Goal: Task Accomplishment & Management: Complete application form

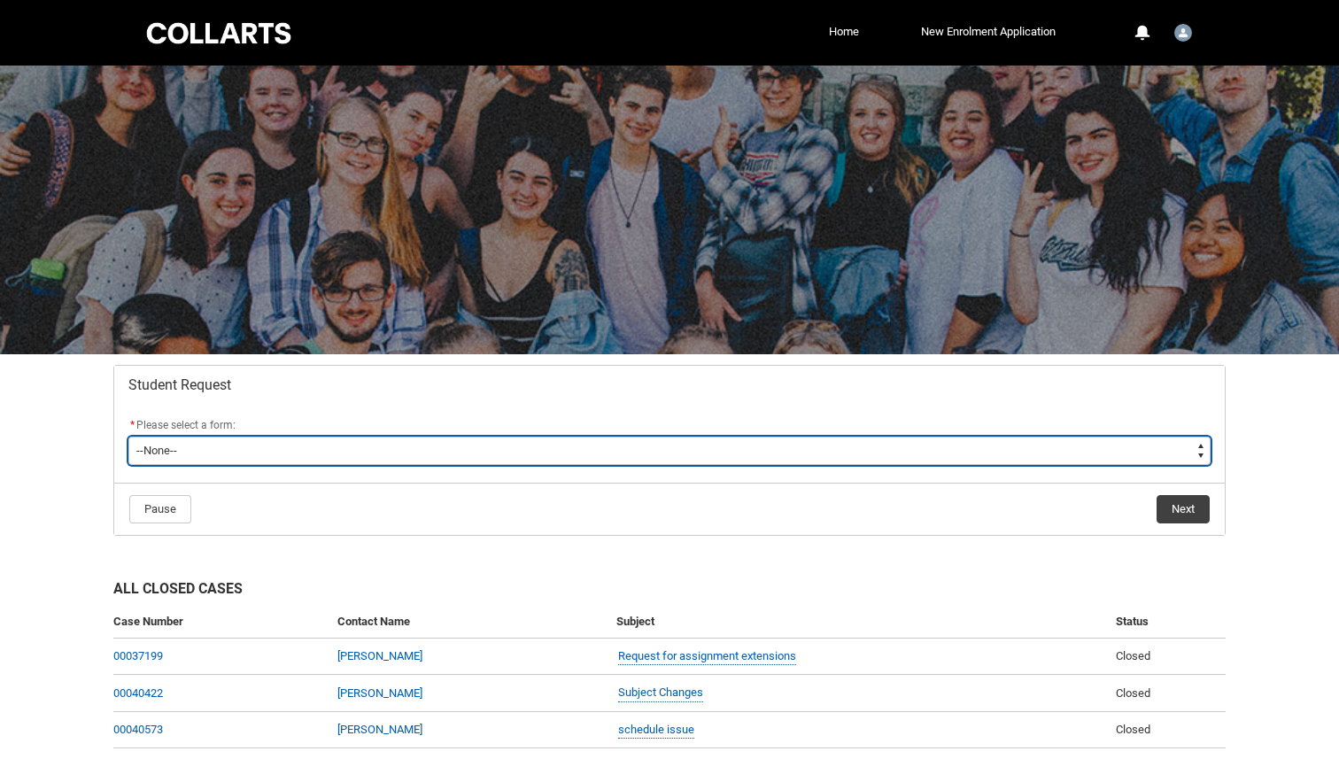
click at [926, 461] on select "--None-- Academic Transcript Application to Appeal Assignment Extension Change …" at bounding box center [669, 450] width 1082 height 28
type lightning-select "Assignment_Extension_Choice"
select select "Assignment_Extension_Choice"
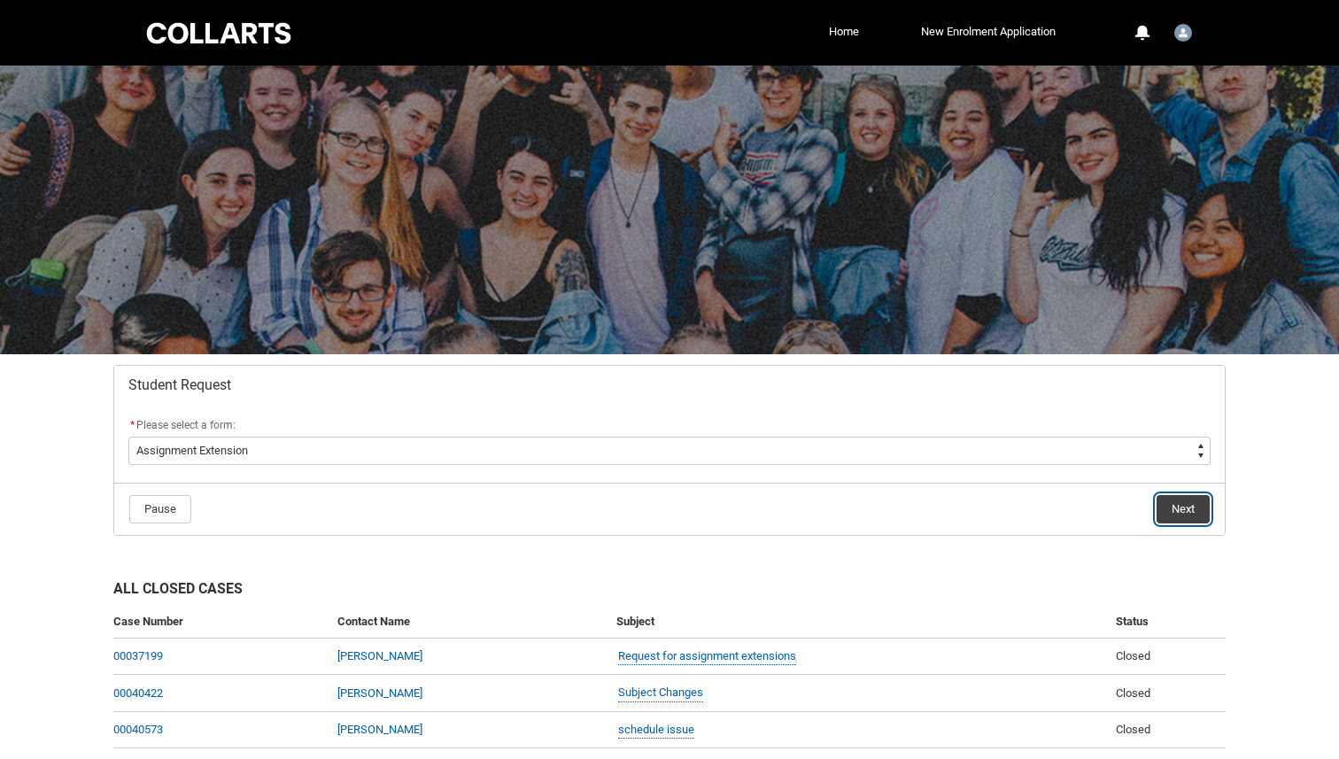
click at [1189, 502] on button "Next" at bounding box center [1182, 509] width 53 height 28
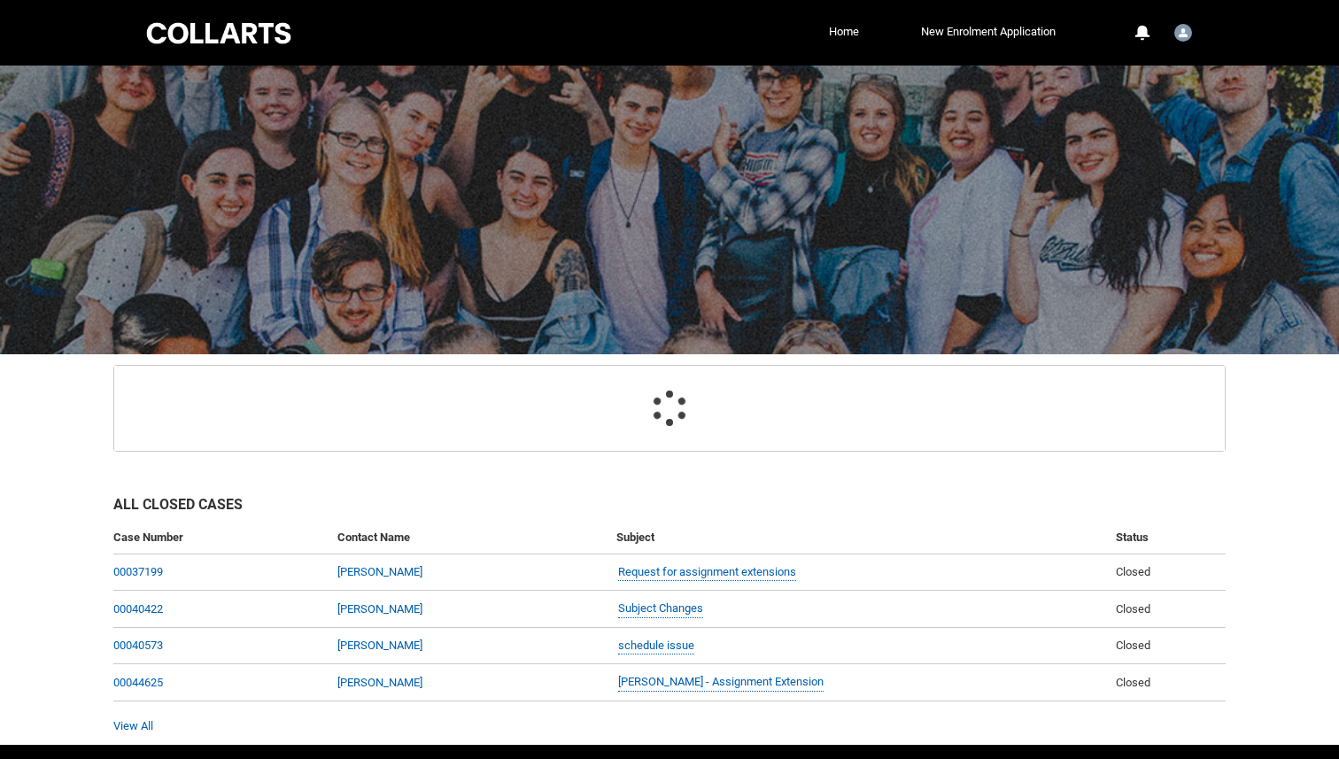
scroll to position [176, 0]
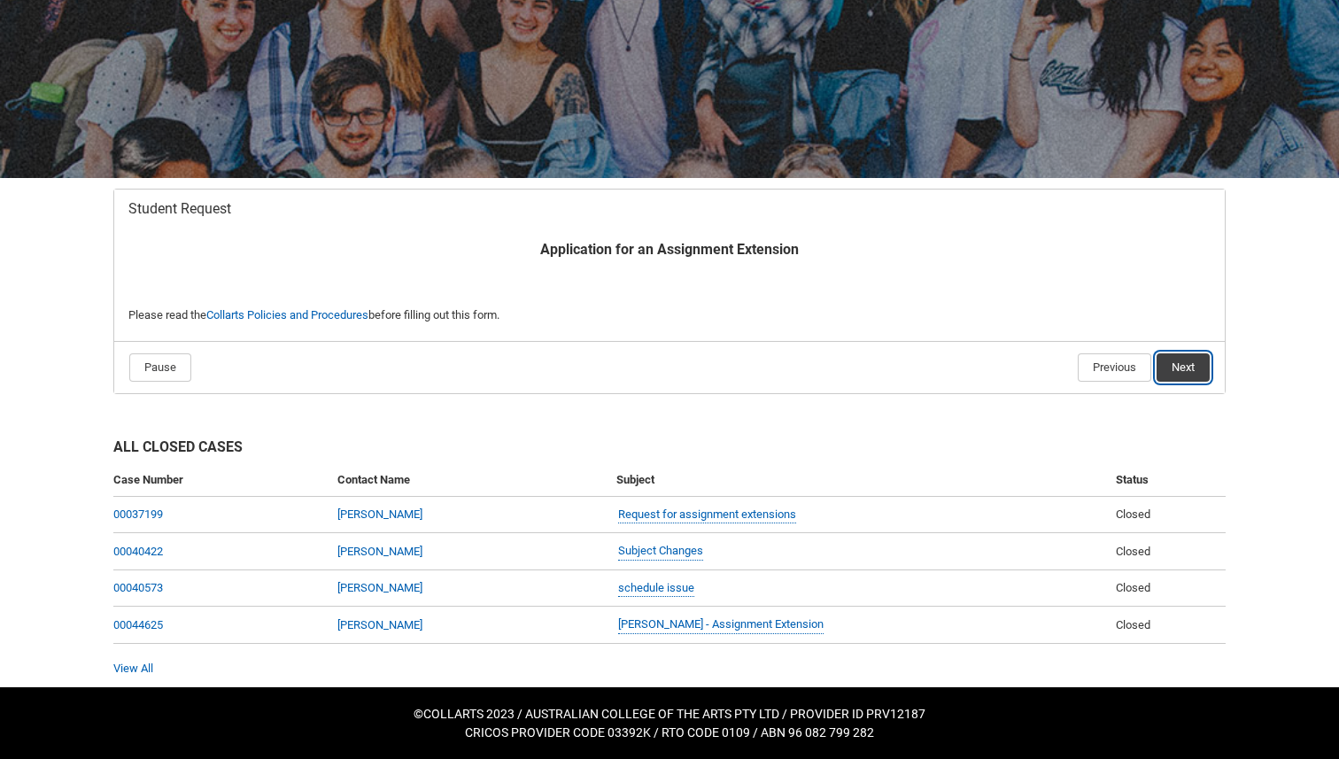
click at [1184, 366] on button "Next" at bounding box center [1182, 367] width 53 height 28
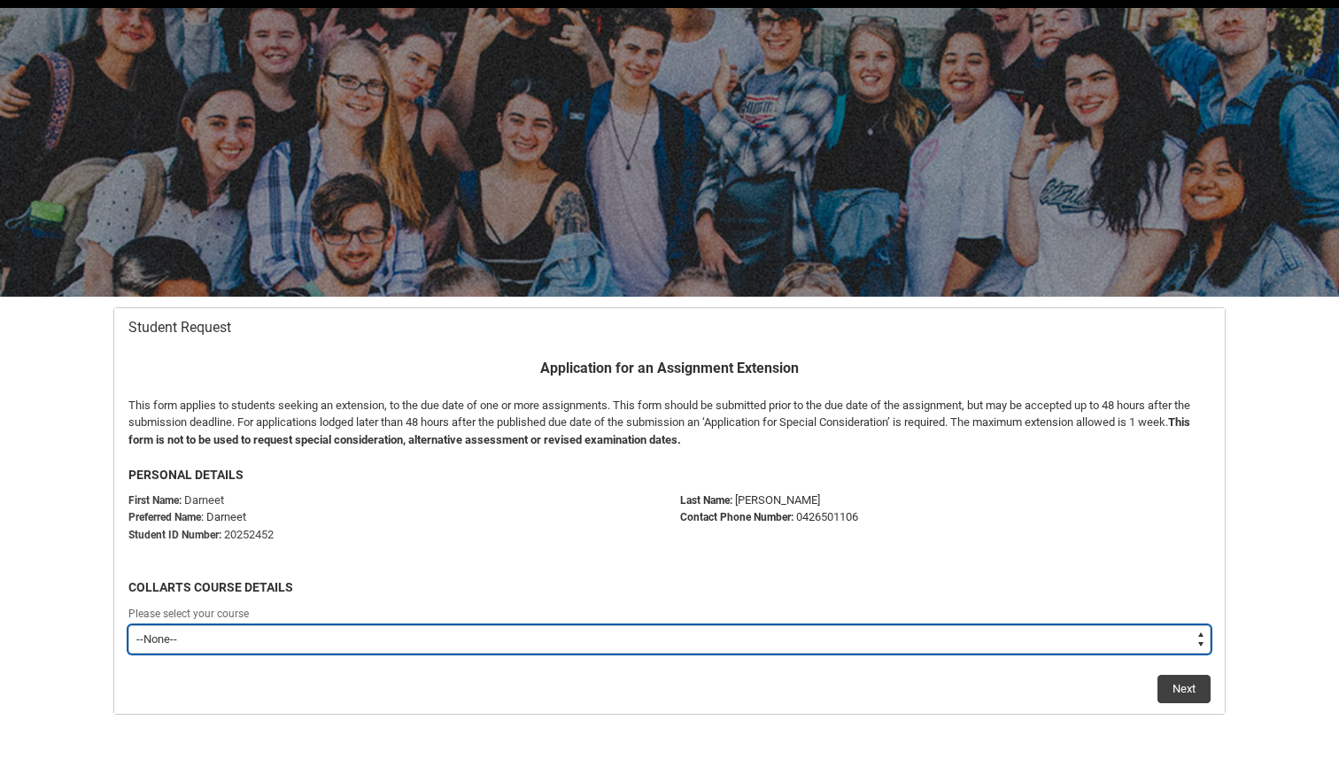
scroll to position [189, 0]
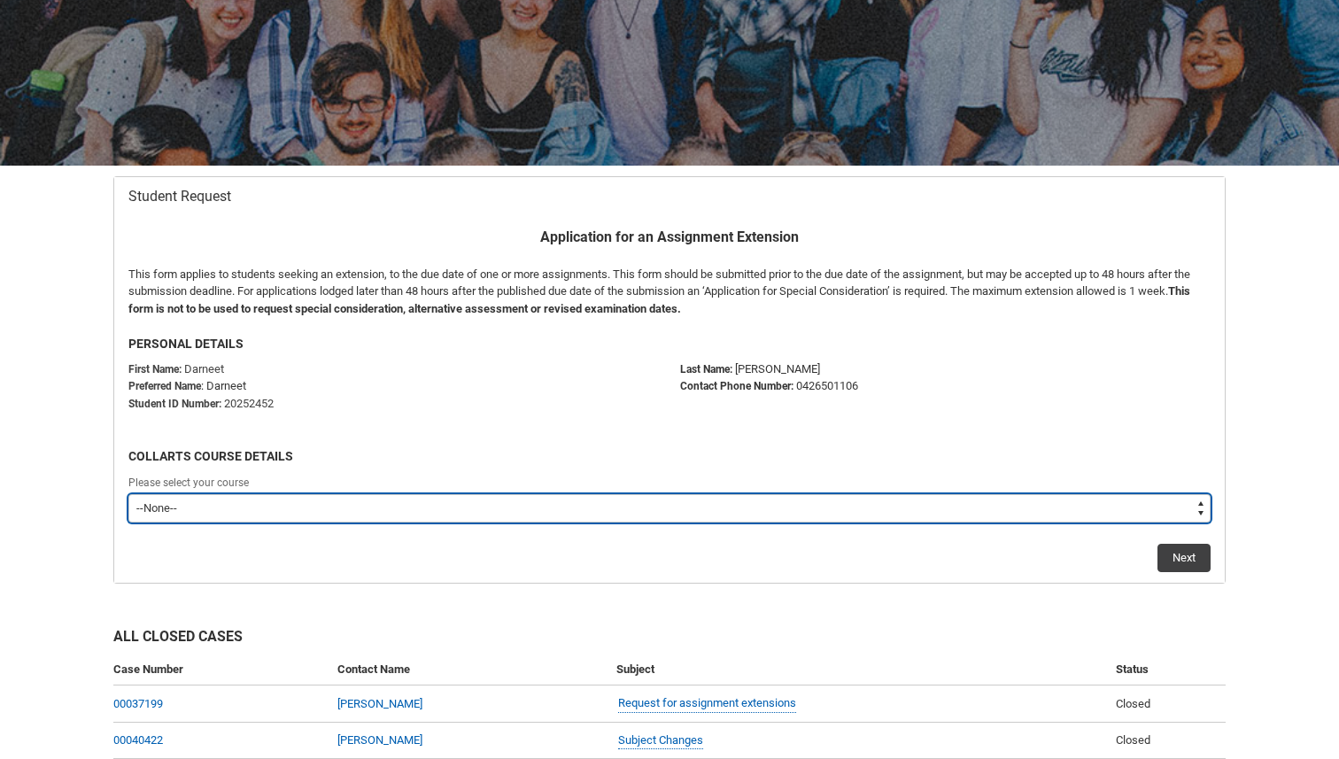
click at [343, 506] on select "--None-- Bachelor of Applied Business (Entertainment Management) V2" at bounding box center [669, 508] width 1082 height 28
type lightning-select "recordPicklist_ProgramEnrollment.a0jOZ0000032NlBYAU"
select select "recordPicklist_ProgramEnrollment.a0jOZ0000032NlBYAU"
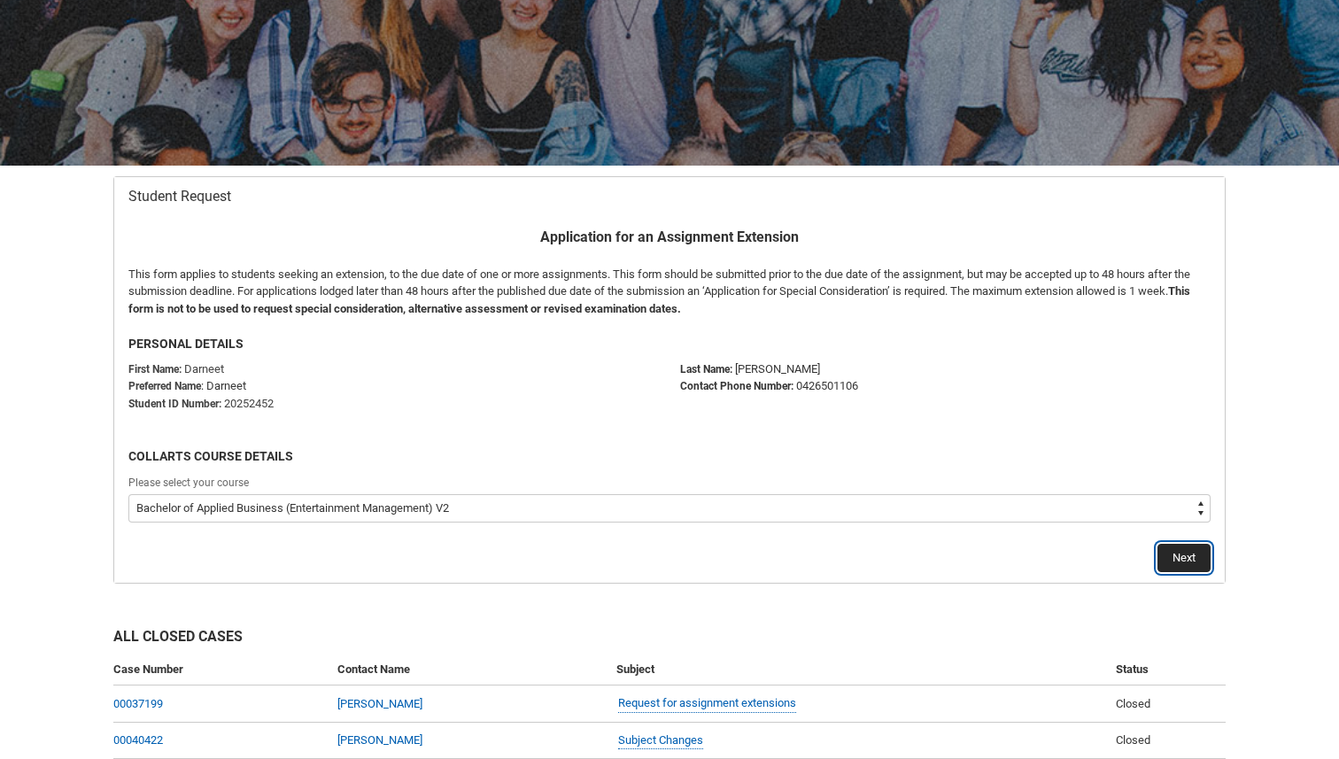
click at [1183, 556] on button "Next" at bounding box center [1183, 558] width 53 height 28
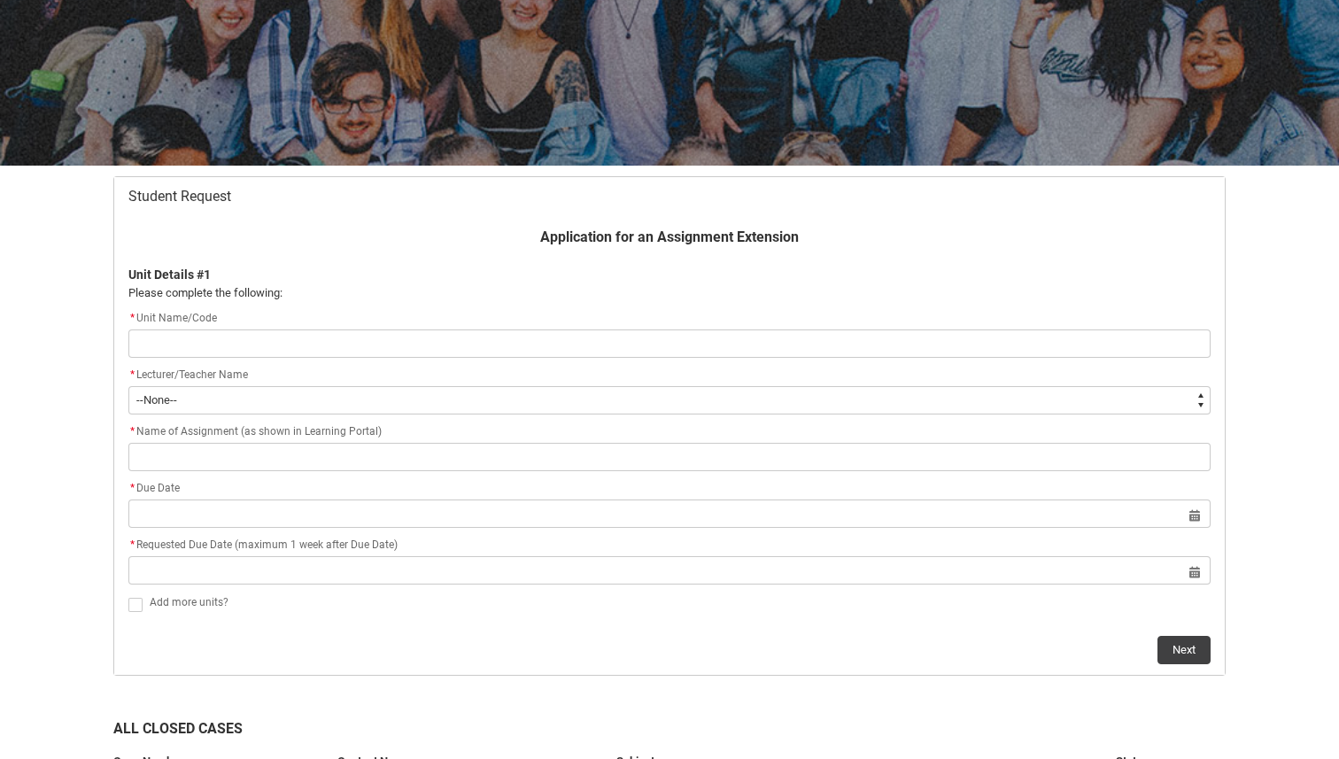
click at [599, 352] on input "Redu_Student_Request flow" at bounding box center [669, 343] width 1082 height 28
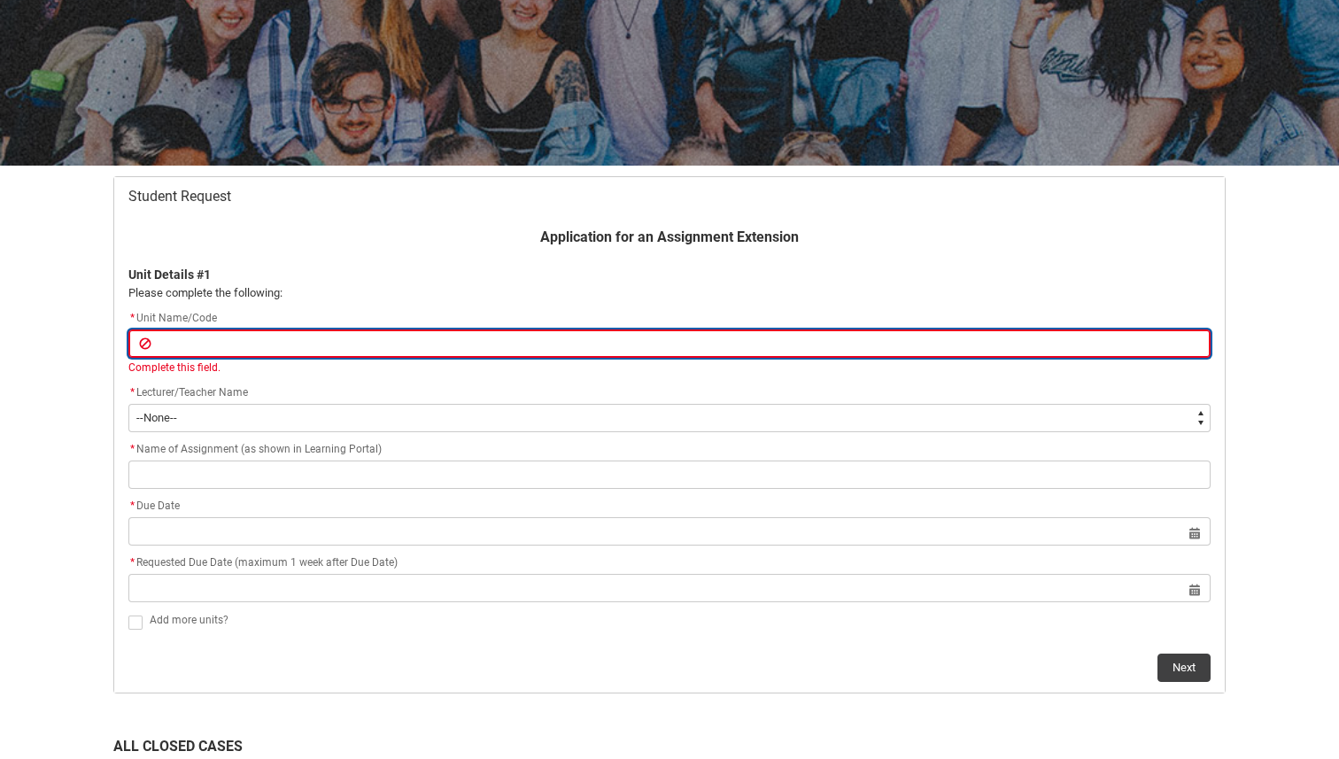
type lightning-primitive-input-simple "M"
type input "M"
type lightning-primitive-input-simple "E"
type input "E"
type lightning-primitive-input-simple "En"
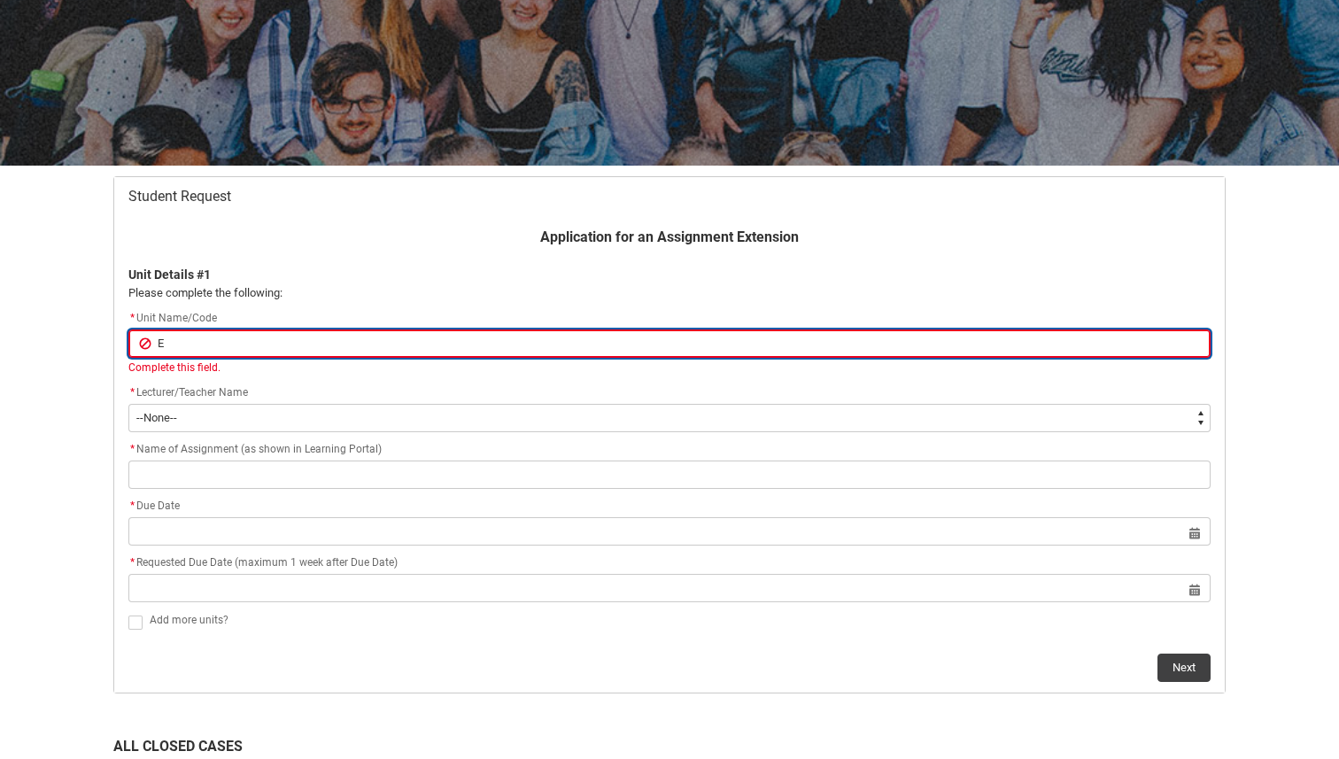
type input "En"
type lightning-primitive-input-simple "Ent"
type input "Ent"
type lightning-primitive-input-simple "Ente"
type input "Ente"
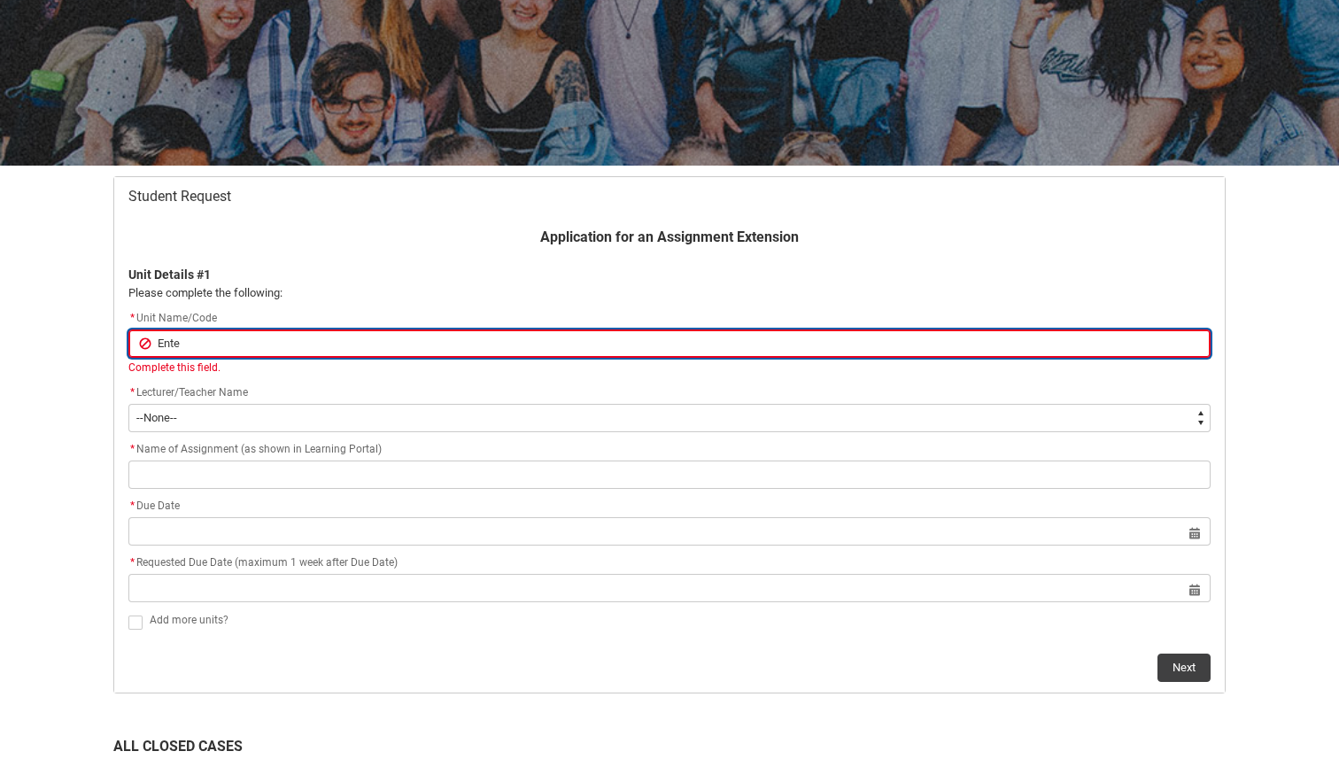
type lightning-primitive-input-simple "Entertainment Marketing"
type input "Entertainment Marketing"
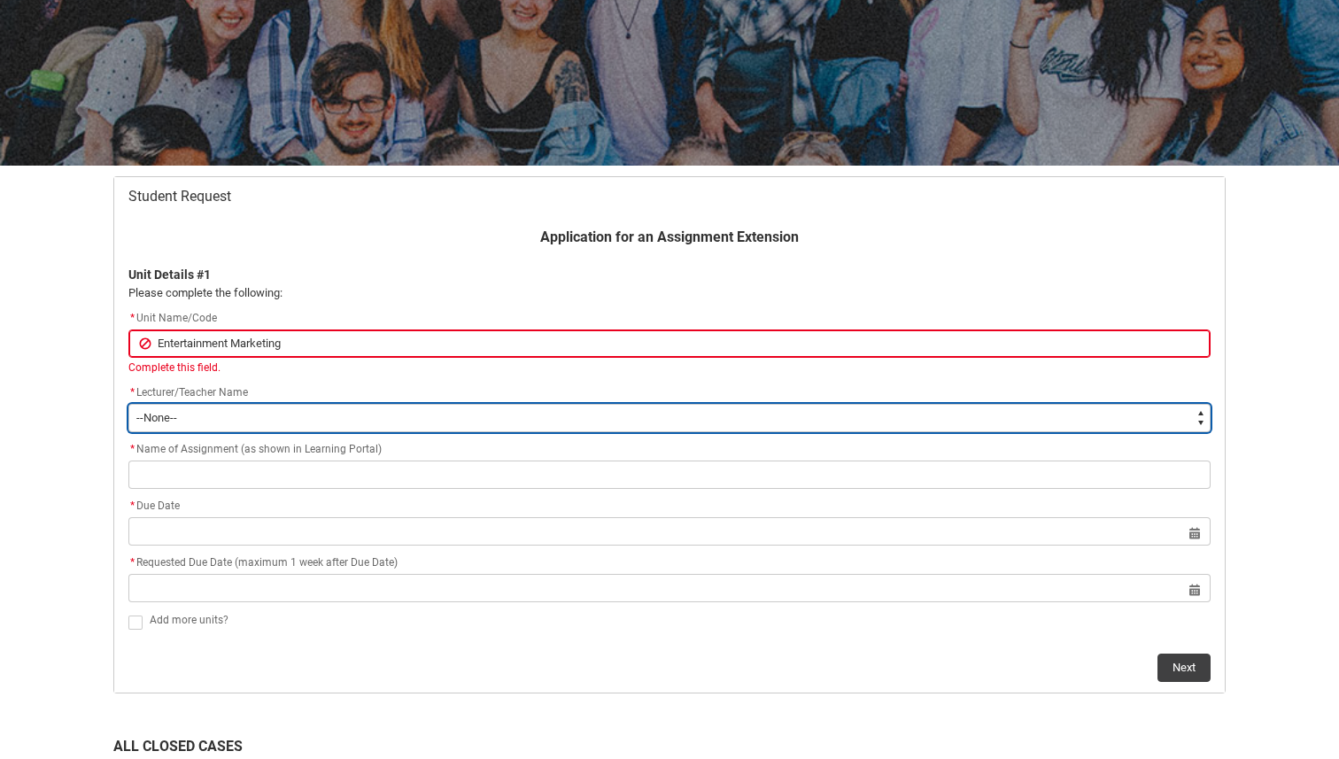
click at [275, 424] on div "Application for an Assignment Extension Unit Details #1 Please complete the fol…" at bounding box center [669, 454] width 1103 height 455
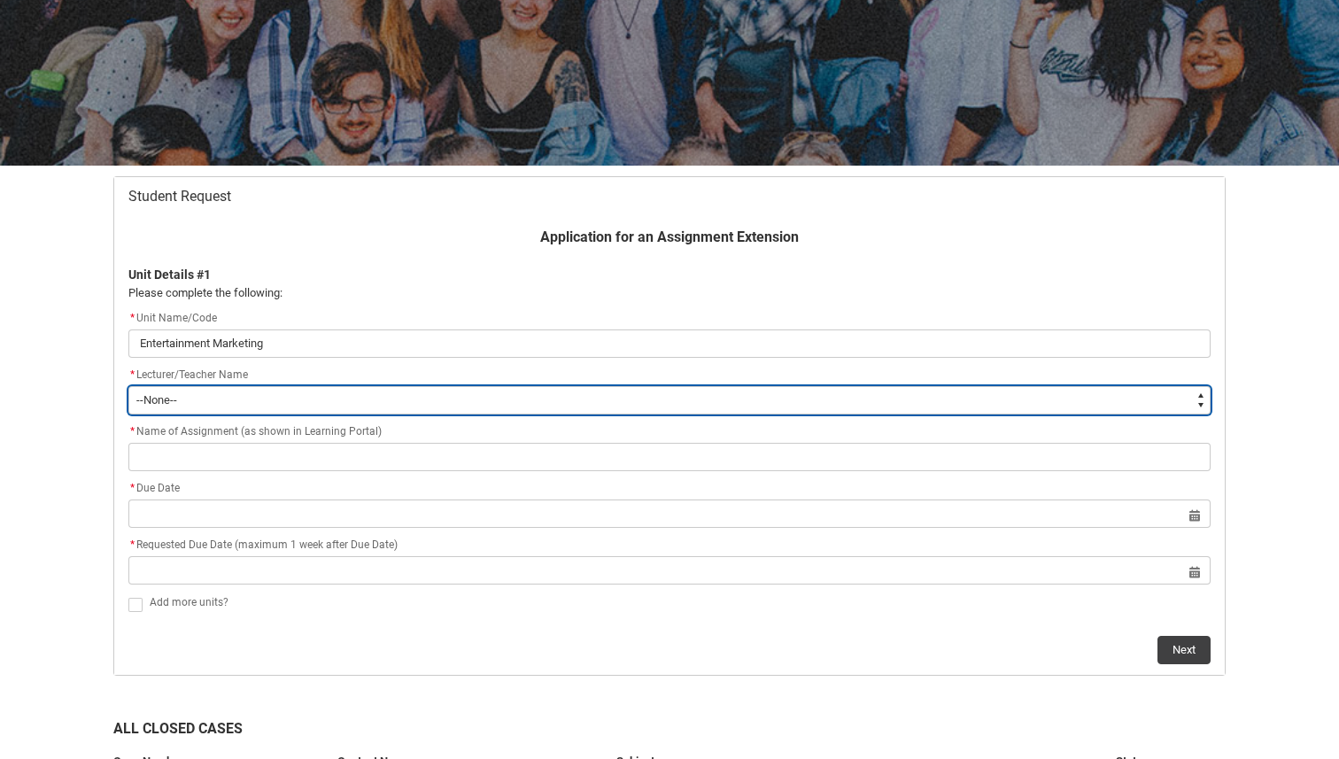
type lightning-select "Faculty_NamefromAtoM.0035g00000b9AZeAAM"
select select "Faculty_NamefromAtoM.0035g00000b9AZeAAM"
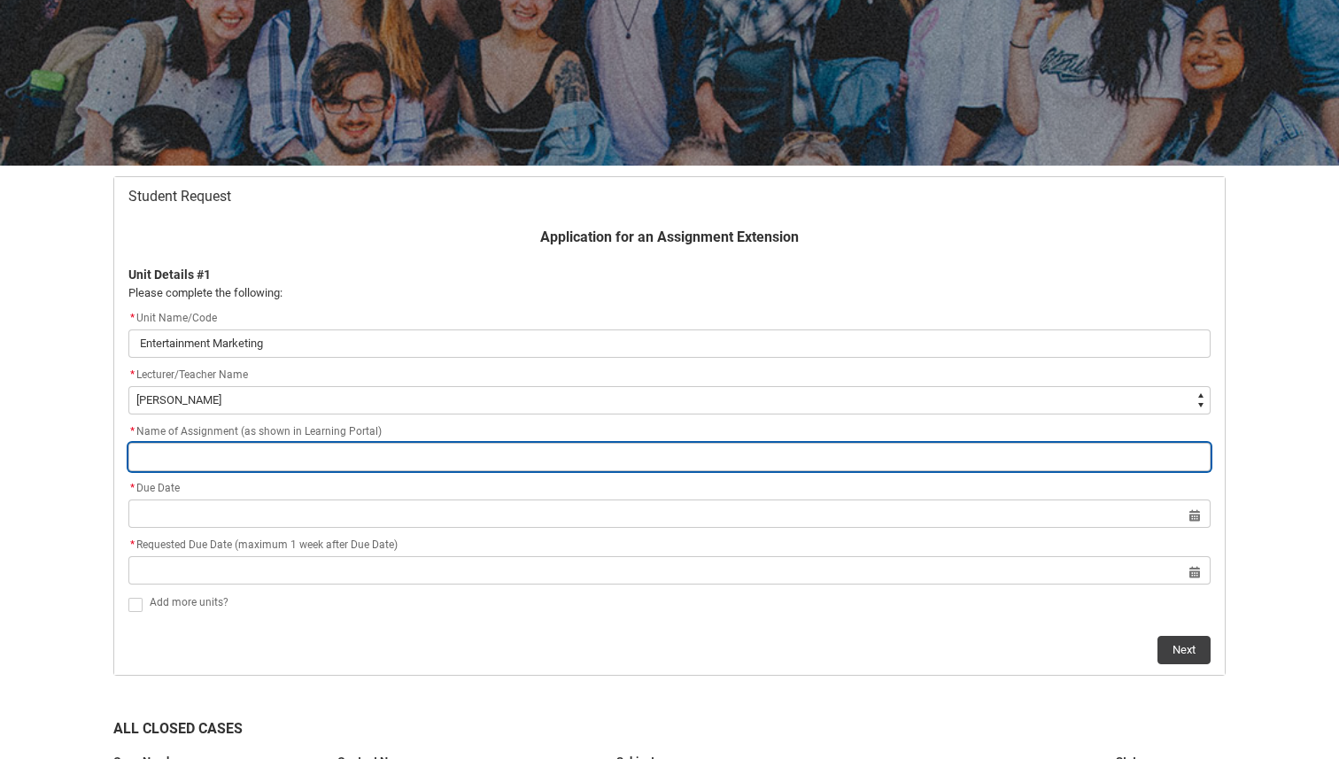
click at [277, 468] on input "Redu_Student_Request flow" at bounding box center [669, 457] width 1082 height 28
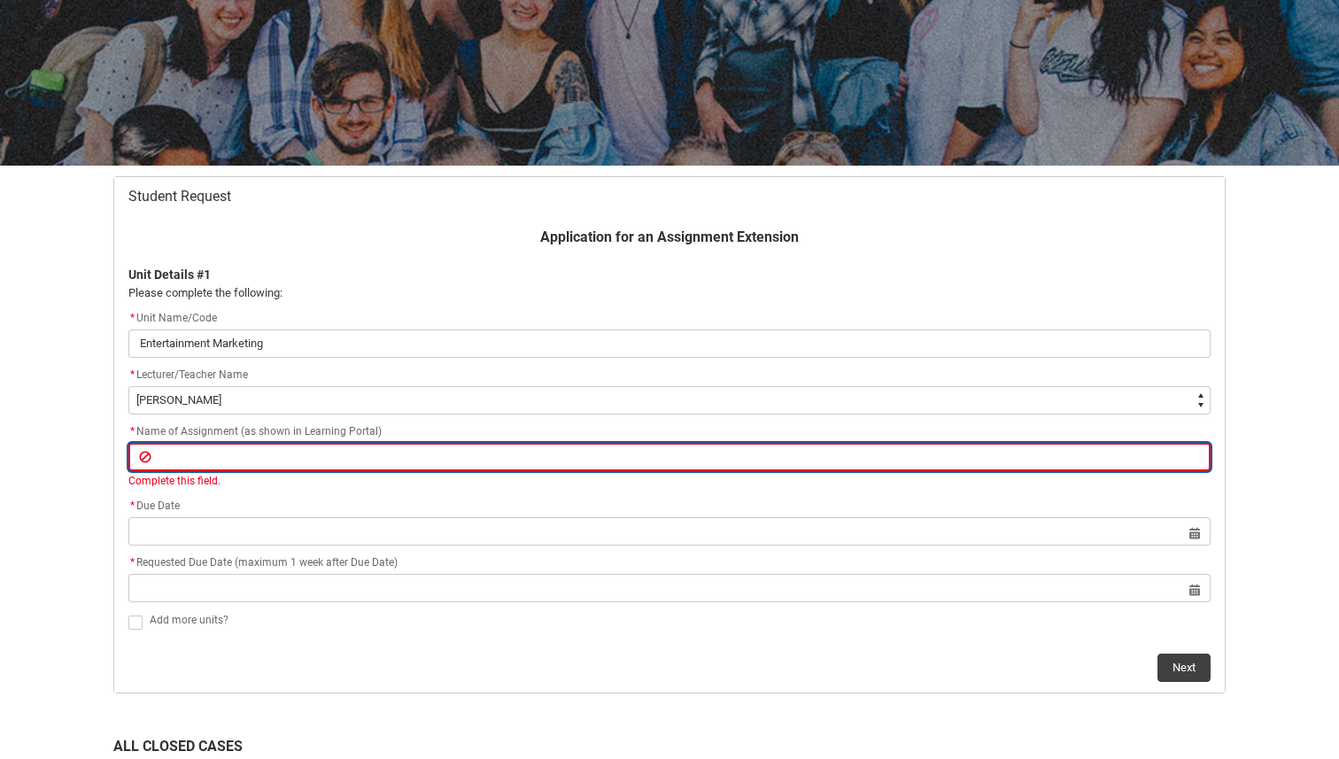
paste input "Assignment 3: Entertainment Marketing Strategy Plan"
type lightning-primitive-input-simple "Assignment 3: Entertainment Marketing Strategy Plan"
type input "Assignment 3: Entertainment Marketing Strategy Plan"
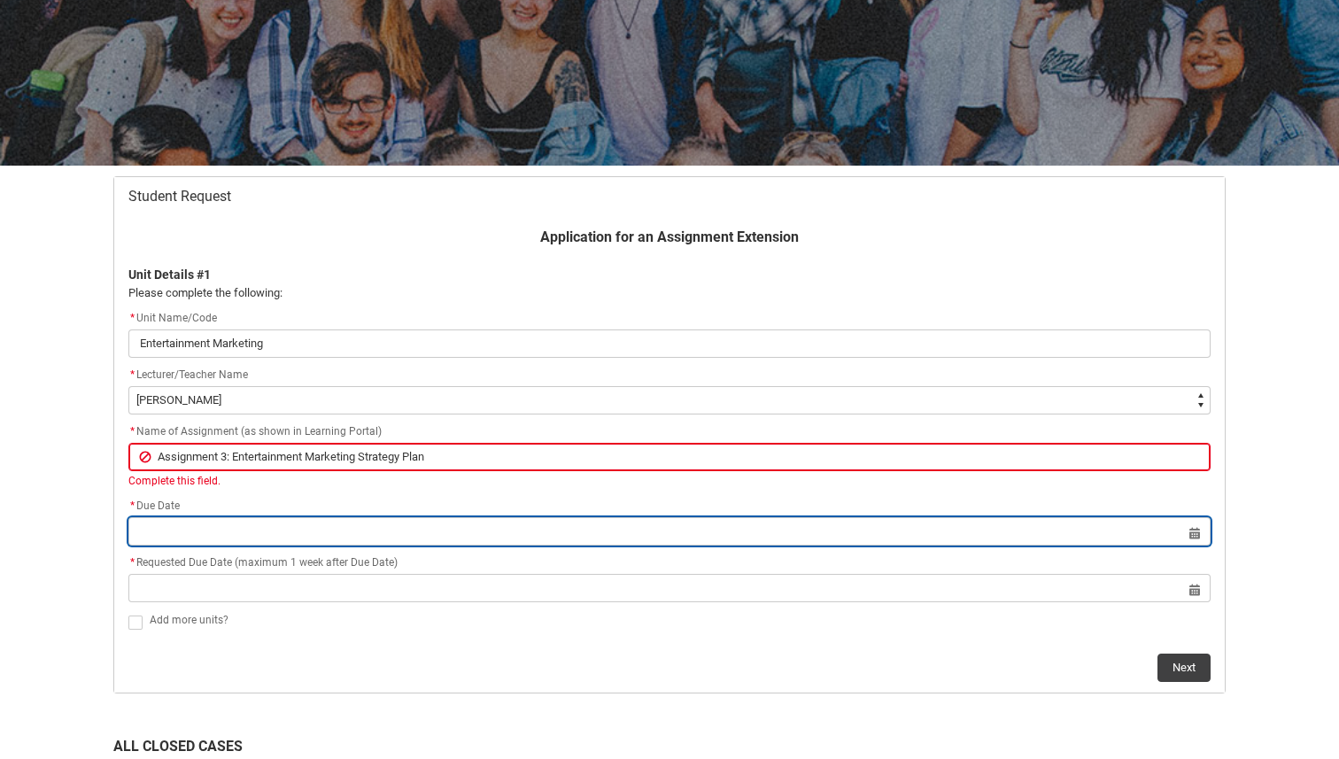
click at [217, 520] on input "Redu_Student_Request flow" at bounding box center [669, 531] width 1082 height 28
select select "2025"
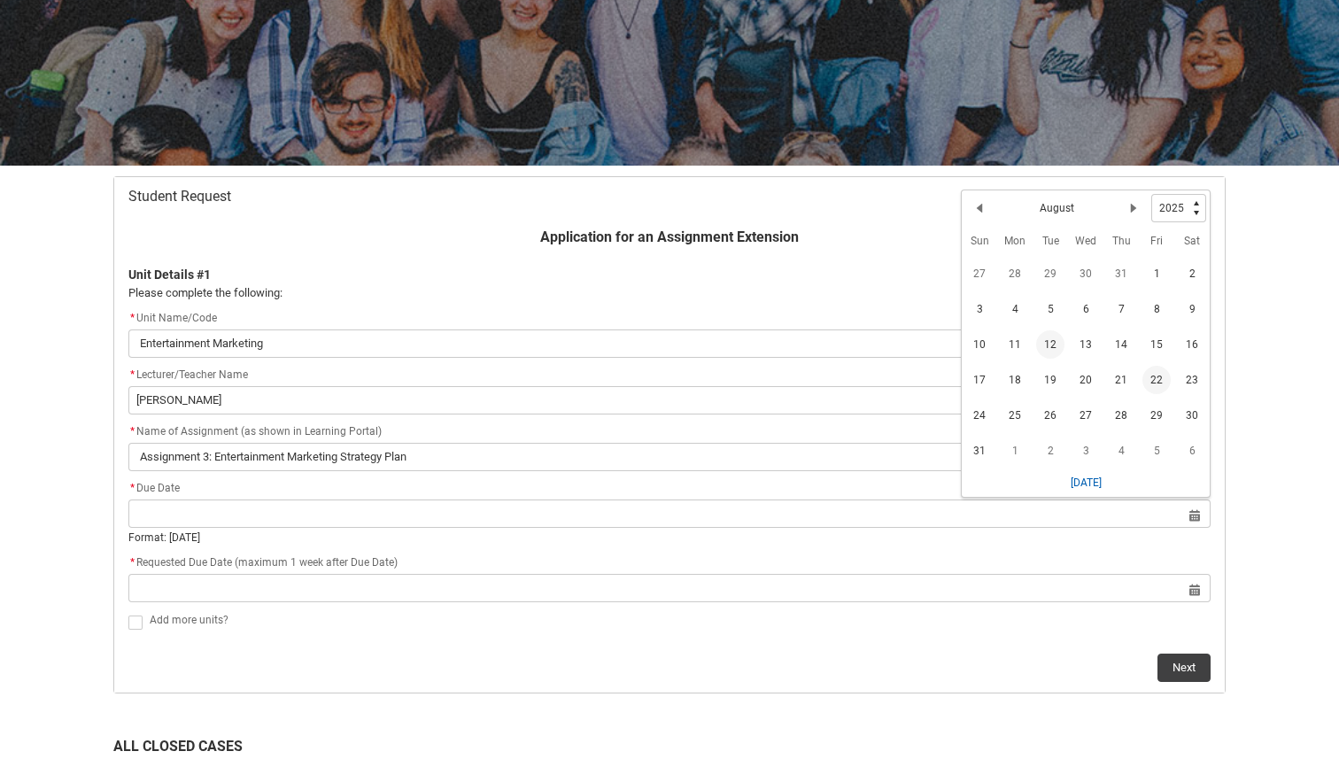
click at [1160, 378] on span "22" at bounding box center [1156, 380] width 28 height 28
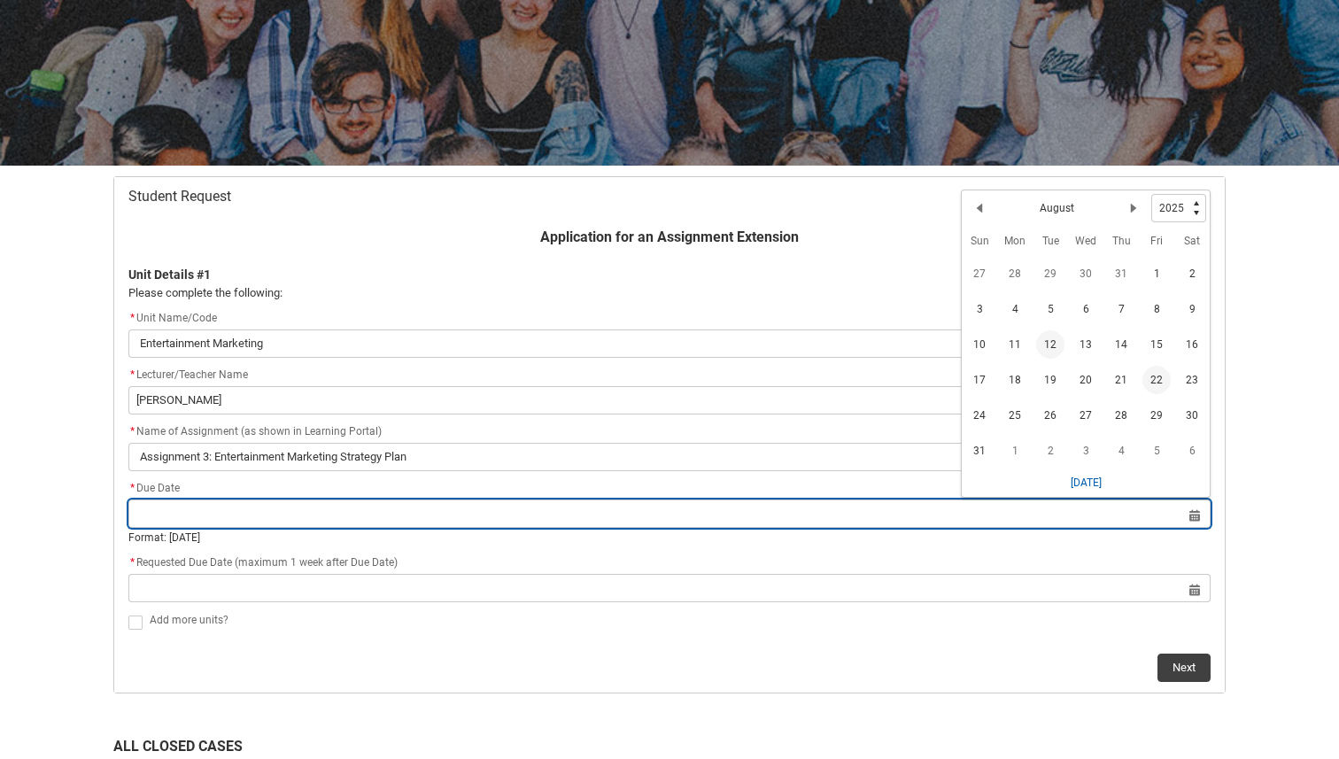
type lightning-datepicker "[DATE]"
type lightning-input "[DATE]"
type input "[DATE]"
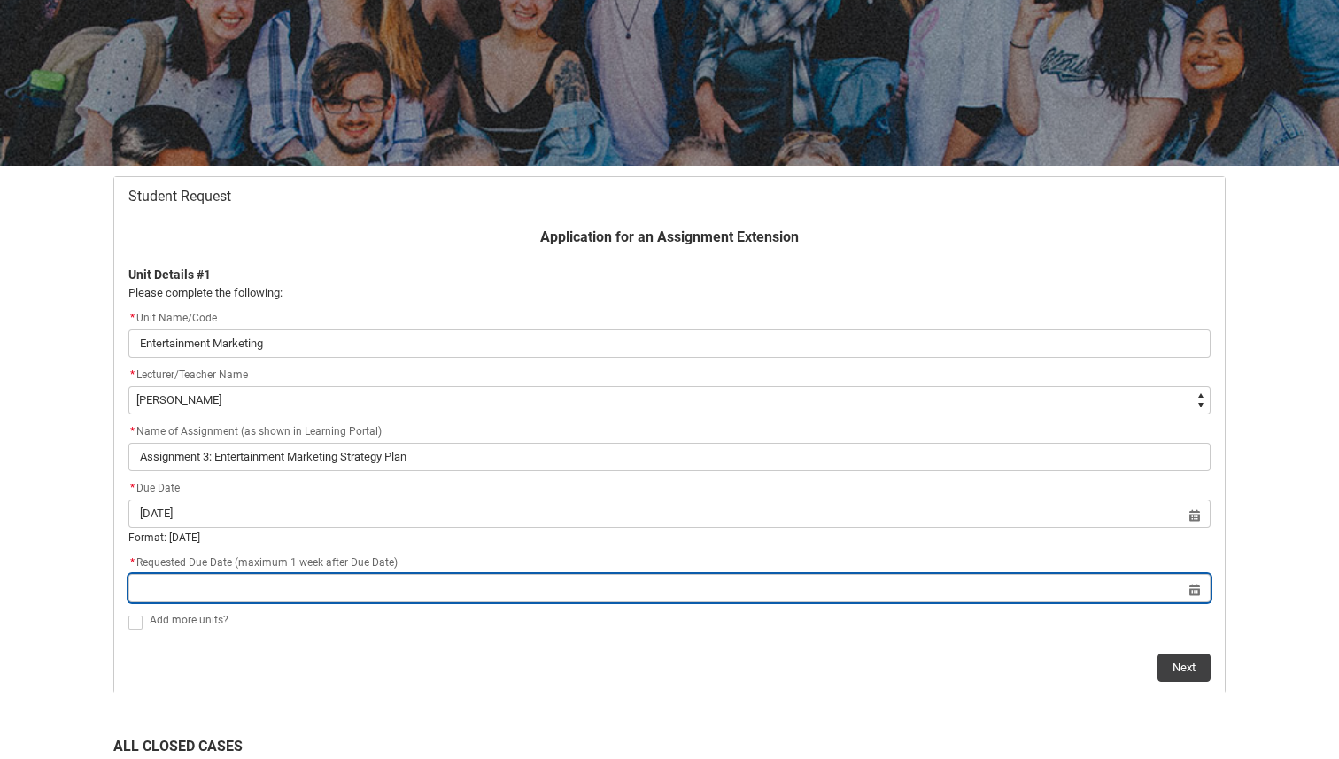
click at [510, 594] on input "Redu_Student_Request flow" at bounding box center [669, 588] width 1082 height 28
select select "2025"
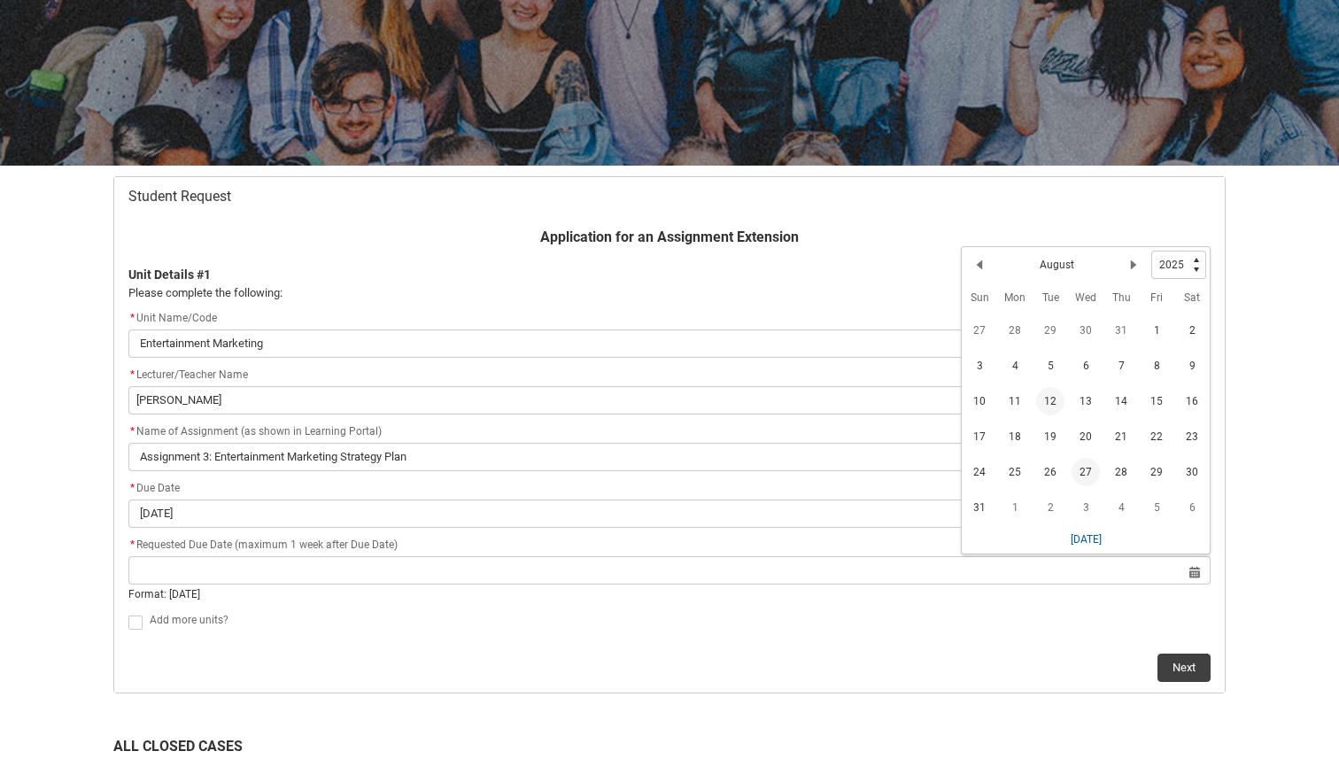
click at [1089, 473] on span "27" at bounding box center [1085, 472] width 28 height 28
type lightning-datepicker "[DATE]"
type lightning-input "[DATE]"
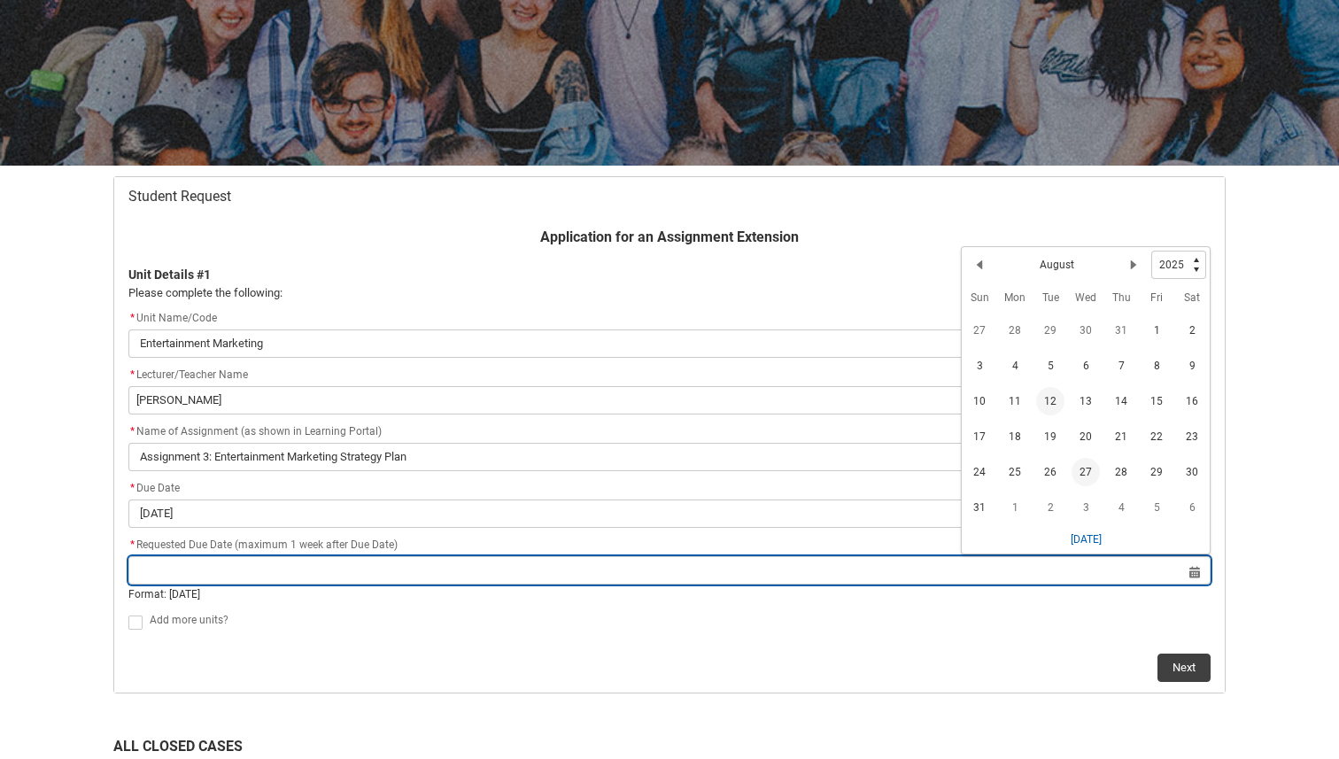
type input "[DATE]"
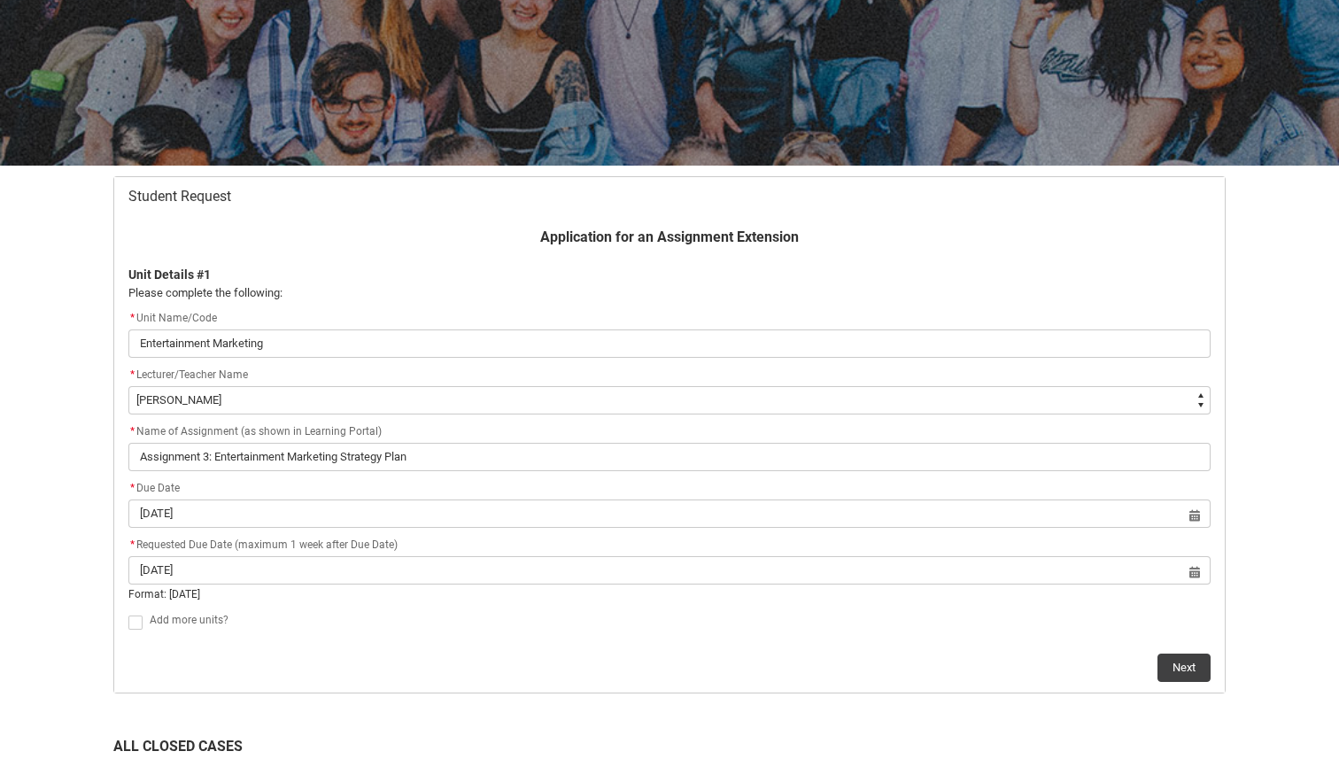
click at [150, 620] on span "Add more units?" at bounding box center [189, 620] width 79 height 12
checkbox input "true"
click at [1186, 652] on button "Next" at bounding box center [1183, 650] width 53 height 28
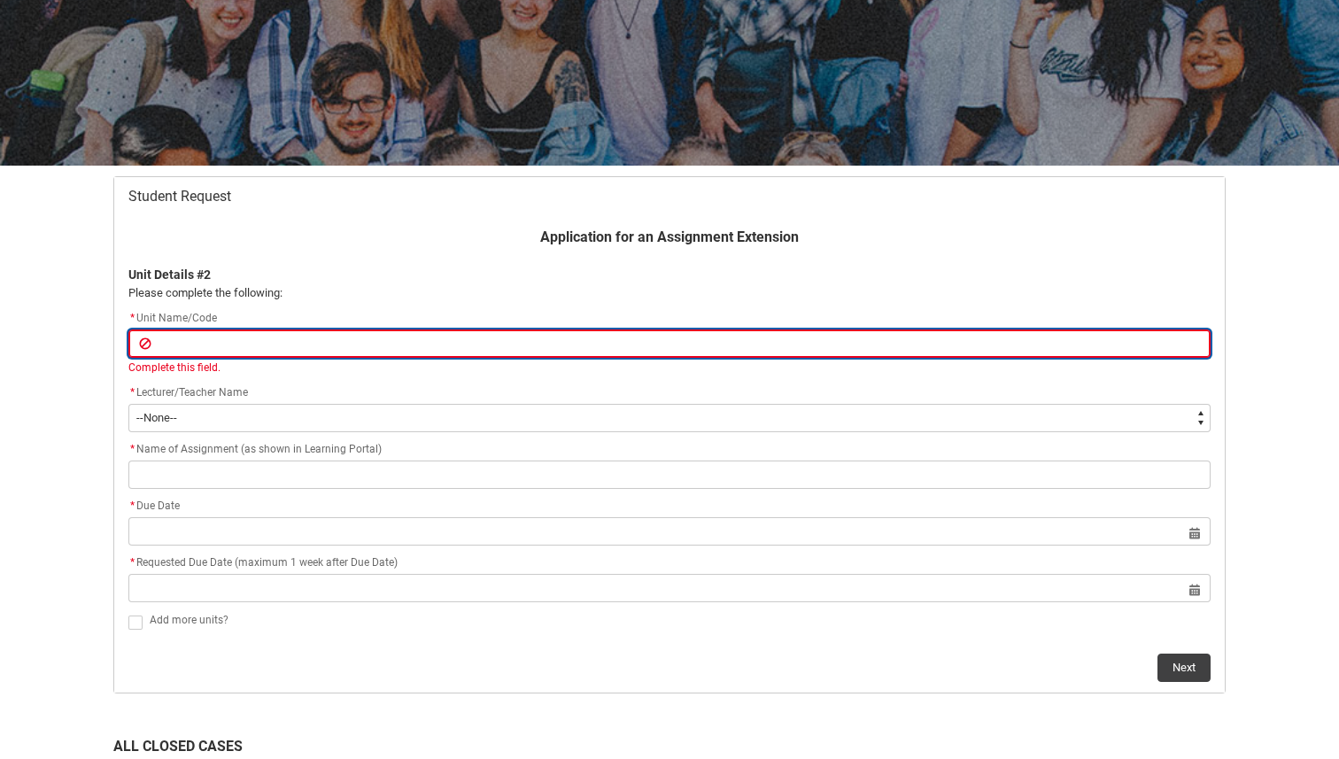
type lightning-primitive-input-simple "E"
type input "E"
type lightning-primitive-input-simple "En"
type input "En"
type lightning-primitive-input-simple "Ent"
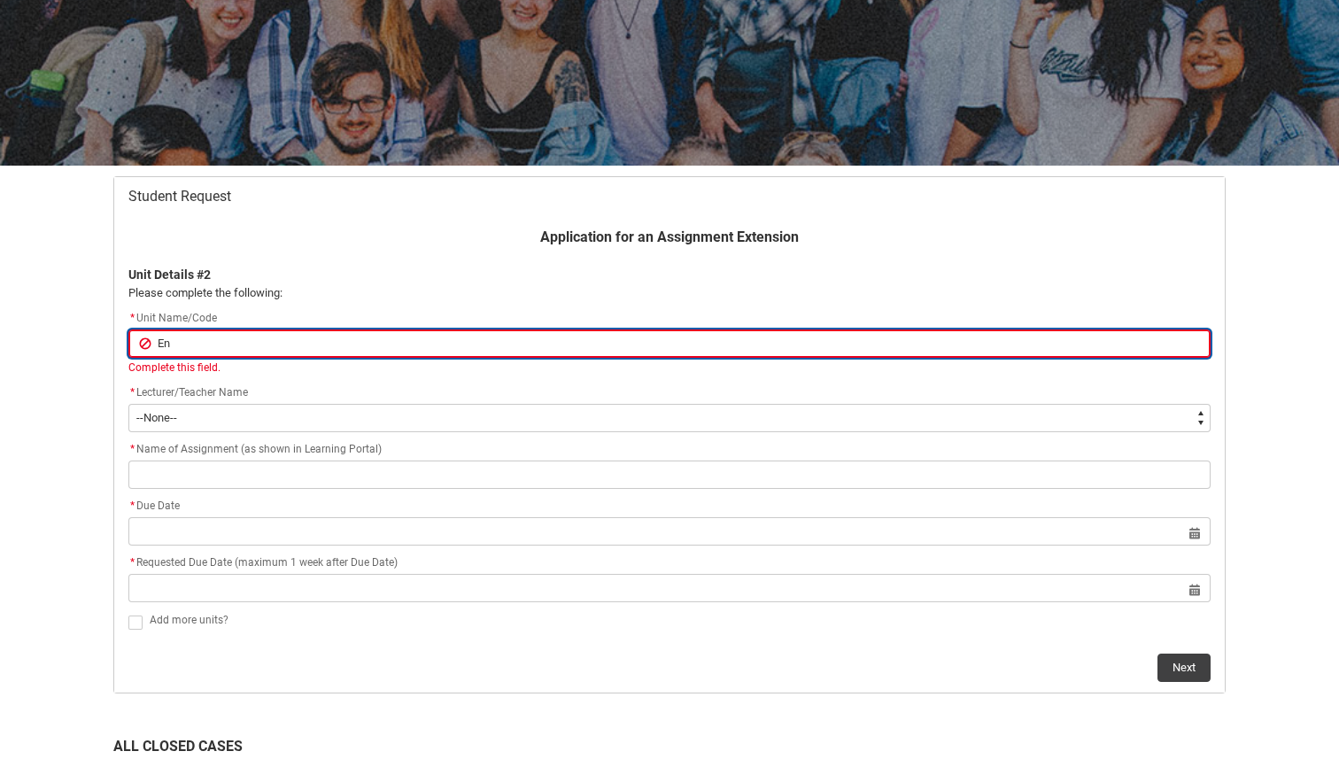
type input "Ent"
type lightning-primitive-input-simple "Ente"
type input "Ente"
type lightning-primitive-input-simple "Enter"
type input "Enter"
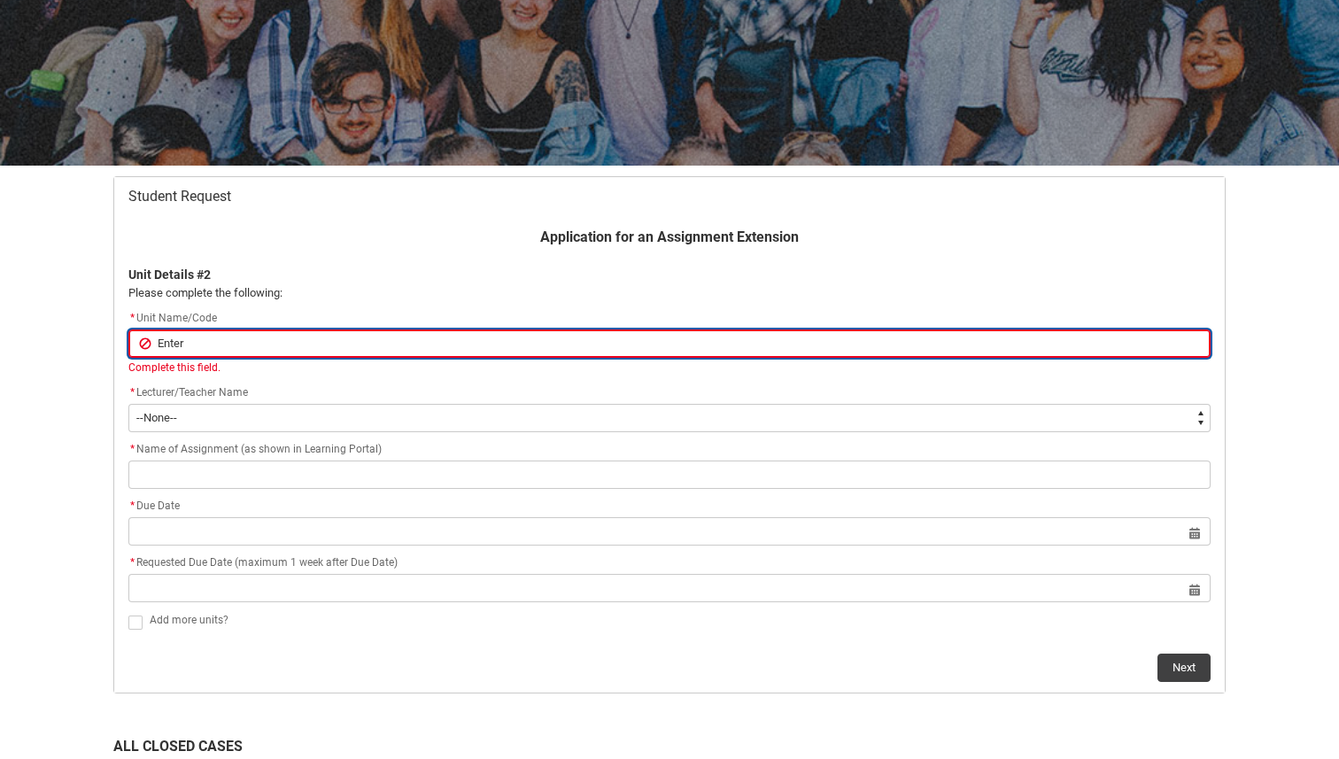
type lightning-primitive-input-simple "Entert"
type input "Entert"
type lightning-primitive-input-simple "Enterta"
type input "Enterta"
type lightning-primitive-input-simple "Entertai"
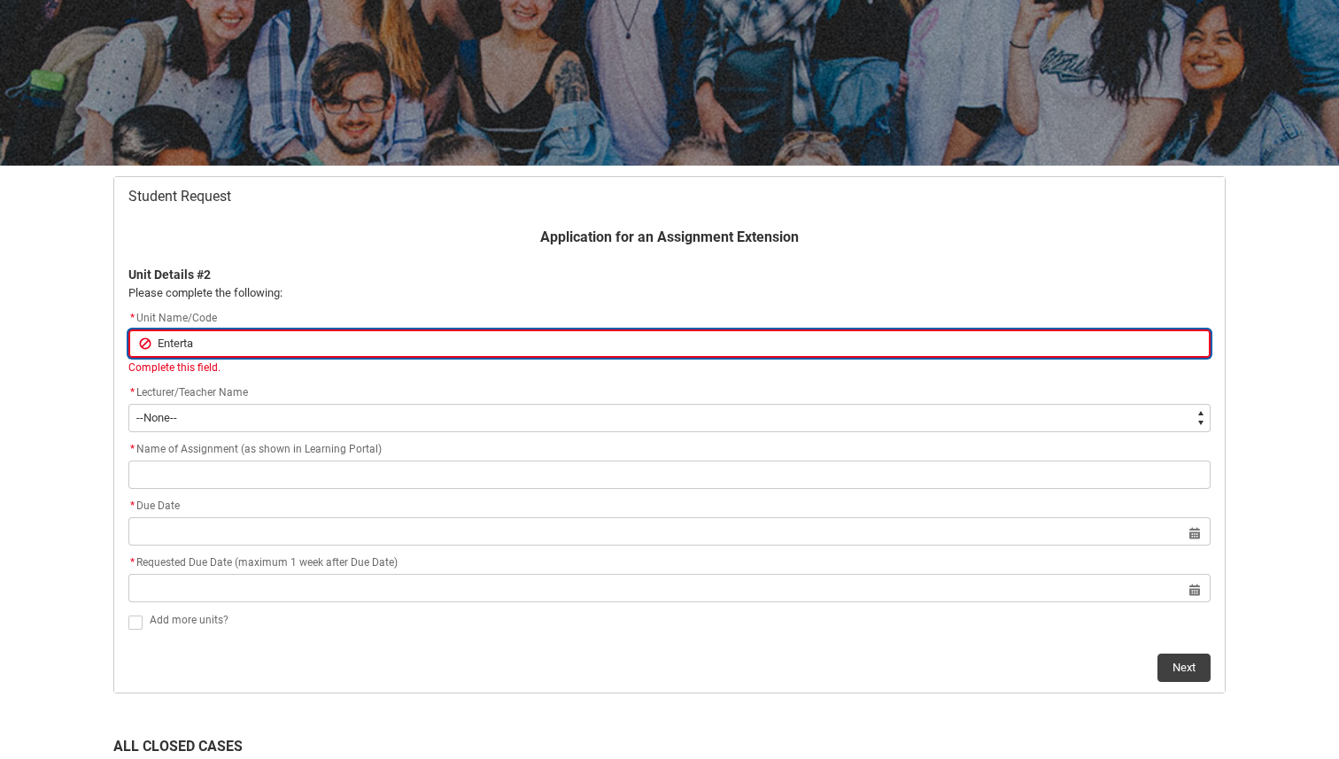
type input "Entertai"
type lightning-primitive-input-simple "Entertain"
type input "Entertain"
type lightning-primitive-input-simple "Entertainm"
type input "Entertainm"
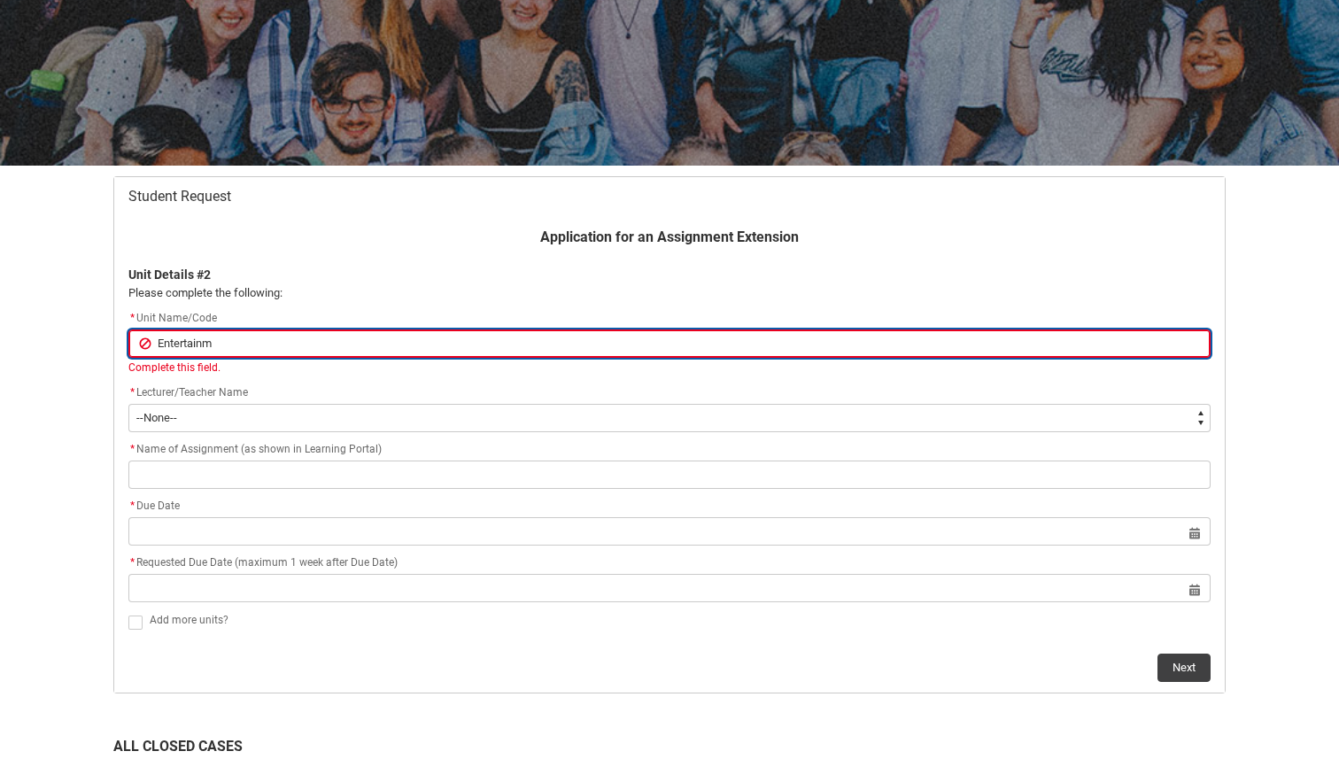
type lightning-primitive-input-simple "Entertainme"
type input "Entertainme"
type lightning-primitive-input-simple "Entertainmen"
type input "Entertainmen"
type lightning-primitive-input-simple "Entertainment"
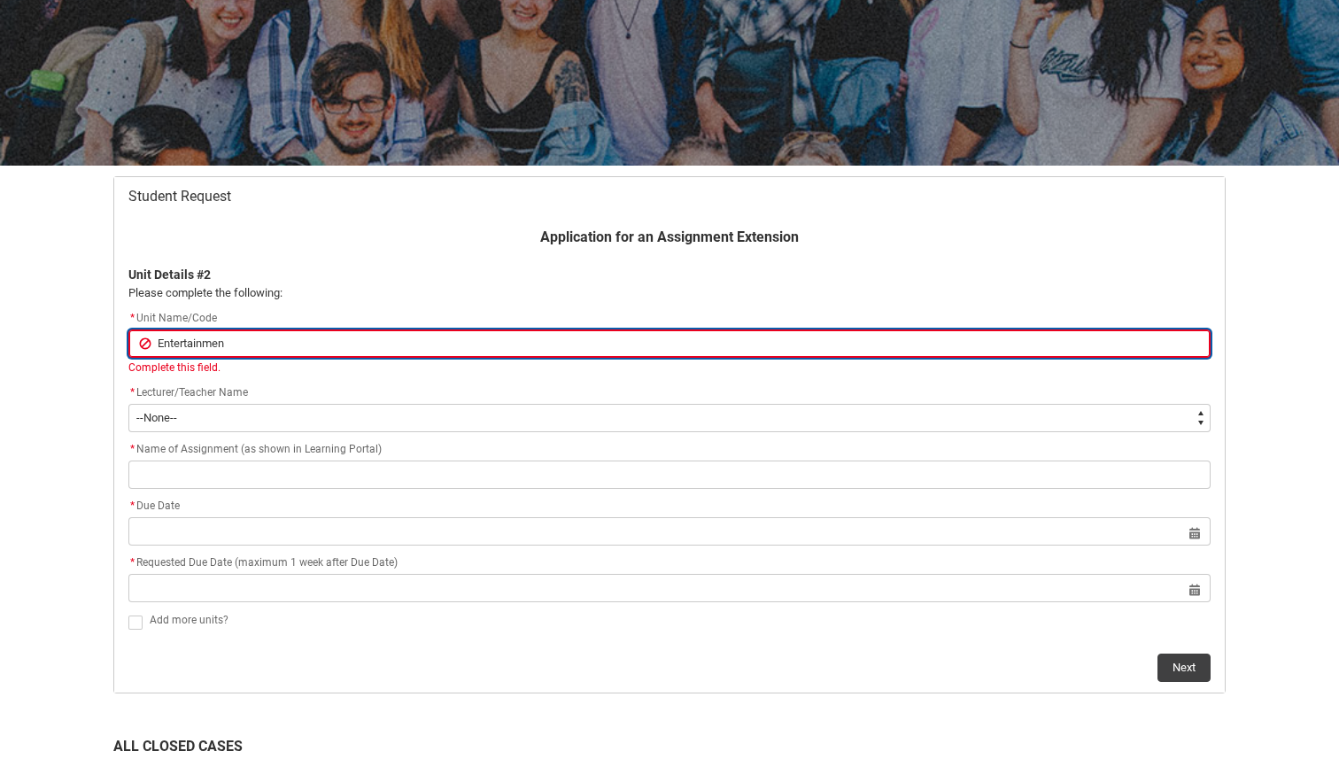
type input "Entertainment"
type lightning-primitive-input-simple "Entertainment"
type input "Entertainment"
type lightning-primitive-input-simple "Entertainment L"
type input "Entertainment L"
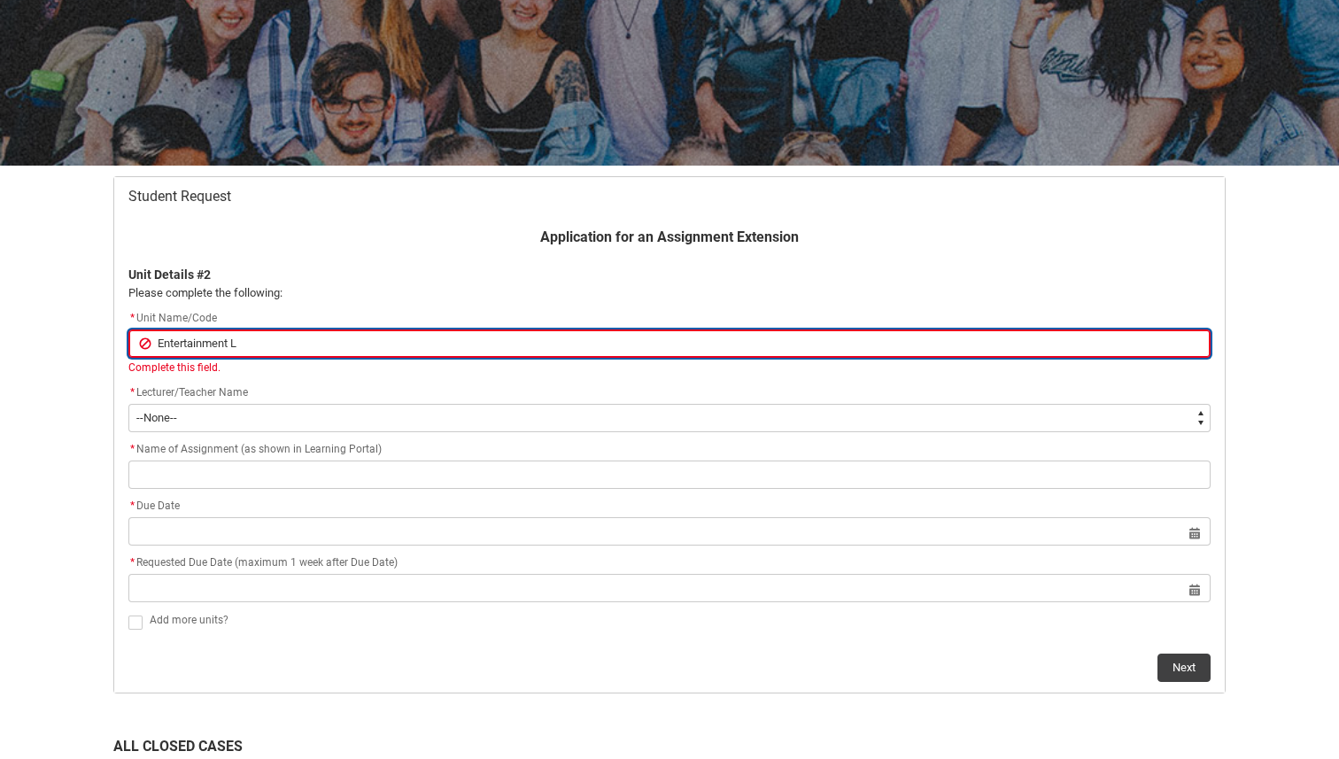
type lightning-primitive-input-simple "Entertainment La"
type input "Entertainment La"
type lightning-primitive-input-simple "Entertainment Law"
type input "Entertainment Law"
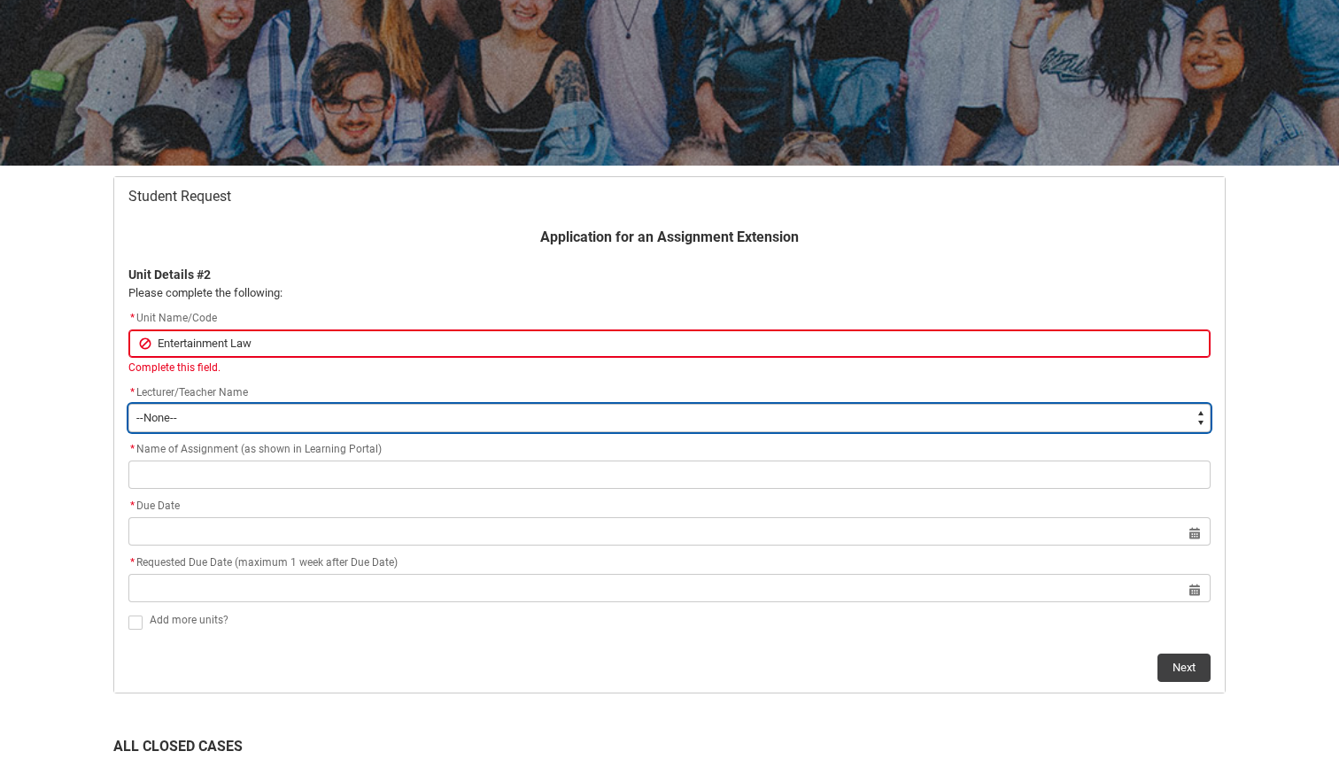
click at [214, 427] on div "Application for an Assignment Extension Unit Details #2 Please complete the fol…" at bounding box center [669, 454] width 1103 height 455
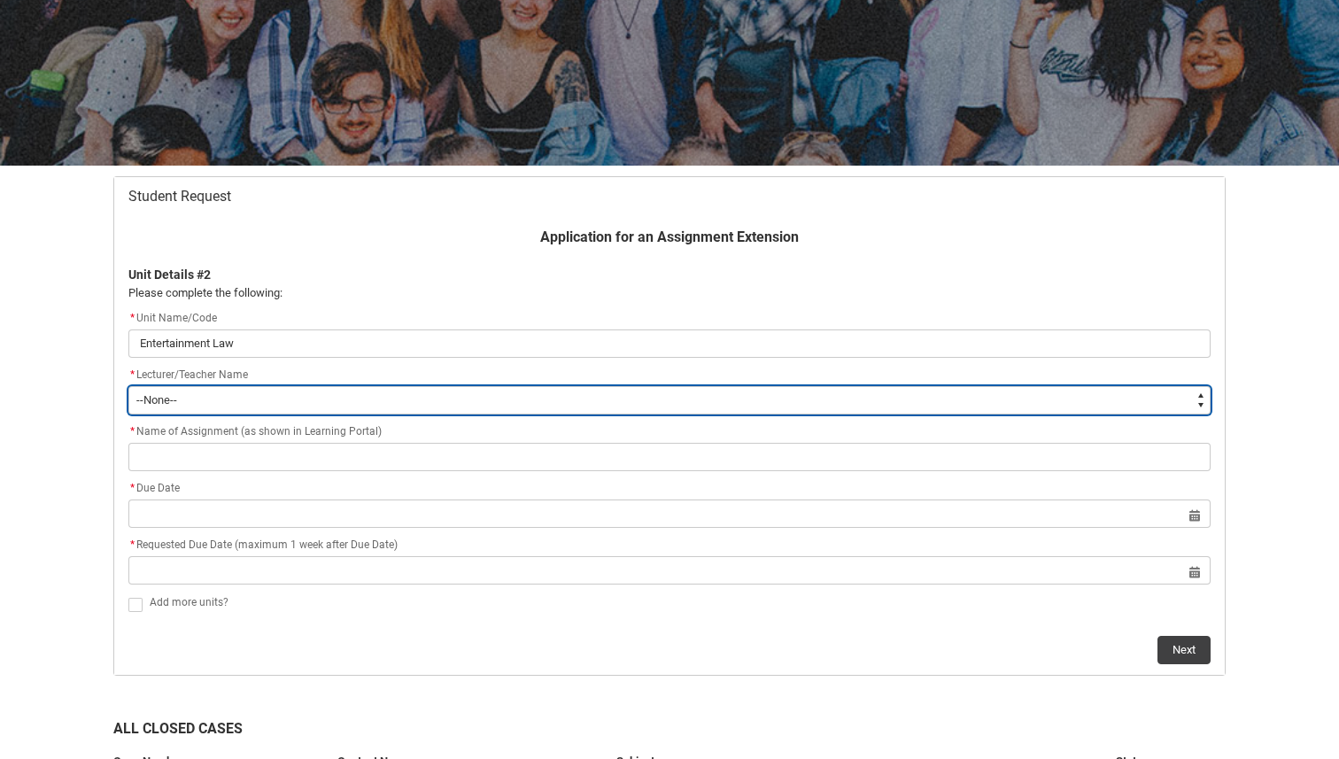
type lightning-select "Faculty_NamefromAtoM.003OZ00000GXaEnYAL"
select select "Faculty_NamefromAtoM.003OZ00000GXaEnYAL"
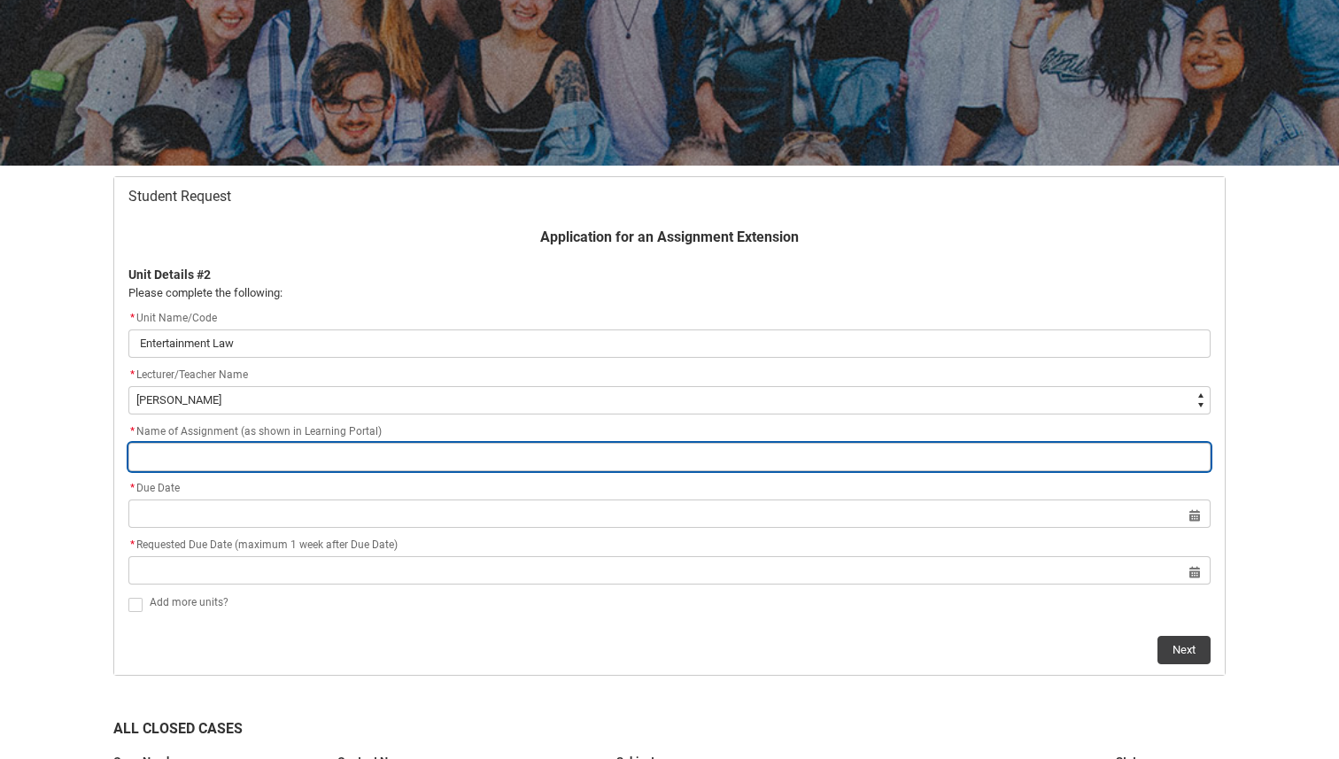
click at [268, 456] on input "Redu_Student_Request flow" at bounding box center [669, 457] width 1082 height 28
paste input "Assignment 3: Situational Analysis and Assessment"
type lightning-primitive-input-simple "Assignment 3: Situational Analysis and Assessment"
type input "Assignment 3: Situational Analysis and Assessment"
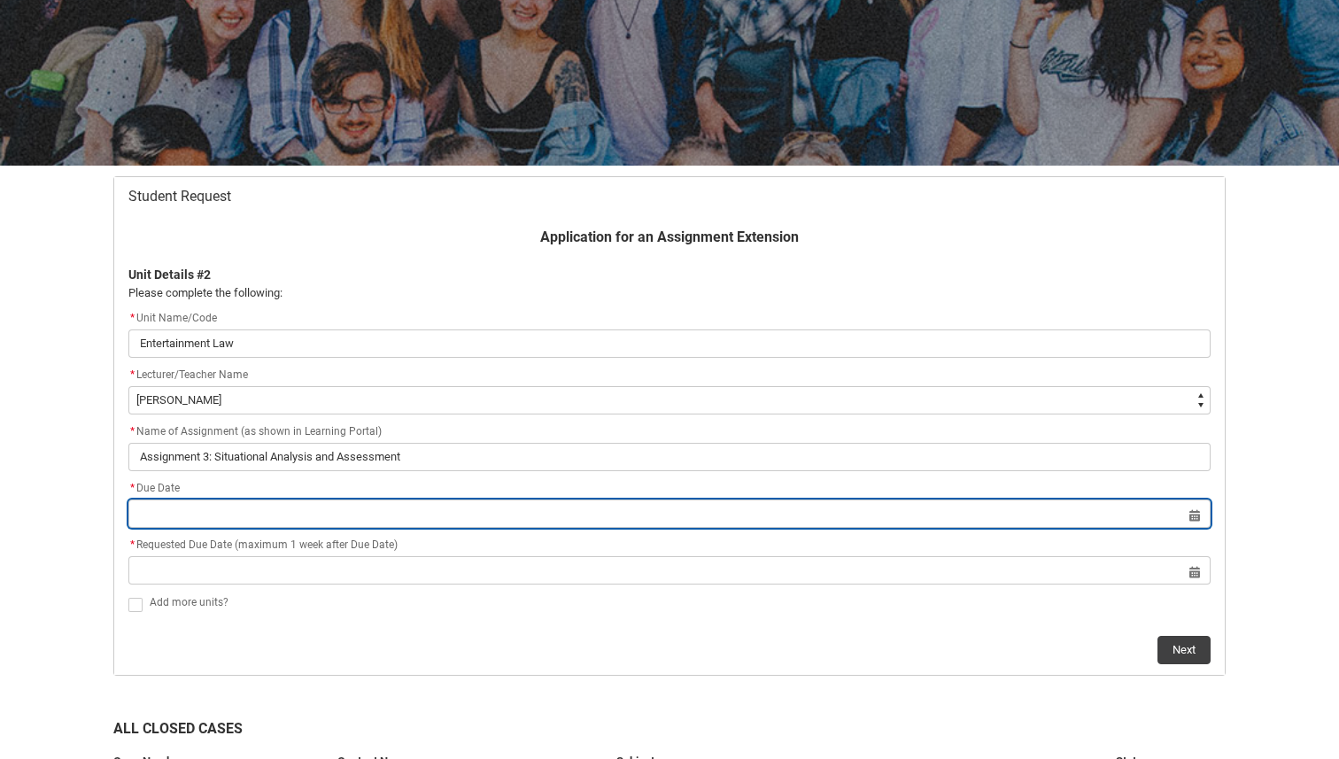
click at [239, 508] on input "Redu_Student_Request flow" at bounding box center [669, 513] width 1082 height 28
select select "2025"
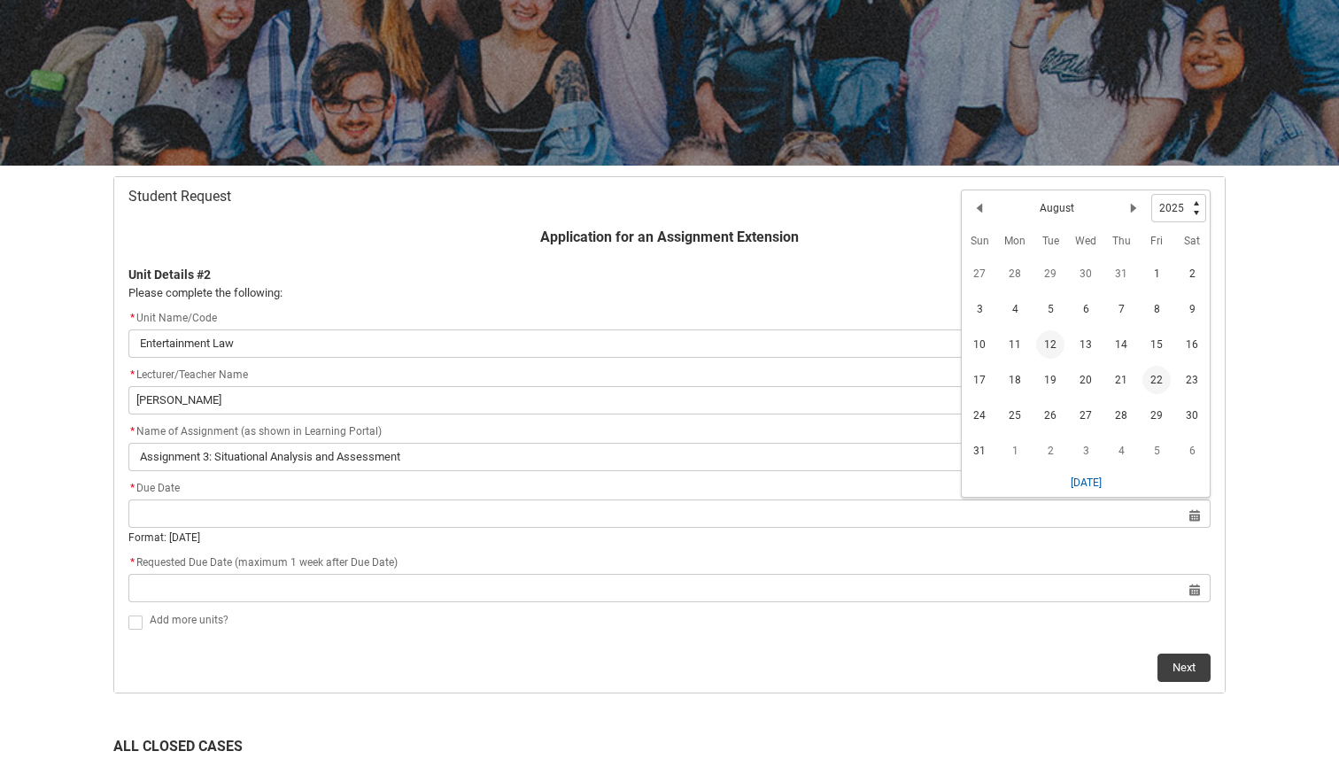
click at [1149, 382] on span "22" at bounding box center [1156, 380] width 28 height 28
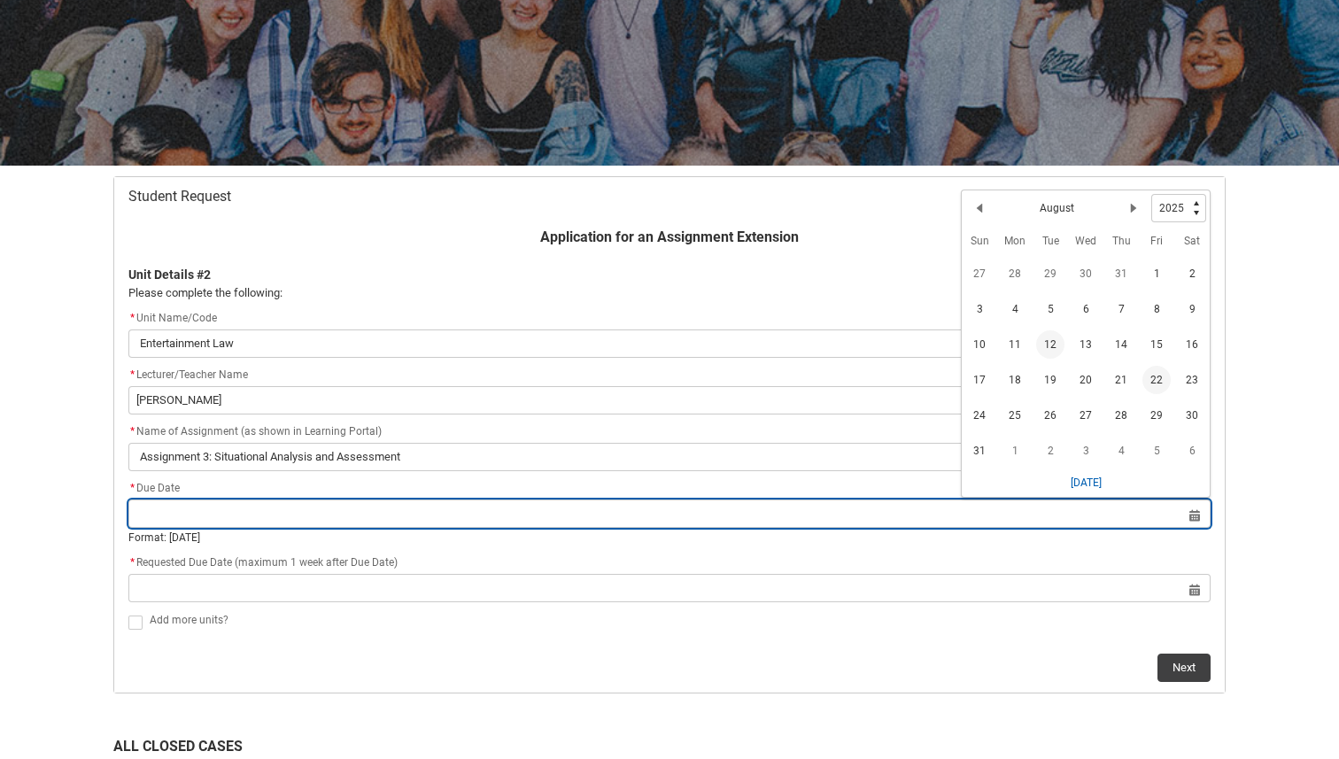
type lightning-datepicker "[DATE]"
type lightning-input "[DATE]"
type input "[DATE]"
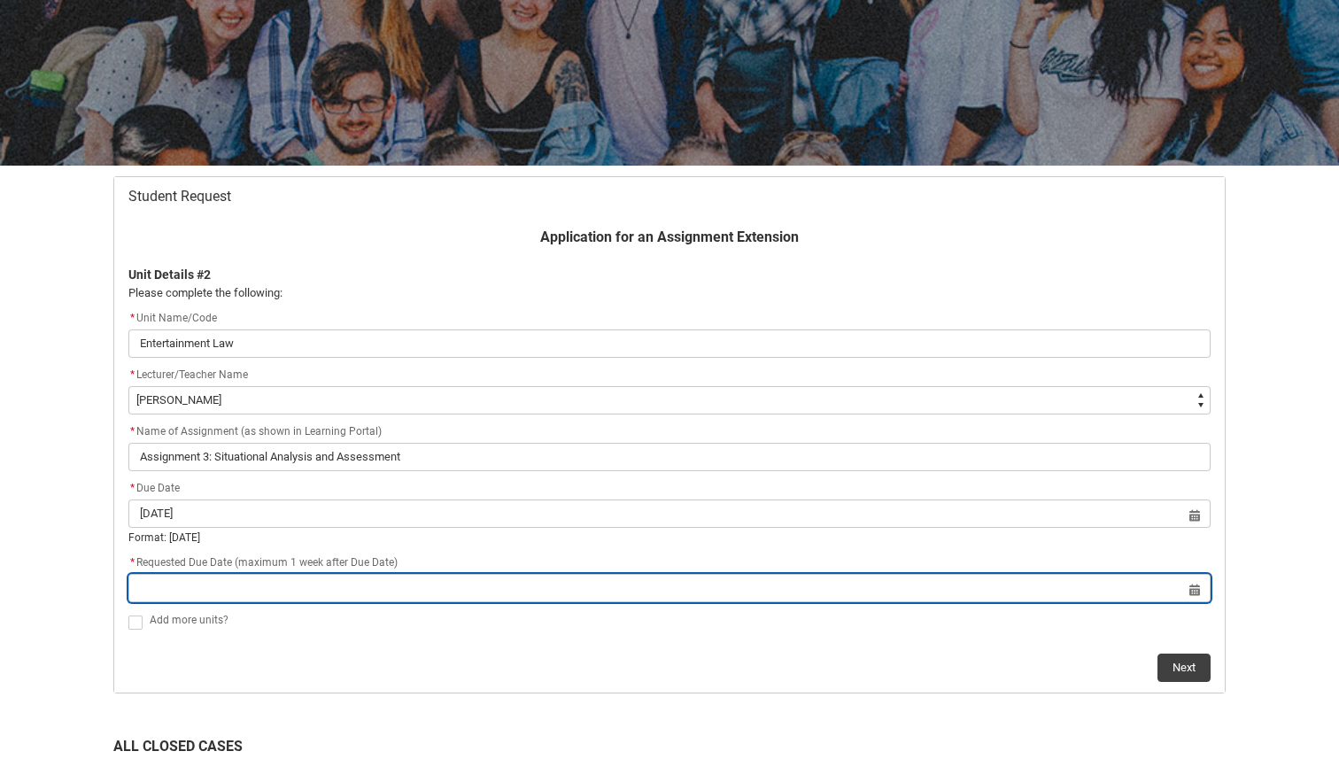
click at [651, 591] on input "Redu_Student_Request flow" at bounding box center [669, 588] width 1082 height 28
select select "2025"
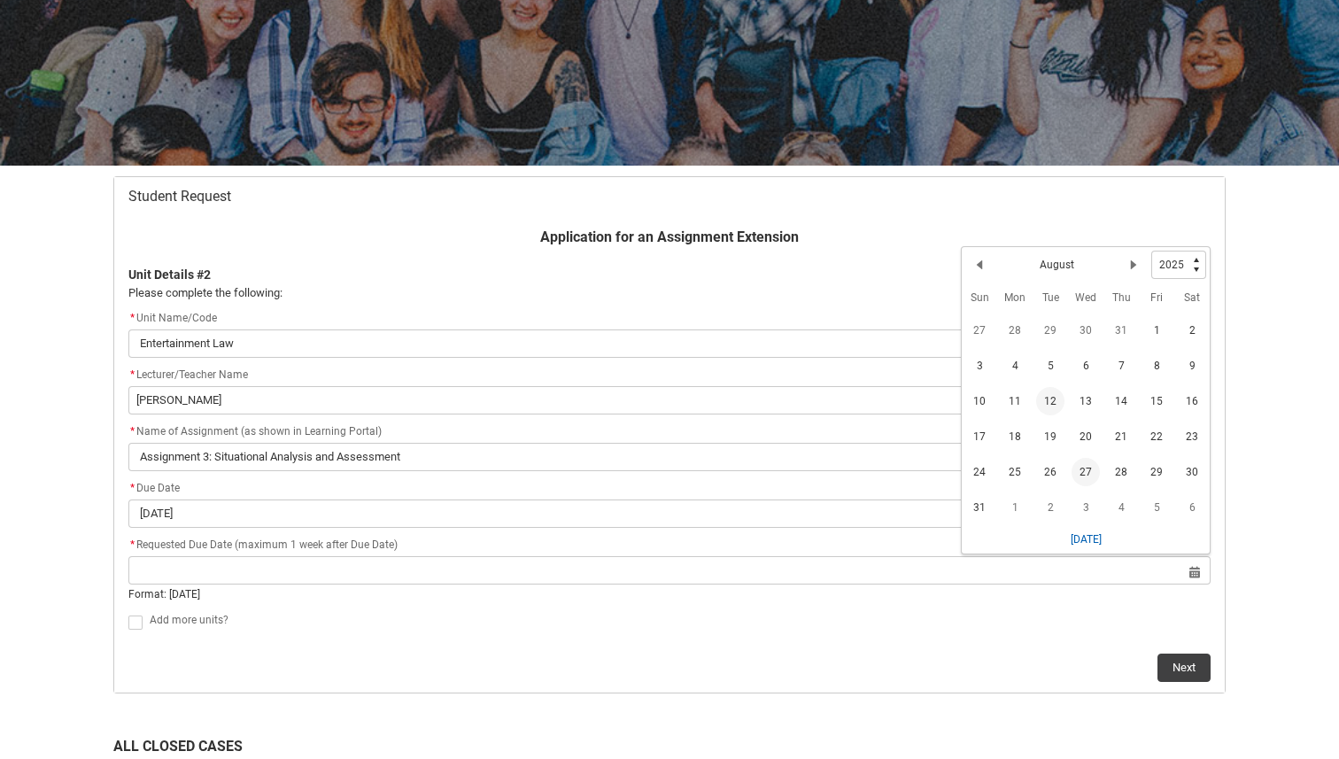
click at [1094, 466] on span "27" at bounding box center [1085, 472] width 28 height 28
type lightning-datepicker "[DATE]"
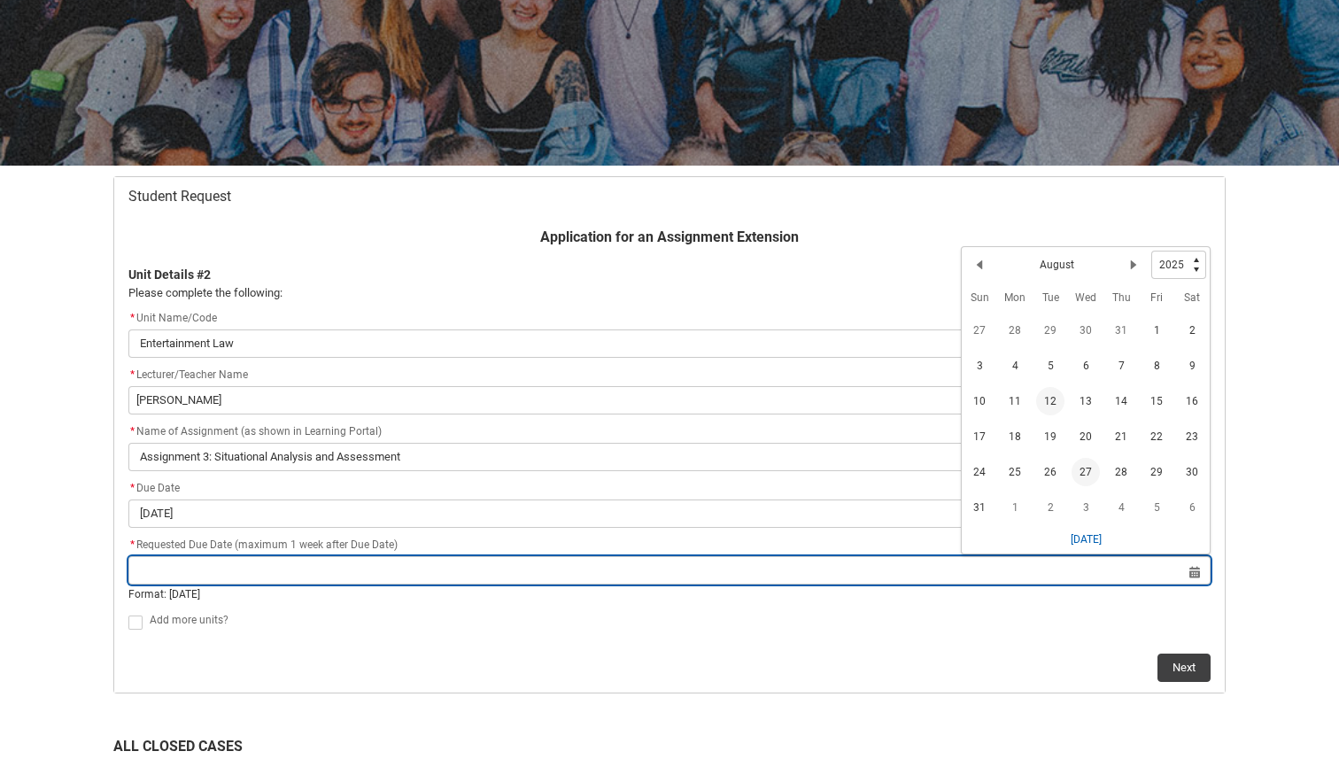
type lightning-input "[DATE]"
type input "[DATE]"
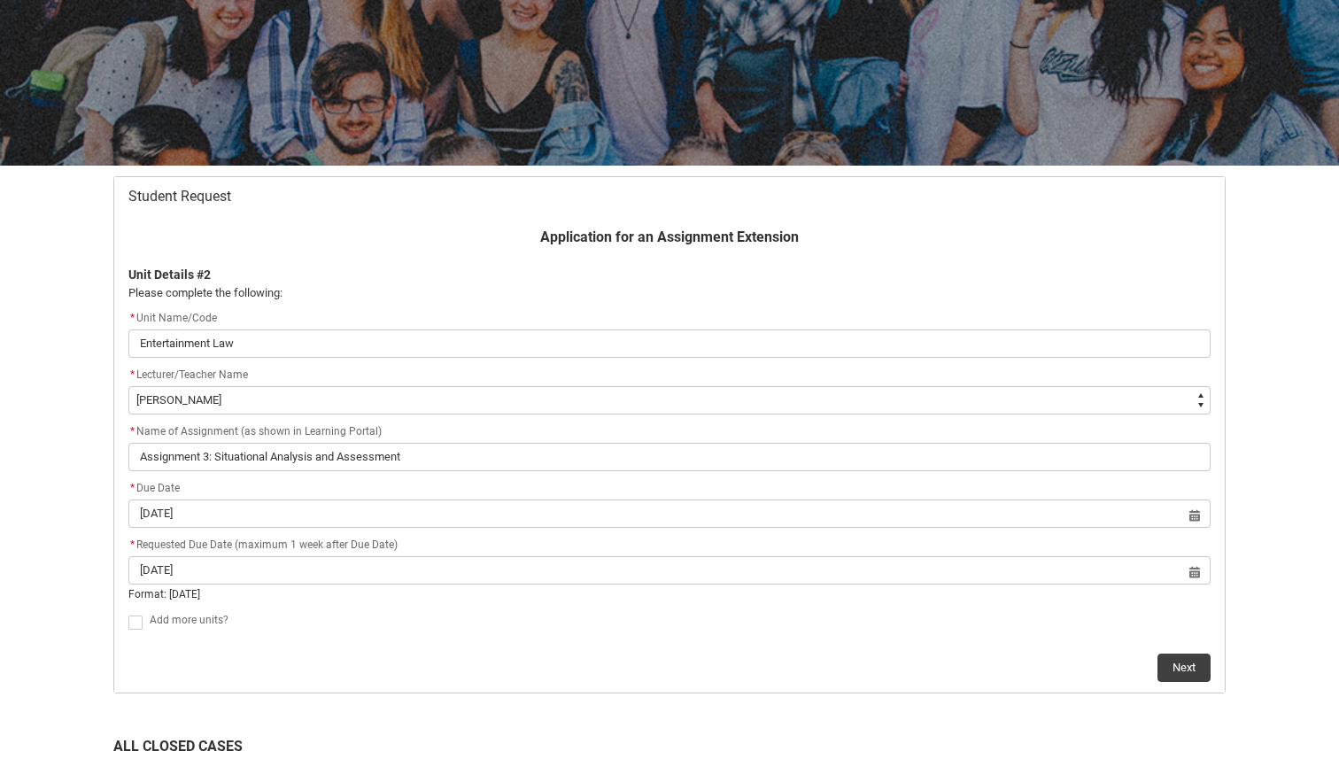
click at [1187, 652] on div "Next" at bounding box center [669, 660] width 1082 height 42
click at [1176, 645] on button "Next" at bounding box center [1183, 650] width 53 height 28
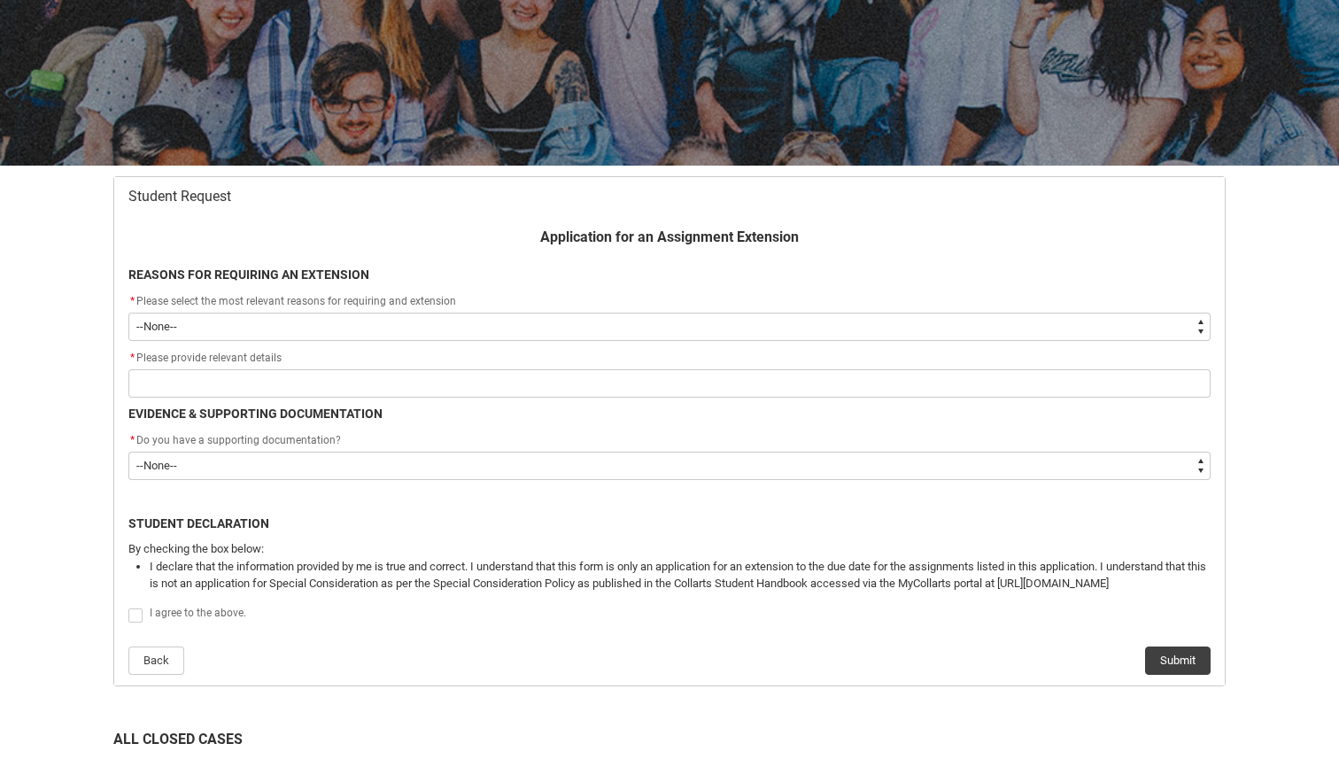
click at [418, 336] on select "--None-- Medical Reasons Work obligations Family obligations Academic Difficult…" at bounding box center [669, 327] width 1082 height 28
type lightning-select "choice_AssignmentExtension_Reason_Academic"
select select "choice_AssignmentExtension_Reason_Academic"
click at [256, 324] on select "--None-- Medical Reasons Work obligations Family obligations Academic Difficult…" at bounding box center [669, 327] width 1082 height 28
type lightning-select "choice_WithdrawEnrolment_Reason_Work"
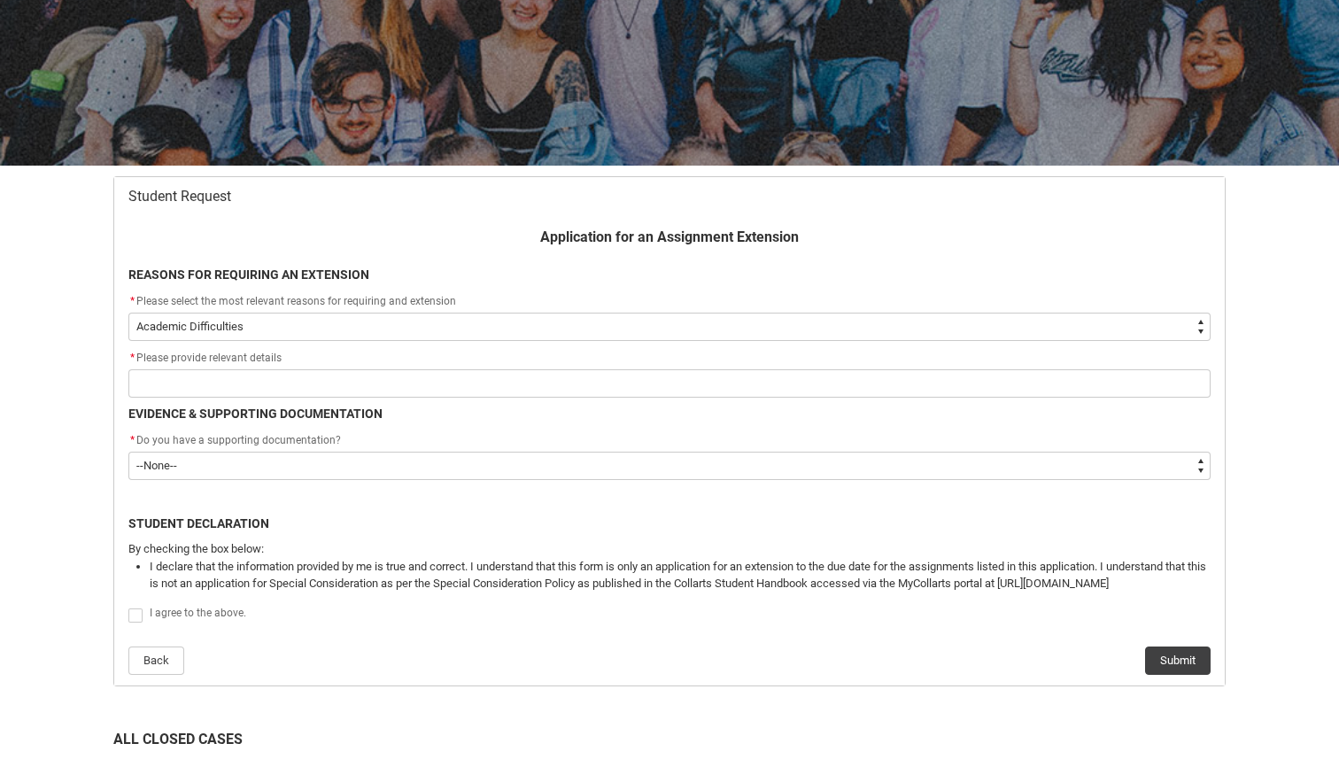
select select "choice_WithdrawEnrolment_Reason_Work"
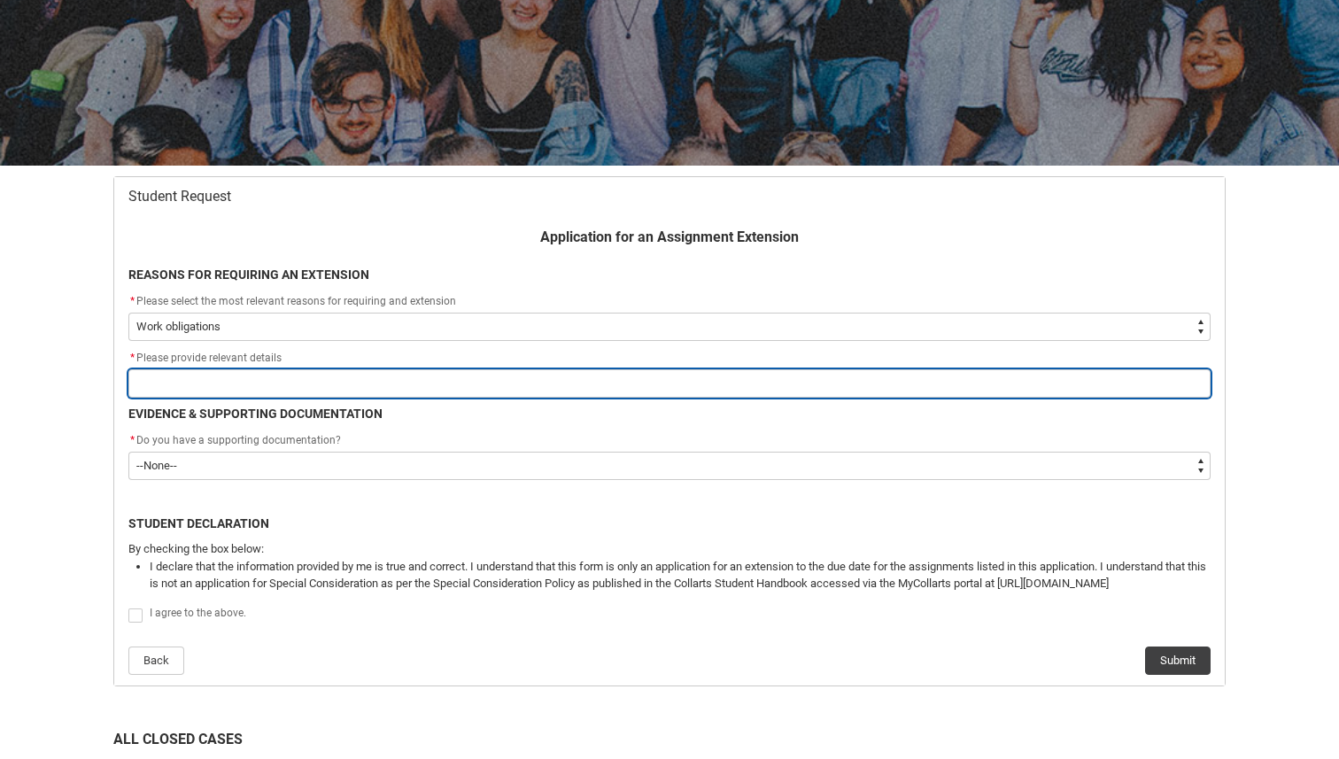
click at [254, 373] on input "Redu_Student_Request flow" at bounding box center [669, 383] width 1082 height 28
click at [246, 379] on input "Redu_Student_Request flow" at bounding box center [669, 383] width 1082 height 28
type lightning-primitive-input-simple "I"
type input "I"
type lightning-primitive-input-simple "I"
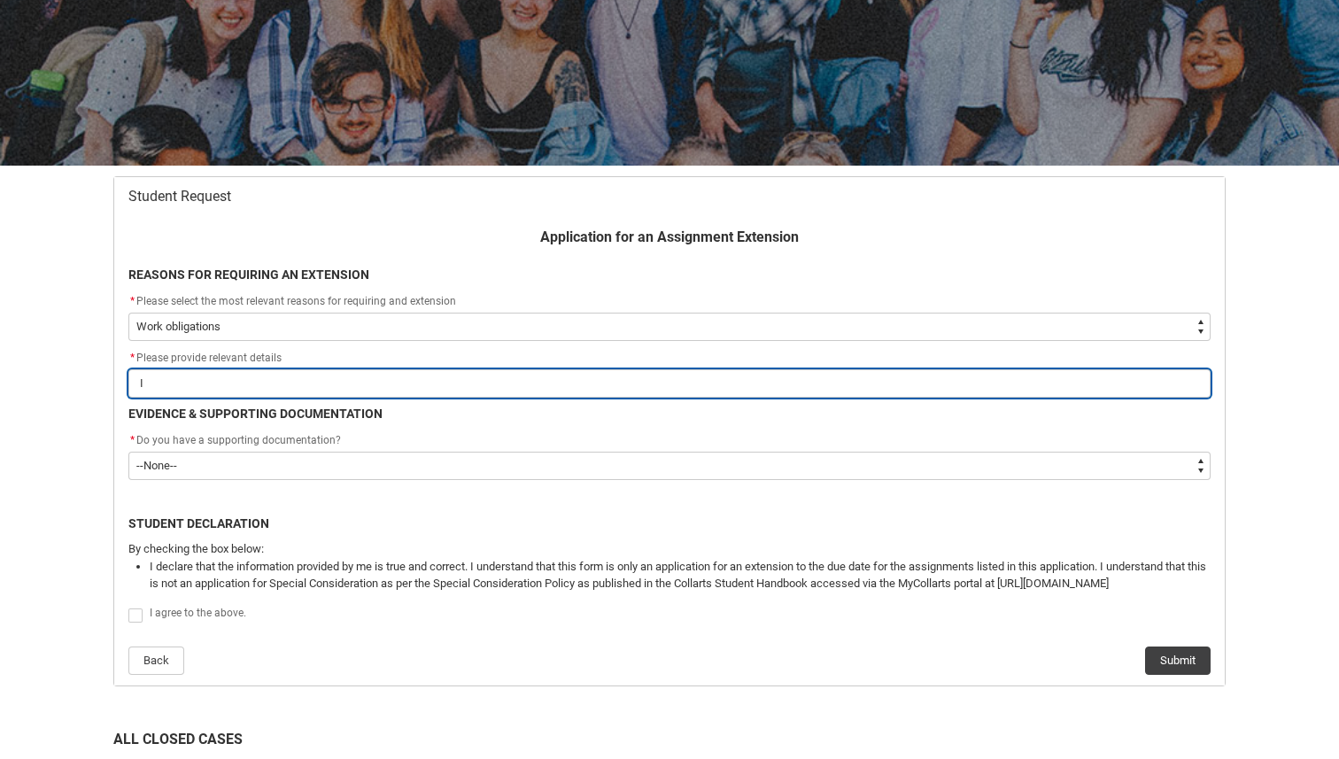
type input "I"
type lightning-primitive-input-simple "I a"
type input "I a"
type lightning-primitive-input-simple "I am"
type input "I am"
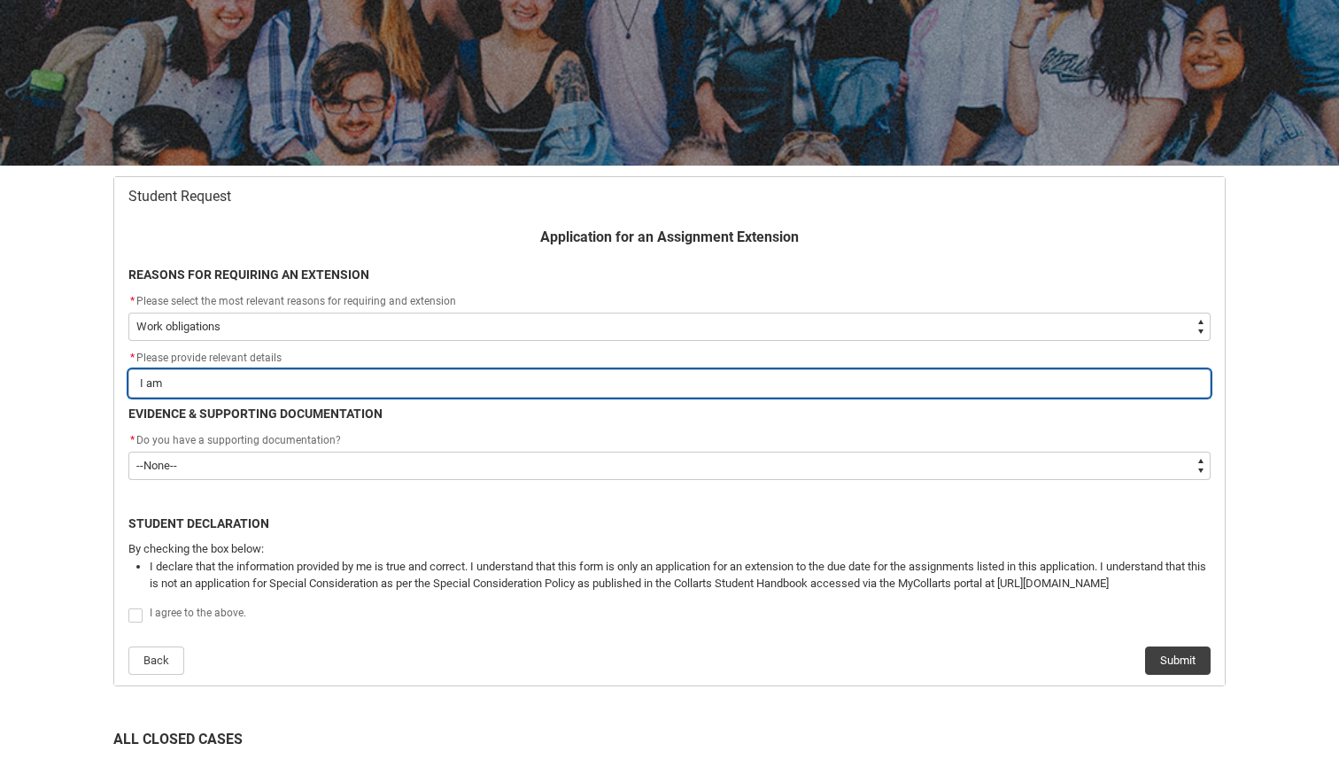
type lightning-primitive-input-simple "I am"
type input "I am"
type lightning-primitive-input-simple "I am a"
type input "I am a"
type lightning-primitive-input-simple "I am ap"
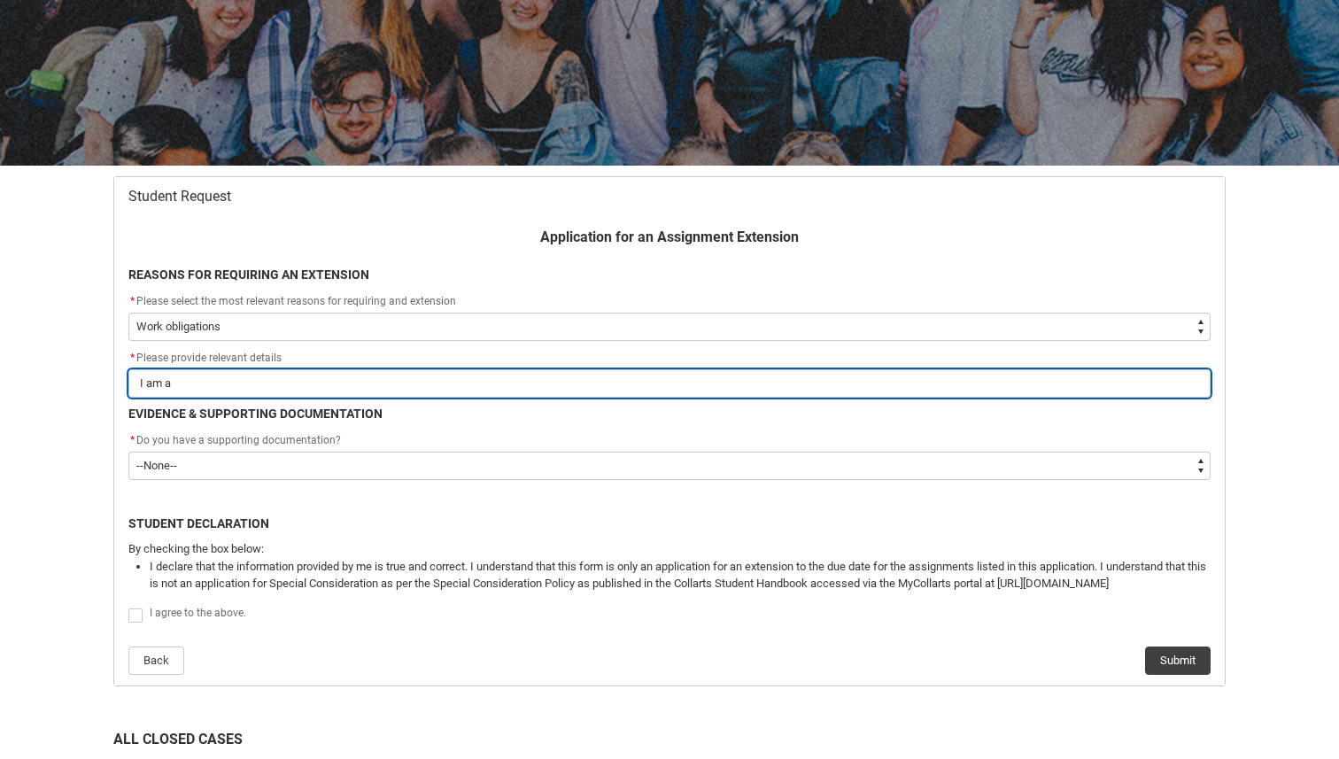
type input "I am ap"
type lightning-primitive-input-simple "I am app"
type input "I am app"
type lightning-primitive-input-simple "I am appl"
type input "I am appl"
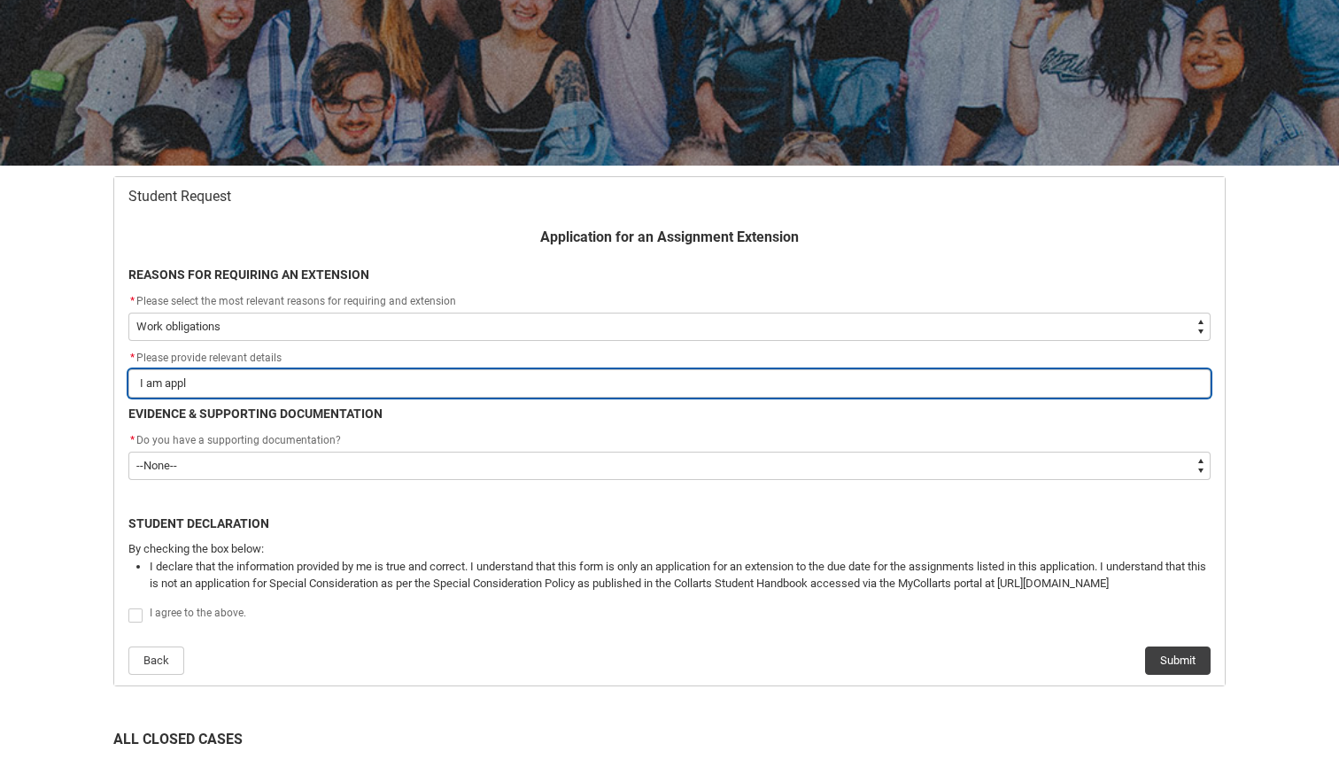
type lightning-primitive-input-simple "I am apply"
type input "I am apply"
type lightning-primitive-input-simple "I am applyi"
type input "I am applyi"
type lightning-primitive-input-simple "I am applyin"
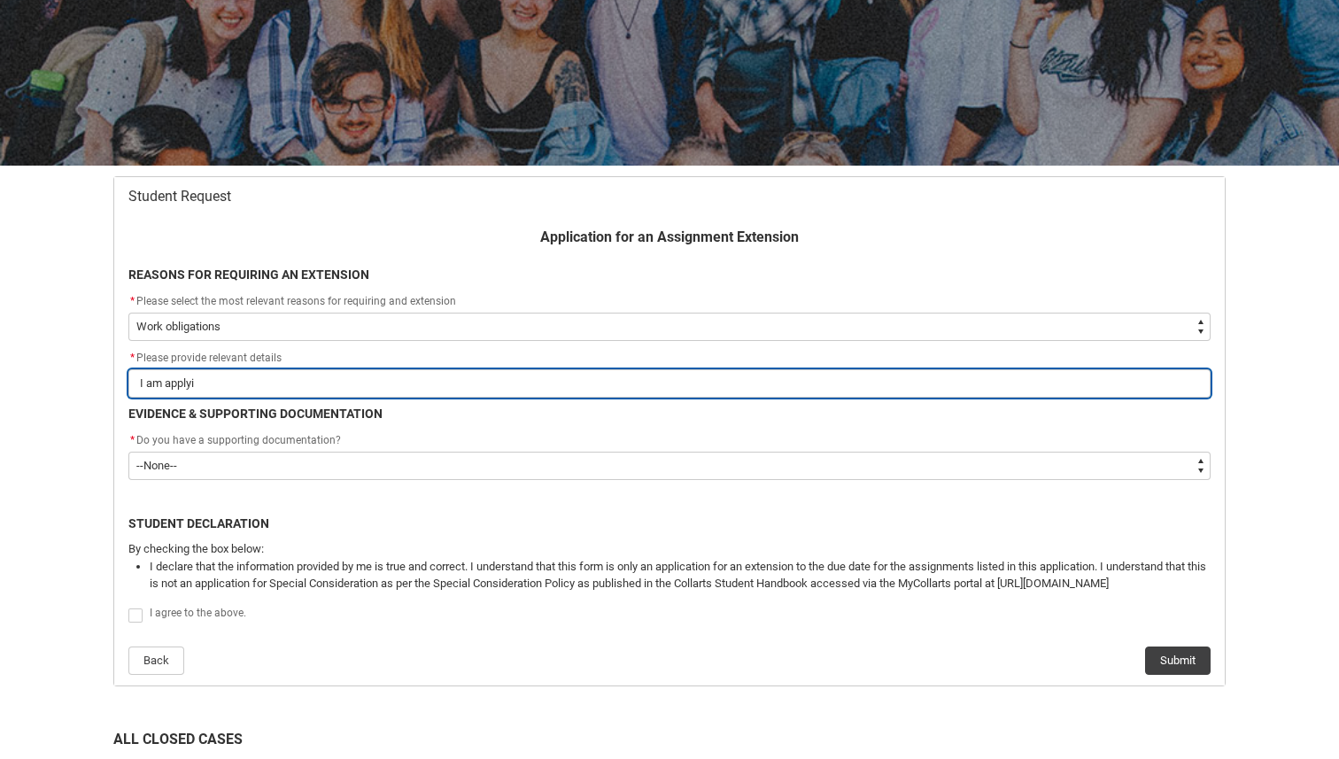
type input "I am applyin"
type lightning-primitive-input-simple "I am applying"
type input "I am applying"
type lightning-primitive-input-simple "I am applying"
type input "I am applying"
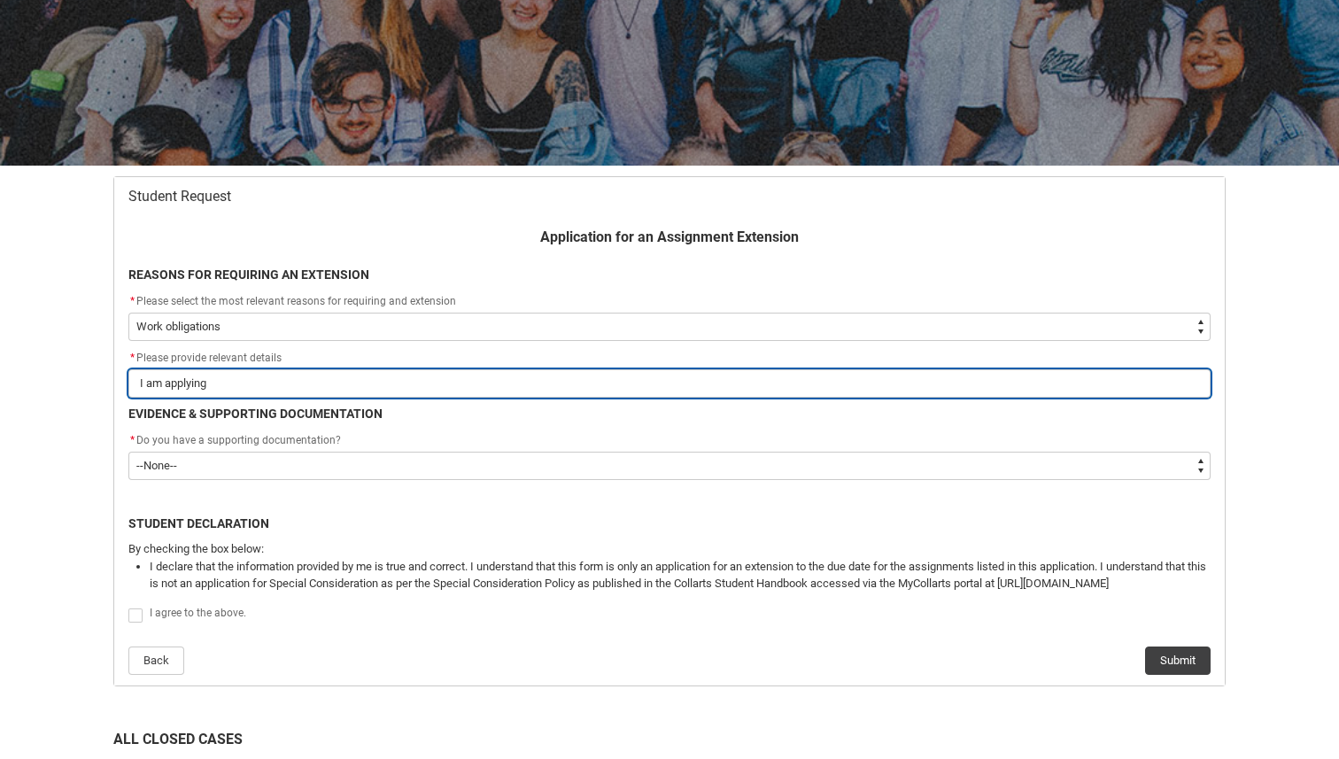
type lightning-primitive-input-simple "I am applying f"
type input "I am applying f"
type lightning-primitive-input-simple "I am applying fo"
type input "I am applying fo"
type lightning-primitive-input-simple "I am applying for"
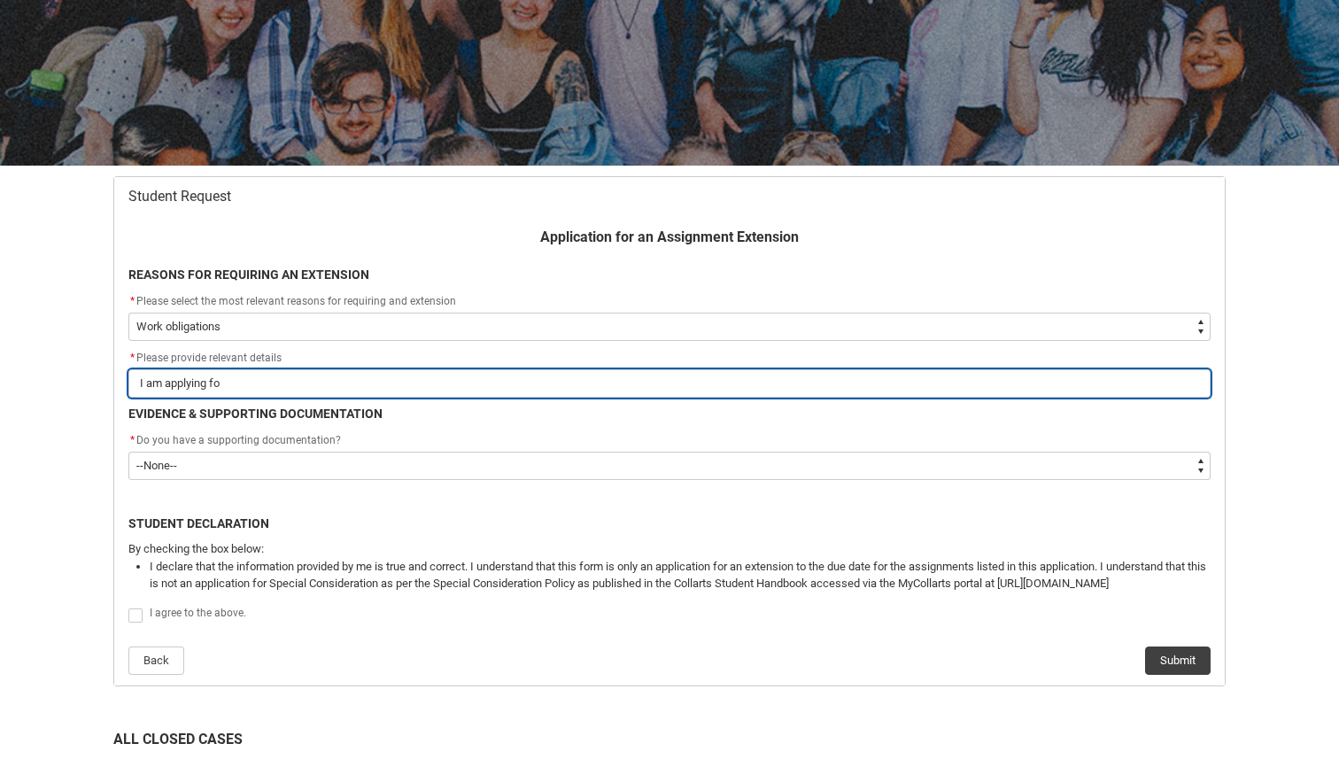
type input "I am applying for"
type lightning-primitive-input-simple "I am applying for"
type input "I am applying for"
type lightning-primitive-input-simple "I am applying for a"
type input "I am applying for a"
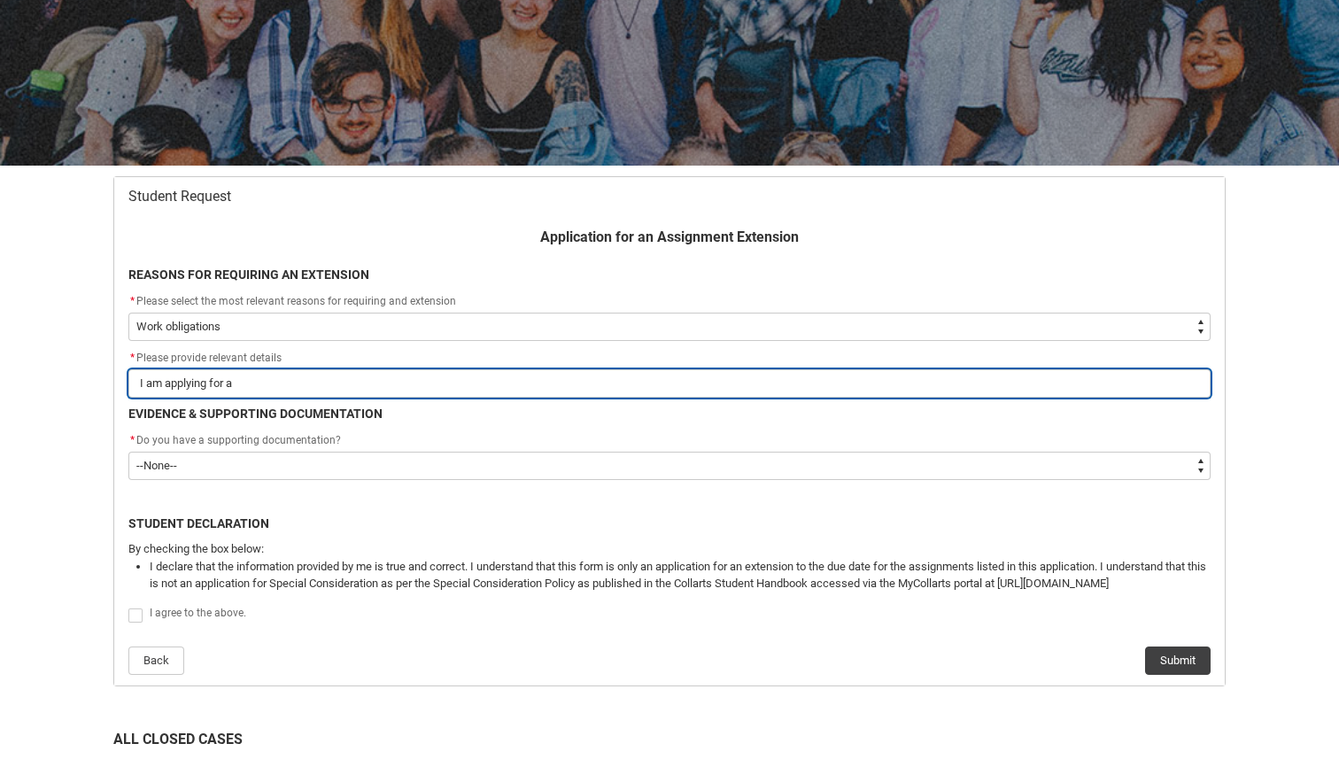
type lightning-primitive-input-simple "I am applying for an"
type input "I am applying for an"
type lightning-primitive-input-simple "I am applying for an"
type input "I am applying for an"
type lightning-primitive-input-simple "I am applying for an e"
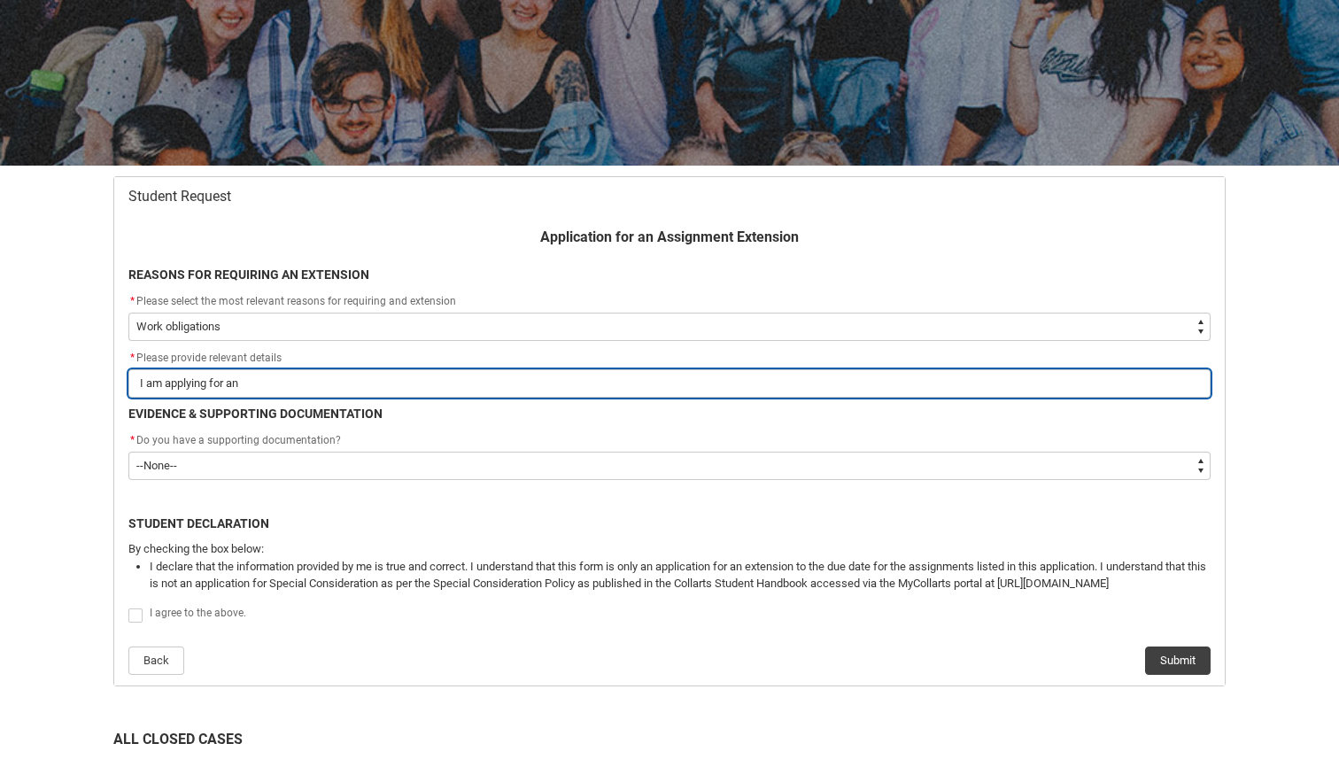
type input "I am applying for an e"
type lightning-primitive-input-simple "I am applying for an ex"
type input "I am applying for an ex"
type lightning-primitive-input-simple "I am applying for an ext"
type input "I am applying for an ext"
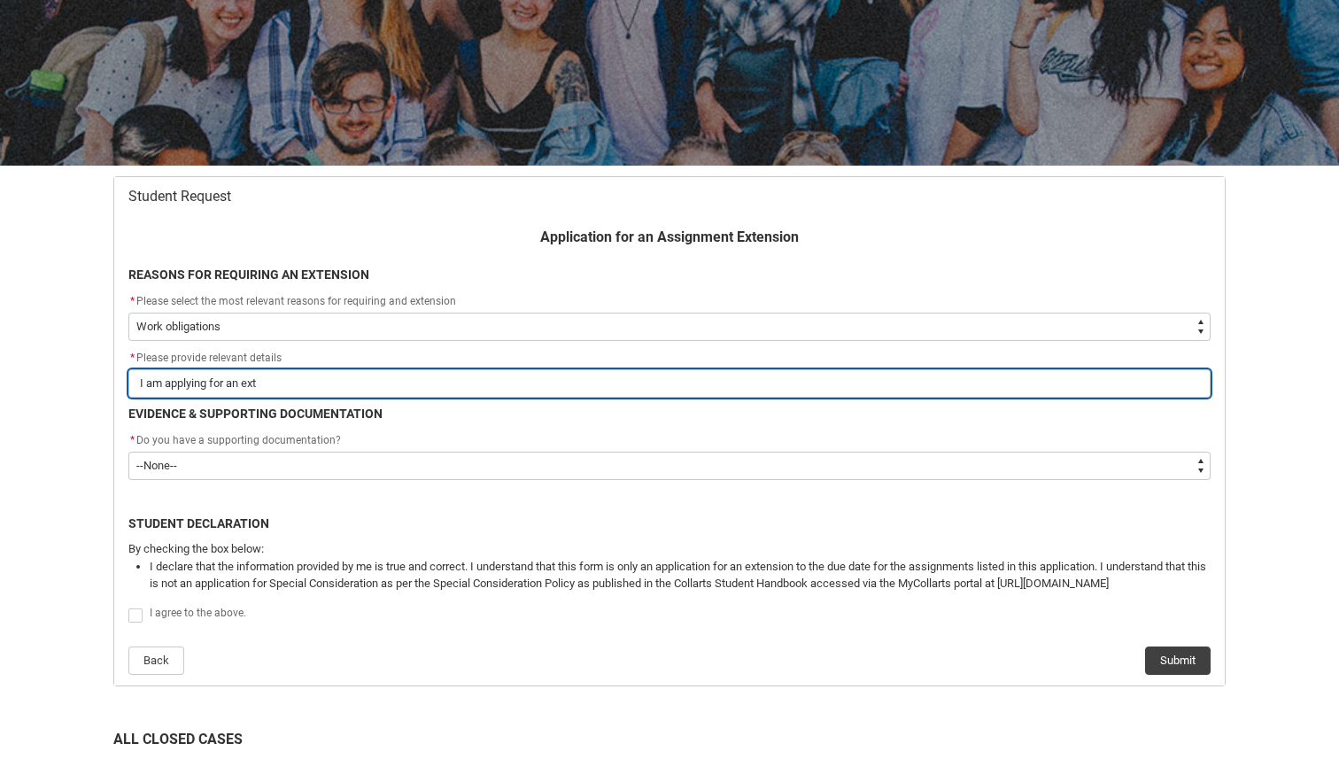
type lightning-primitive-input-simple "I am applying for an exte"
type input "I am applying for an exte"
type lightning-primitive-input-simple "I am applying for an exten"
type input "I am applying for an exten"
type lightning-primitive-input-simple "I am applying for an extens"
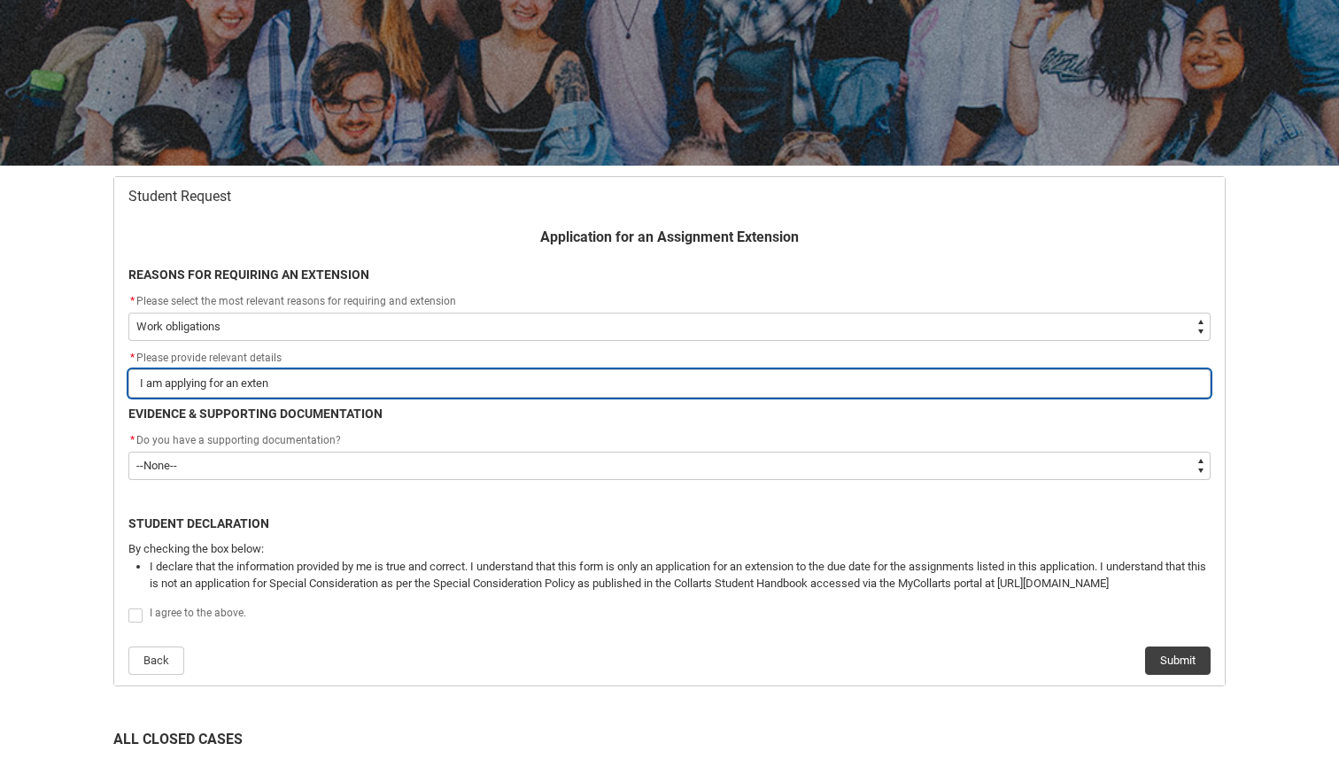
type input "I am applying for an extens"
type lightning-primitive-input-simple "I am applying for an extensi"
type input "I am applying for an extensi"
type lightning-primitive-input-simple "I am applying for an extensio"
type input "I am applying for an extensio"
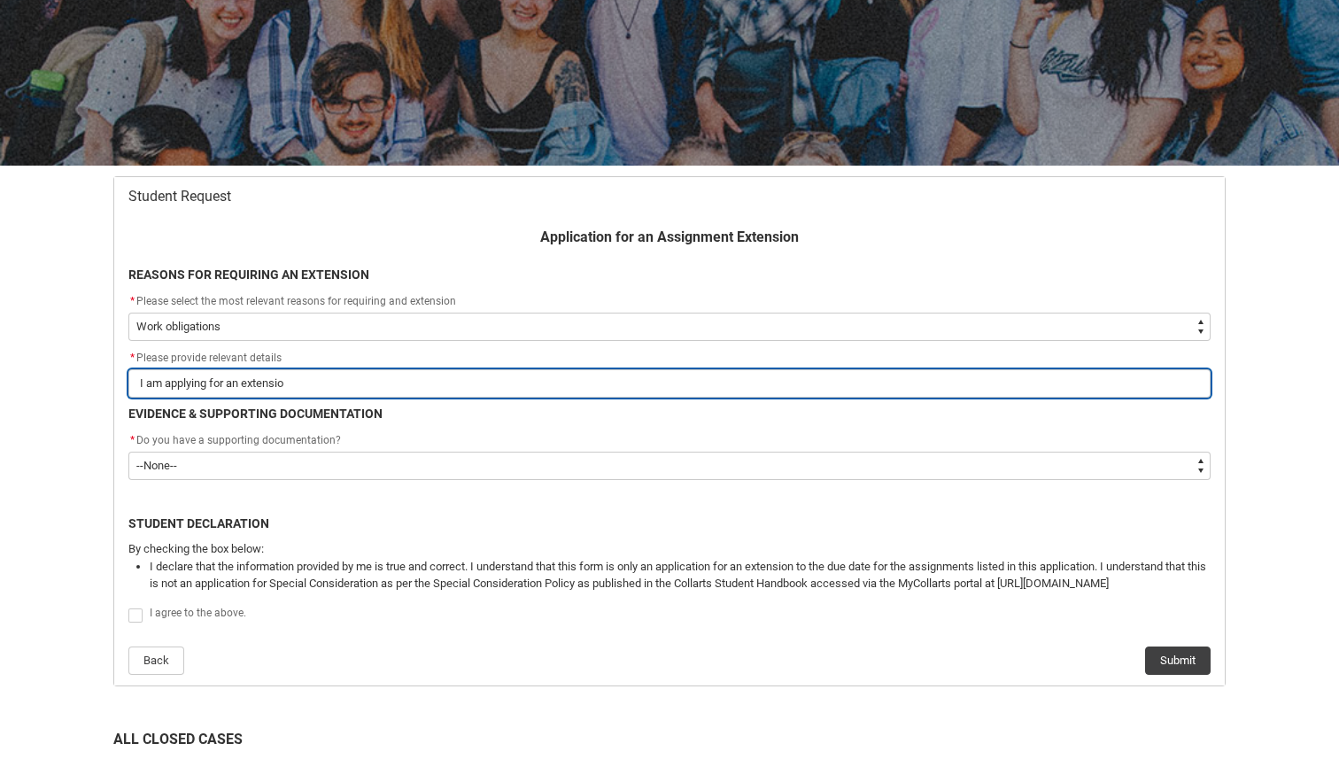
type lightning-primitive-input-simple "I am applying for an extension"
type input "I am applying for an extension"
type lightning-primitive-input-simple "I am applying for an extension"
type input "I am applying for an extension"
type lightning-primitive-input-simple "I am applying for an extension a"
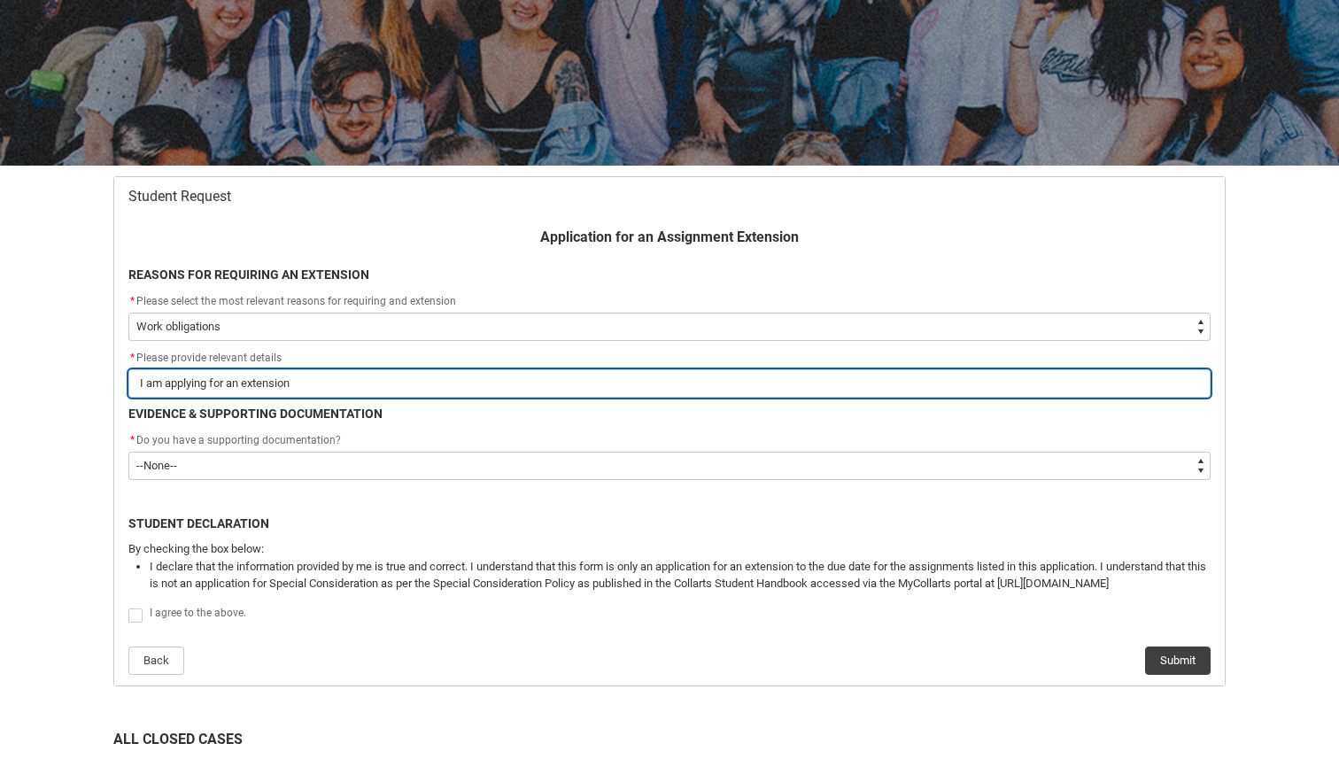
type input "I am applying for an extension a"
type lightning-primitive-input-simple "I am applying for an extension as"
type input "I am applying for an extension as"
type lightning-primitive-input-simple "I am applying for an extension as"
type input "I am applying for an extension as"
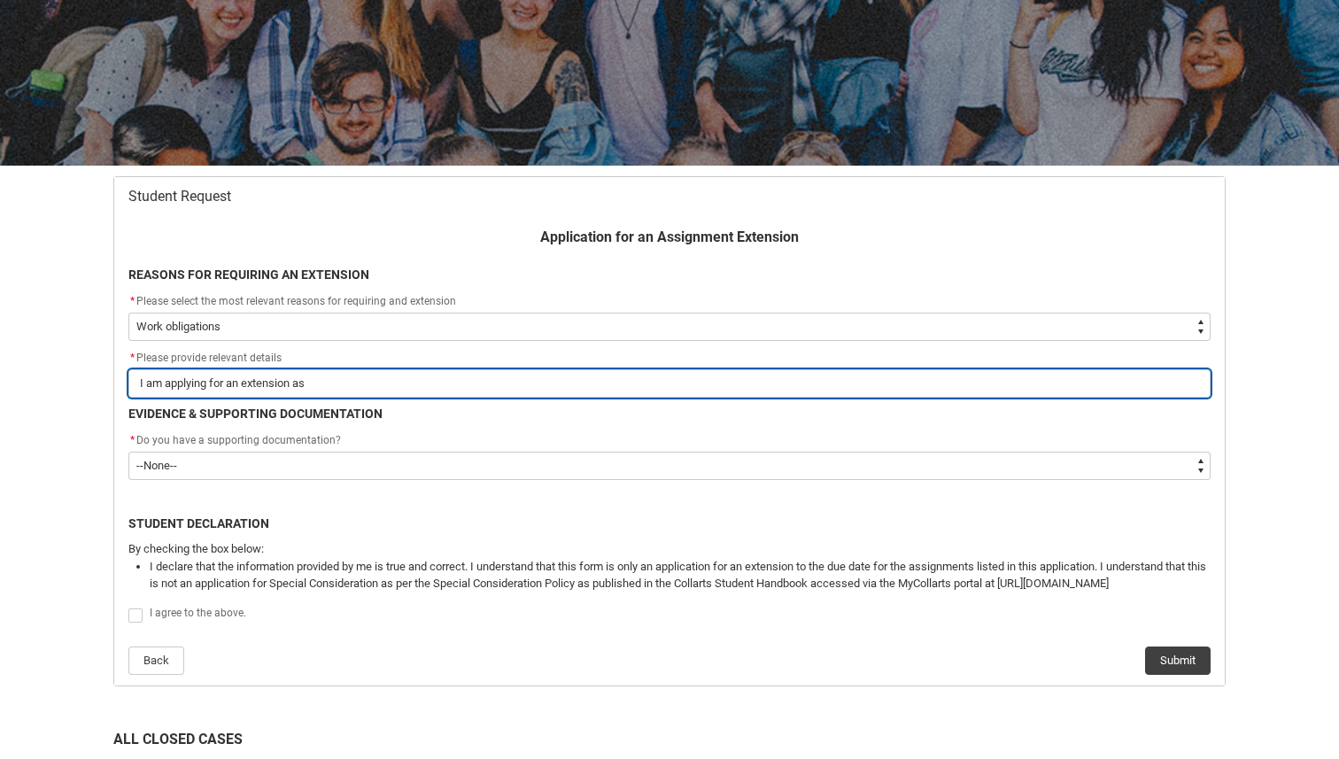
type lightning-primitive-input-simple "I am applying for an extension as I"
type input "I am applying for an extension as I"
type lightning-primitive-input-simple "I am applying for an extension as"
type input "I am applying for an extension as"
type lightning-primitive-input-simple "I am applying for an extension as"
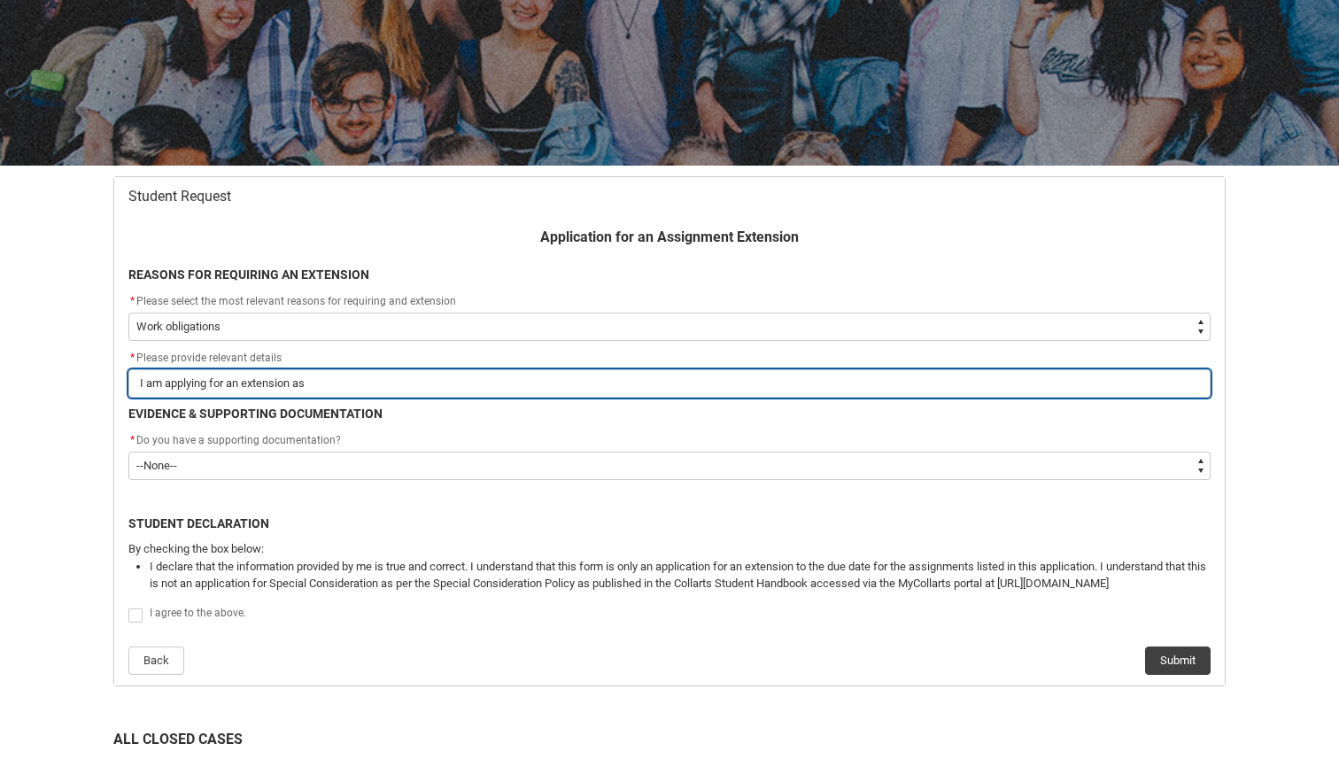
type input "I am applying for an extension as"
type lightning-primitive-input-simple "I am applying for an extension a"
type input "I am applying for an extension a"
type lightning-primitive-input-simple "I am applying for an extension"
type input "I am applying for an extension"
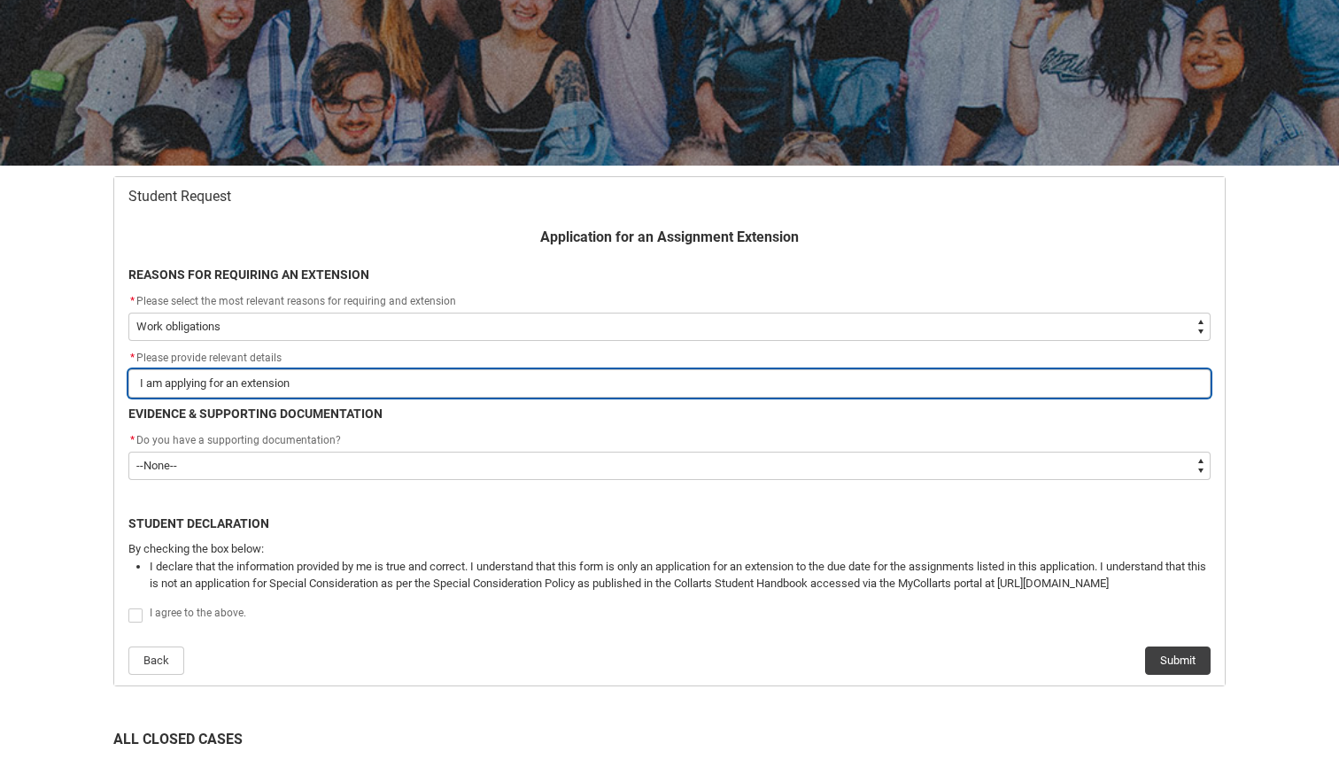
type lightning-primitive-input-simple "I am applying for an extension t"
type input "I am applying for an extension t"
type lightning-primitive-input-simple "I am applying for an extension th"
type input "I am applying for an extension th"
type lightning-primitive-input-simple "I am applying for an extension thr"
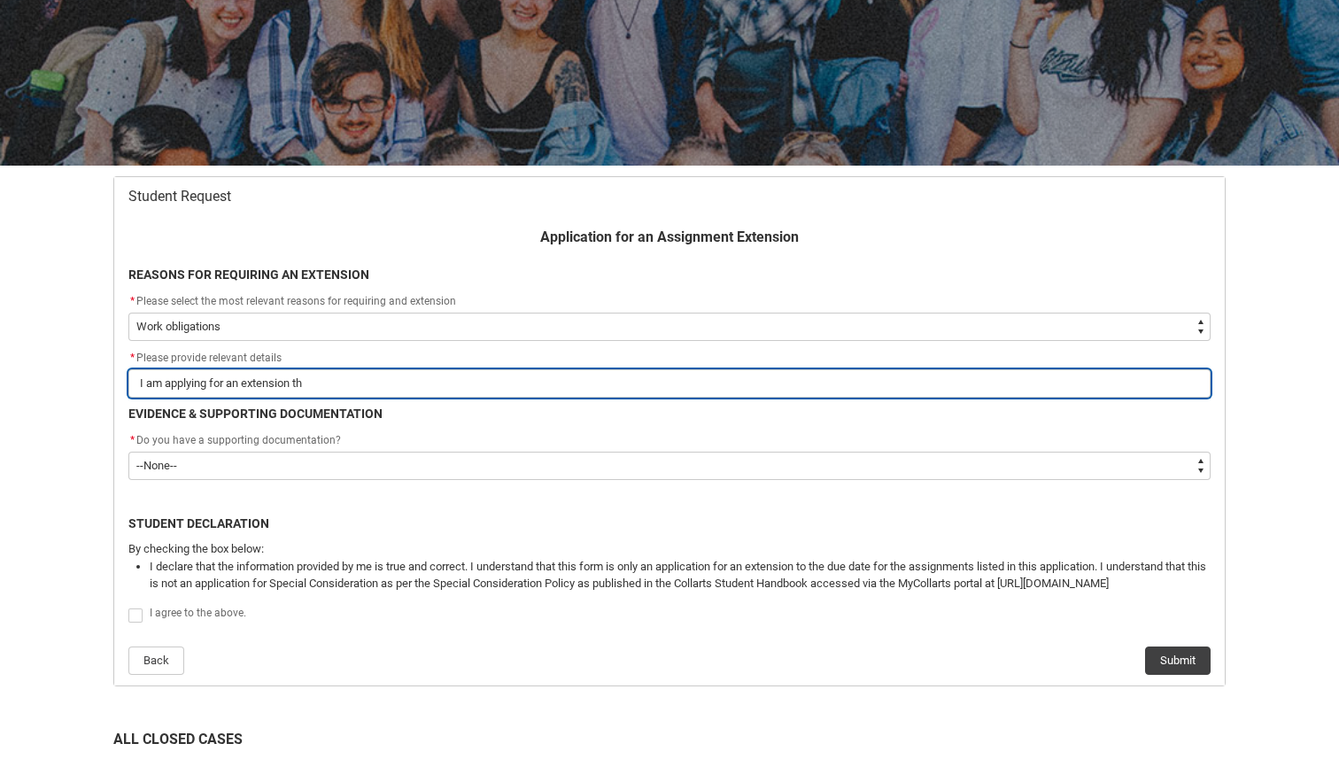
type input "I am applying for an extension thr"
type lightning-primitive-input-simple "I am applying for an extension thro"
type input "I am applying for an extension thro"
type lightning-primitive-input-simple "I am applying for an extension throu"
type input "I am applying for an extension throu"
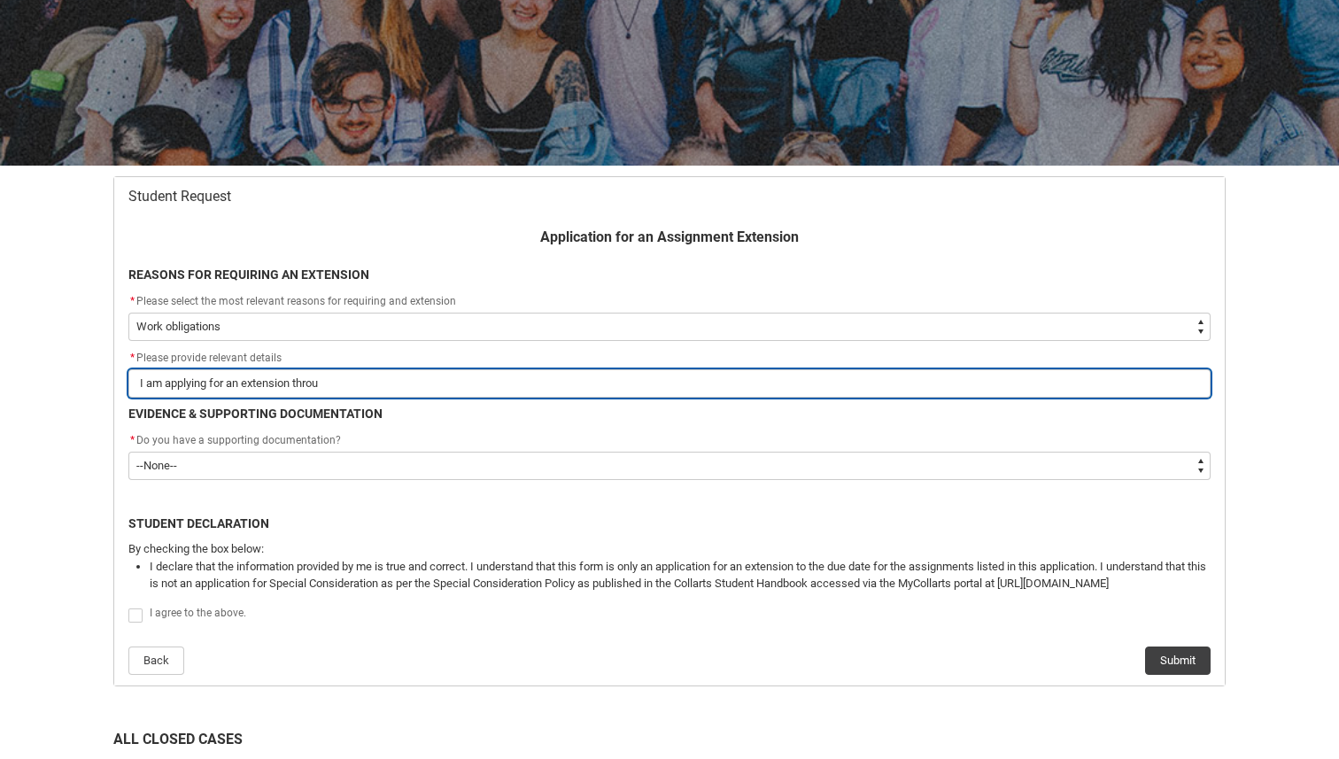
type lightning-primitive-input-simple "I am applying for an extension throug"
type input "I am applying for an extension throug"
type lightning-primitive-input-simple "I am applying for an extension through"
type input "I am applying for an extension through"
type lightning-primitive-input-simple "I am applying for an extension through"
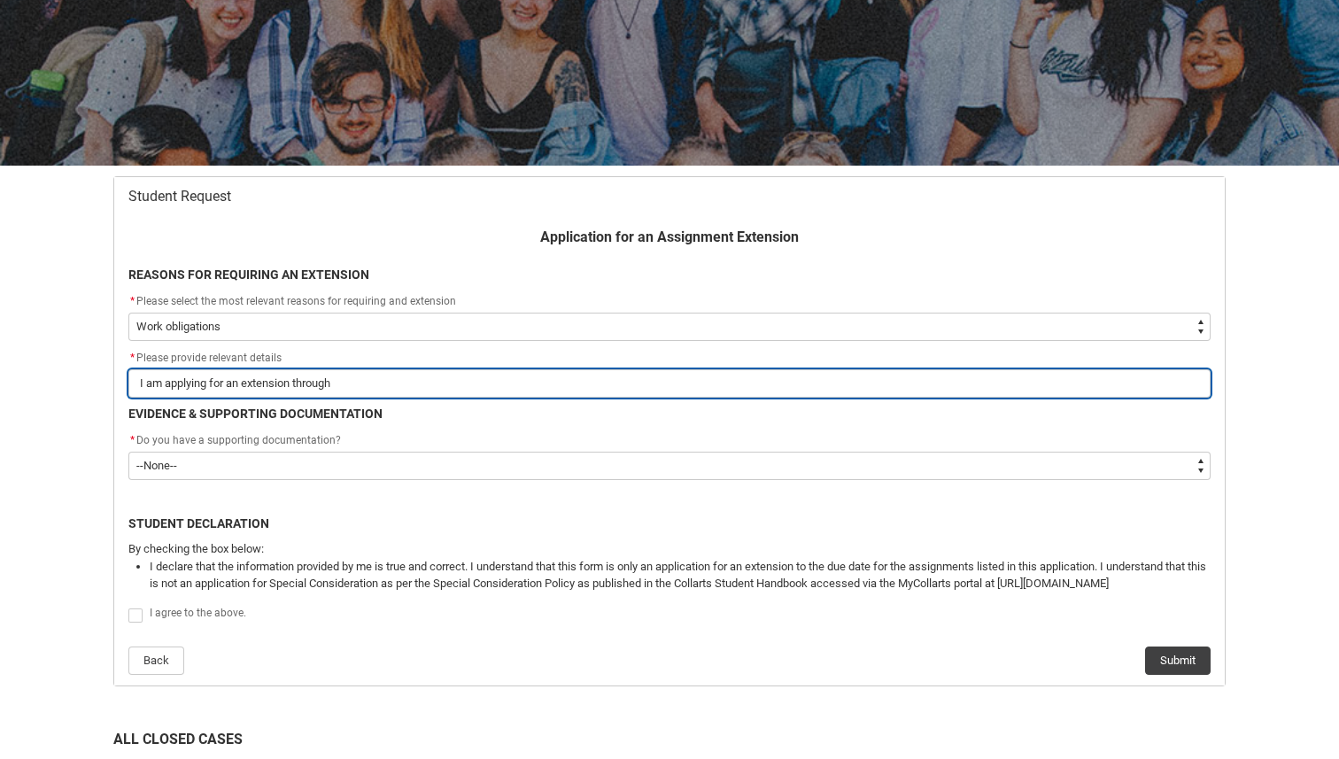
type input "I am applying for an extension through"
type lightning-primitive-input-simple "I am applying for an extension through m"
type input "I am applying for an extension through m"
type lightning-primitive-input-simple "I am applying for an extension through my"
type input "I am applying for an extension through my"
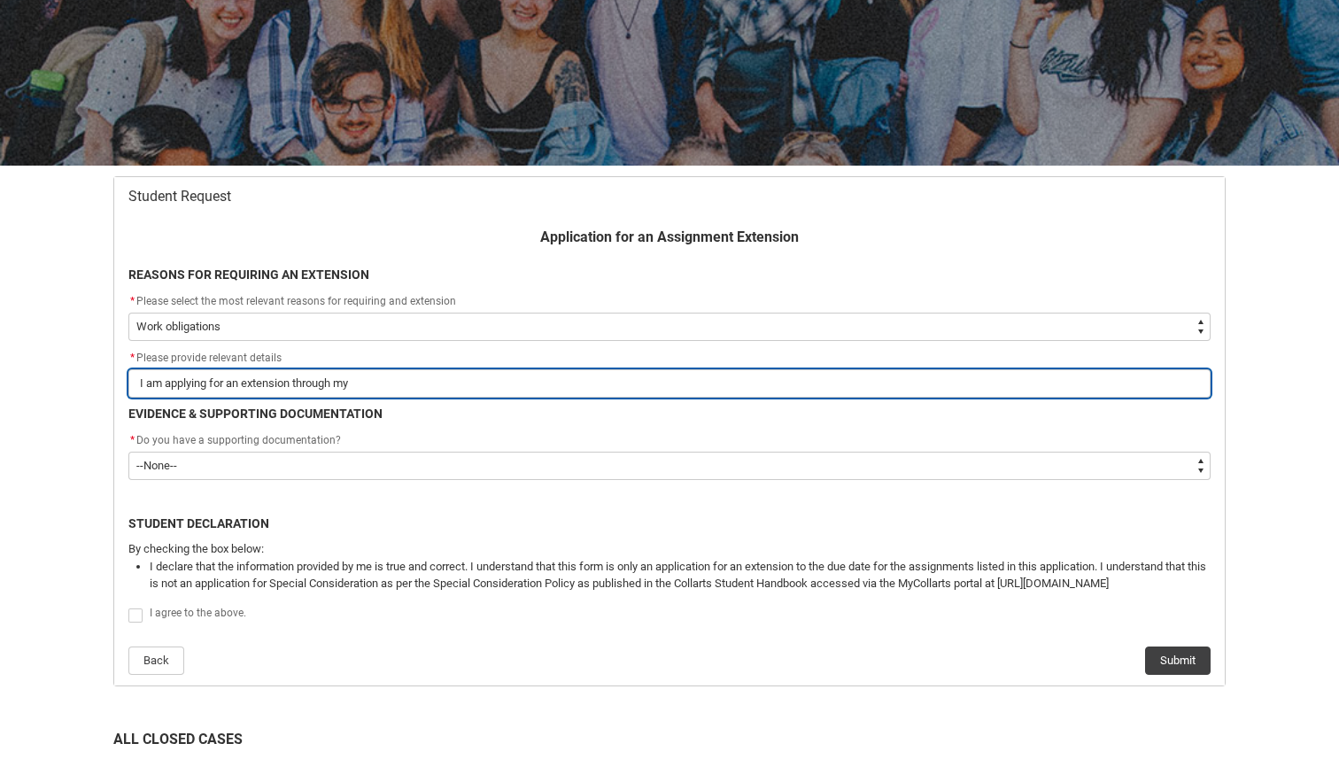
type lightning-primitive-input-simple "I am applying for an extension through my"
type input "I am applying for an extension through my"
type lightning-primitive-input-simple "I am applying for an extension through my a"
type input "I am applying for an extension through my a"
type lightning-primitive-input-simple "I am applying for an extension through my ac"
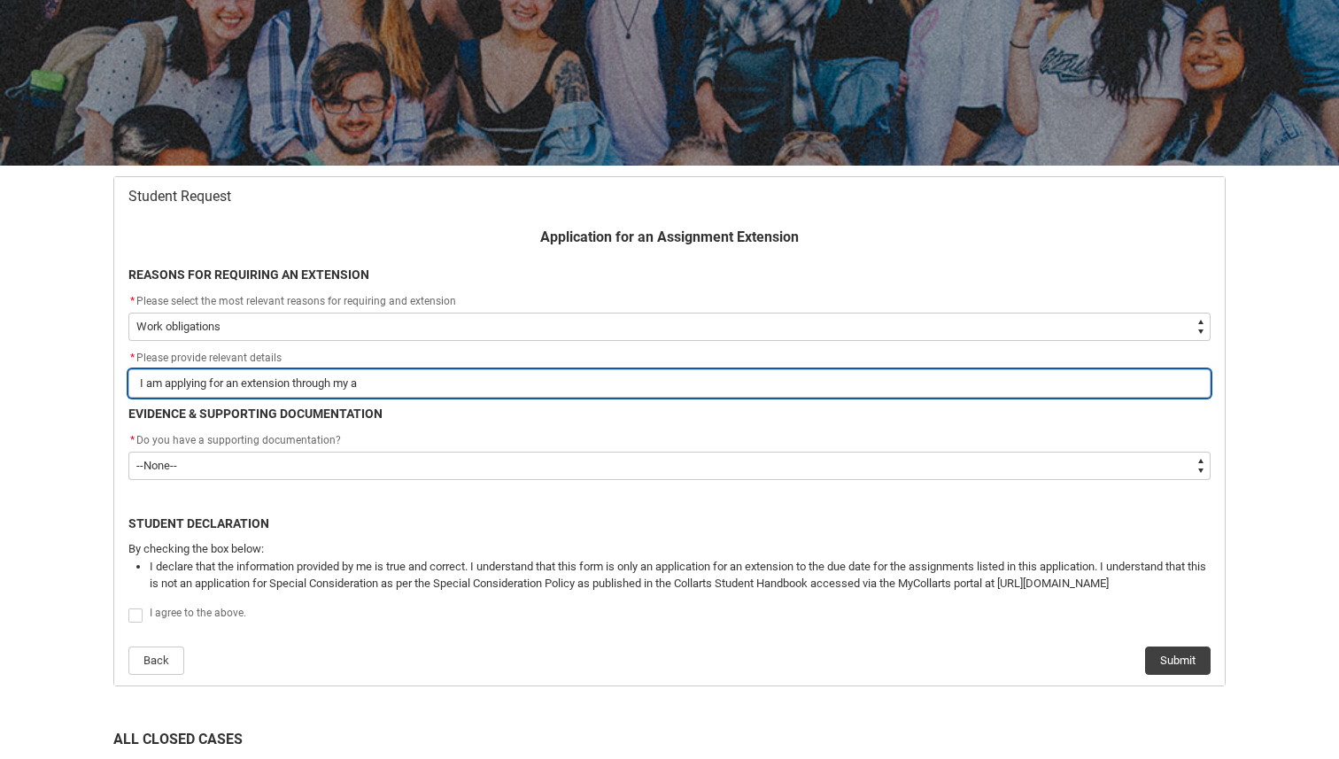
type input "I am applying for an extension through my ac"
type lightning-primitive-input-simple "I am applying for an extension through my acc"
type input "I am applying for an extension through my acc"
type lightning-primitive-input-simple "I am applying for an extension through my acce"
type input "I am applying for an extension through my acce"
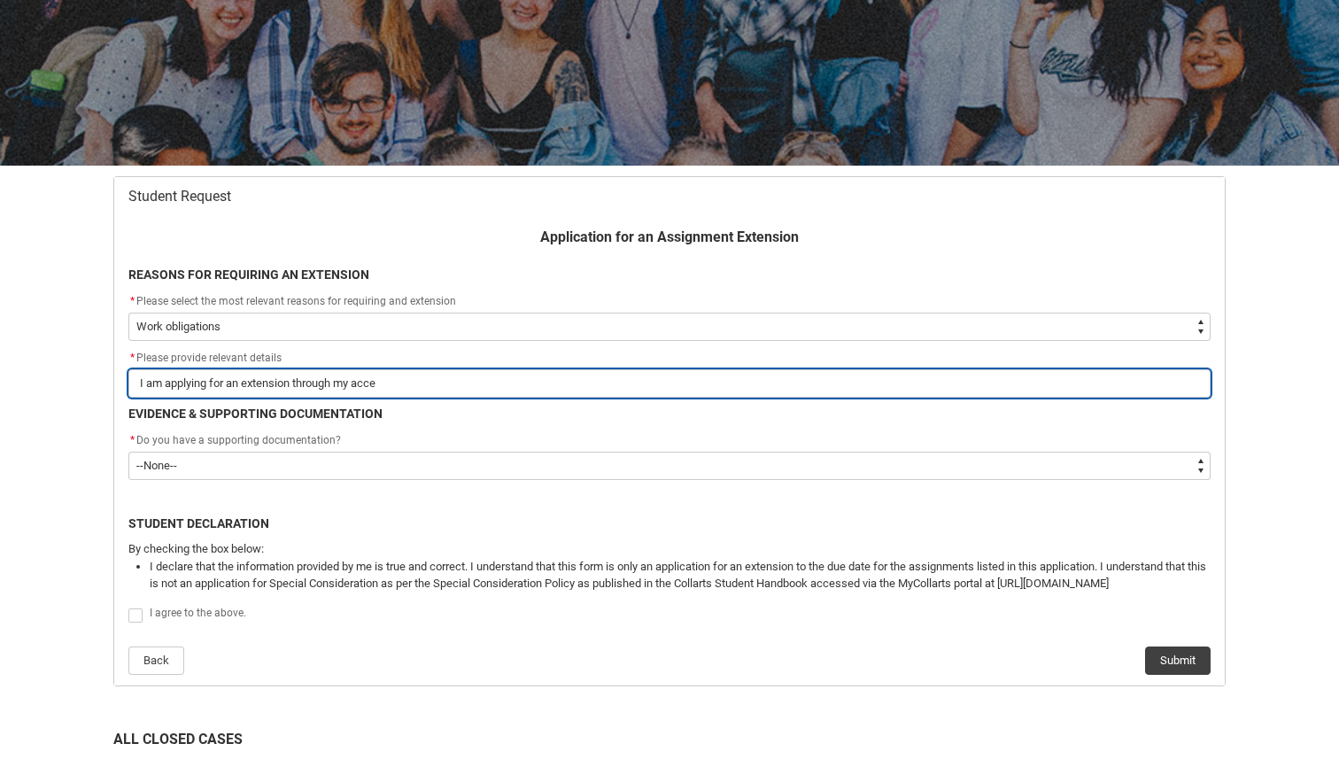
type lightning-primitive-input-simple "I am applying for an extension through my acces"
type input "I am applying for an extension through my acces"
type lightning-primitive-input-simple "I am applying for an extension through my access"
type input "I am applying for an extension through my access"
type lightning-primitive-input-simple "I am applying for an extension through my access"
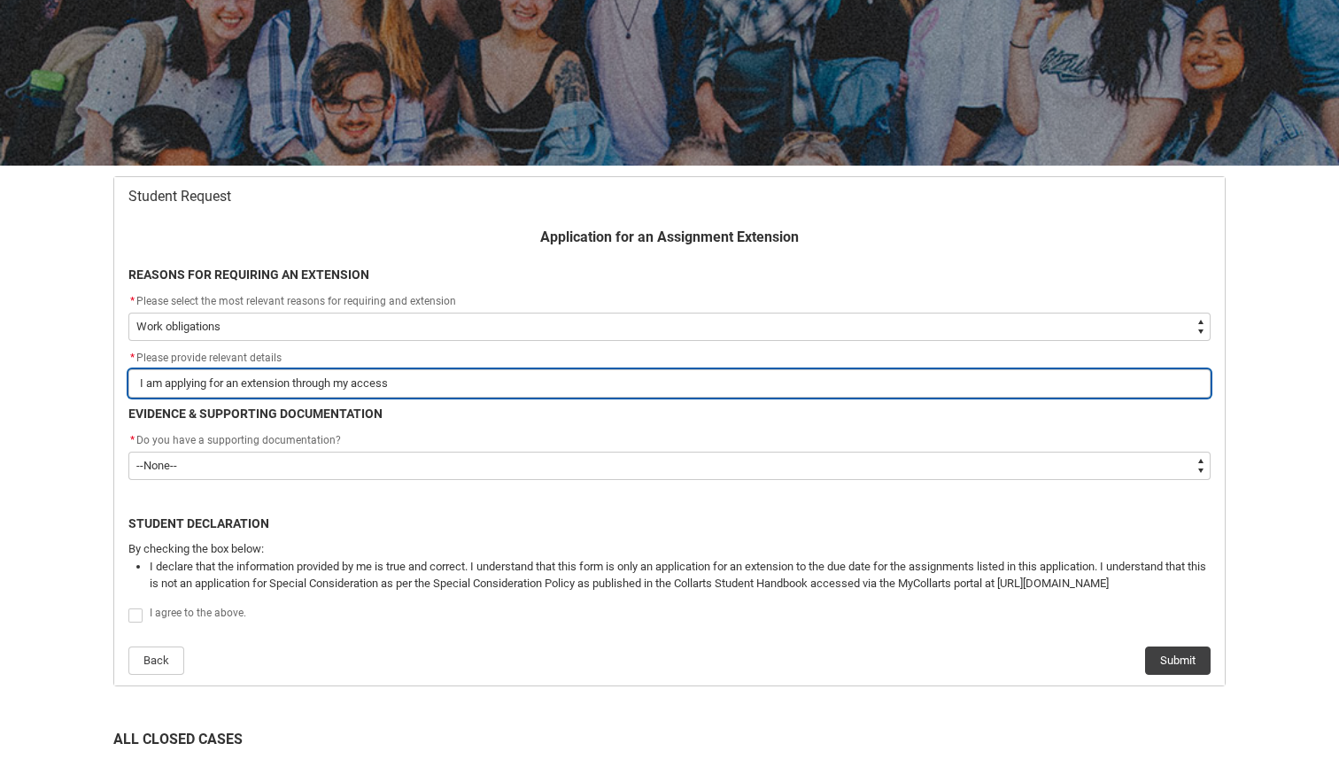
type input "I am applying for an extension through my access"
type lightning-primitive-input-simple "I am applying for an extension through my access p"
type input "I am applying for an extension through my access p"
type lightning-primitive-input-simple "I am applying for an extension through my access pl"
type input "I am applying for an extension through my access pl"
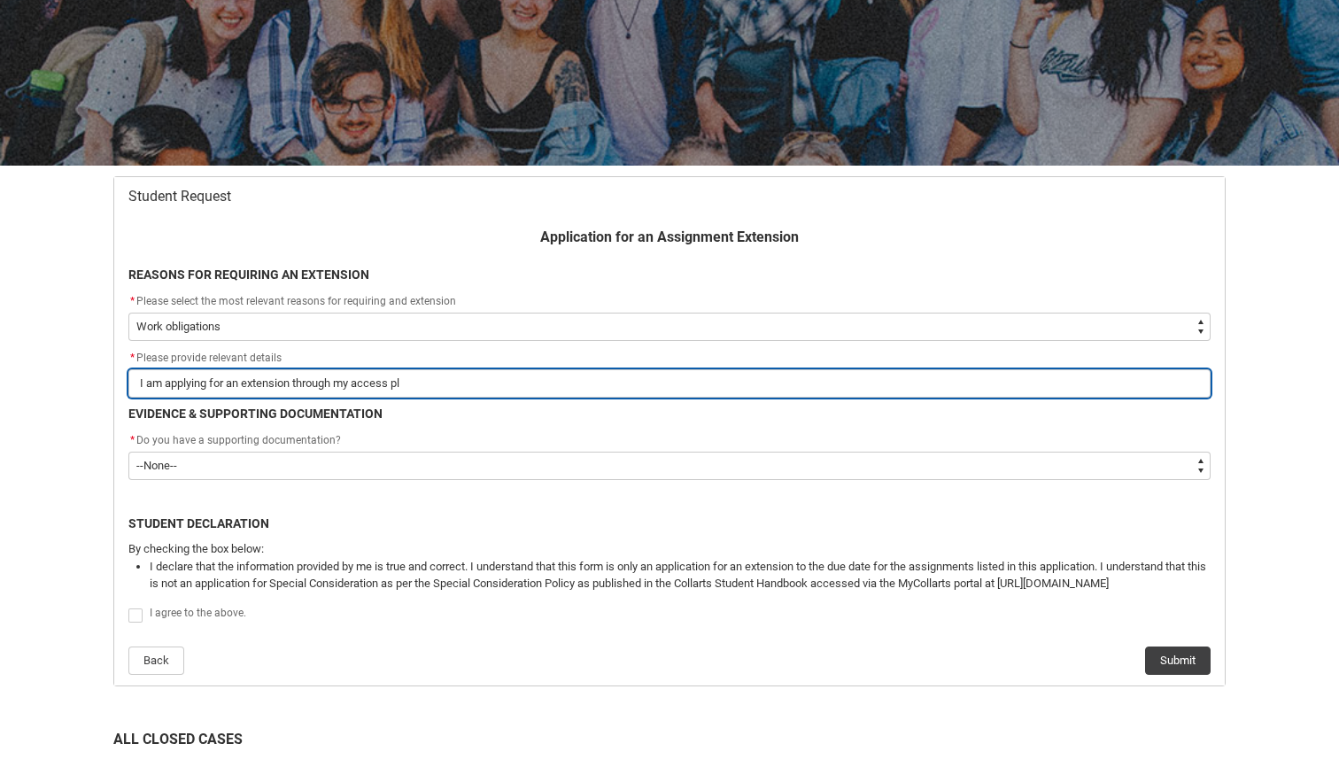
type lightning-primitive-input-simple "I am applying for an extension through my access pla"
click at [993, 393] on input "I am applying for an extension through my access plan which should hopefully gr…" at bounding box center [669, 383] width 1082 height 28
click at [1091, 380] on input "I am applying for an extension through my access plan which should hopefully gr…" at bounding box center [669, 383] width 1082 height 28
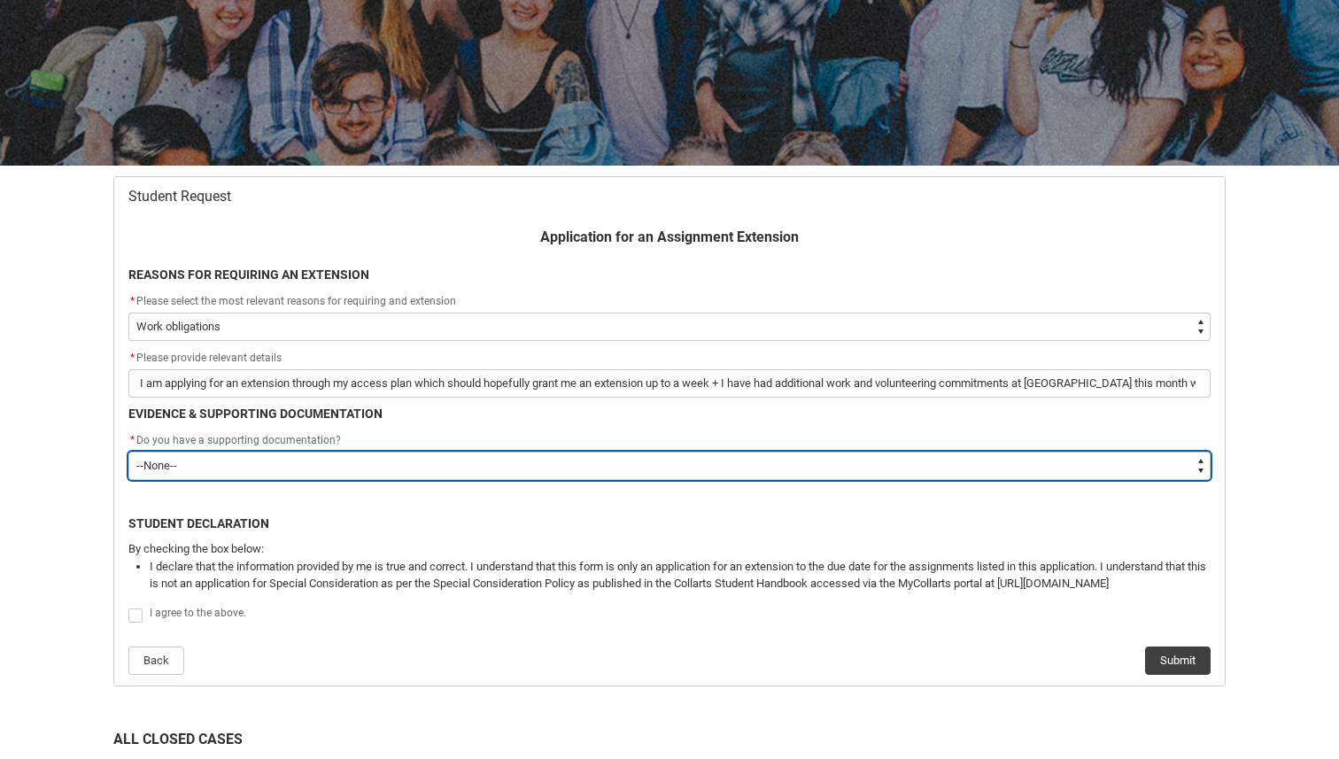
click at [635, 474] on select "--None-- Yes No" at bounding box center [669, 466] width 1082 height 28
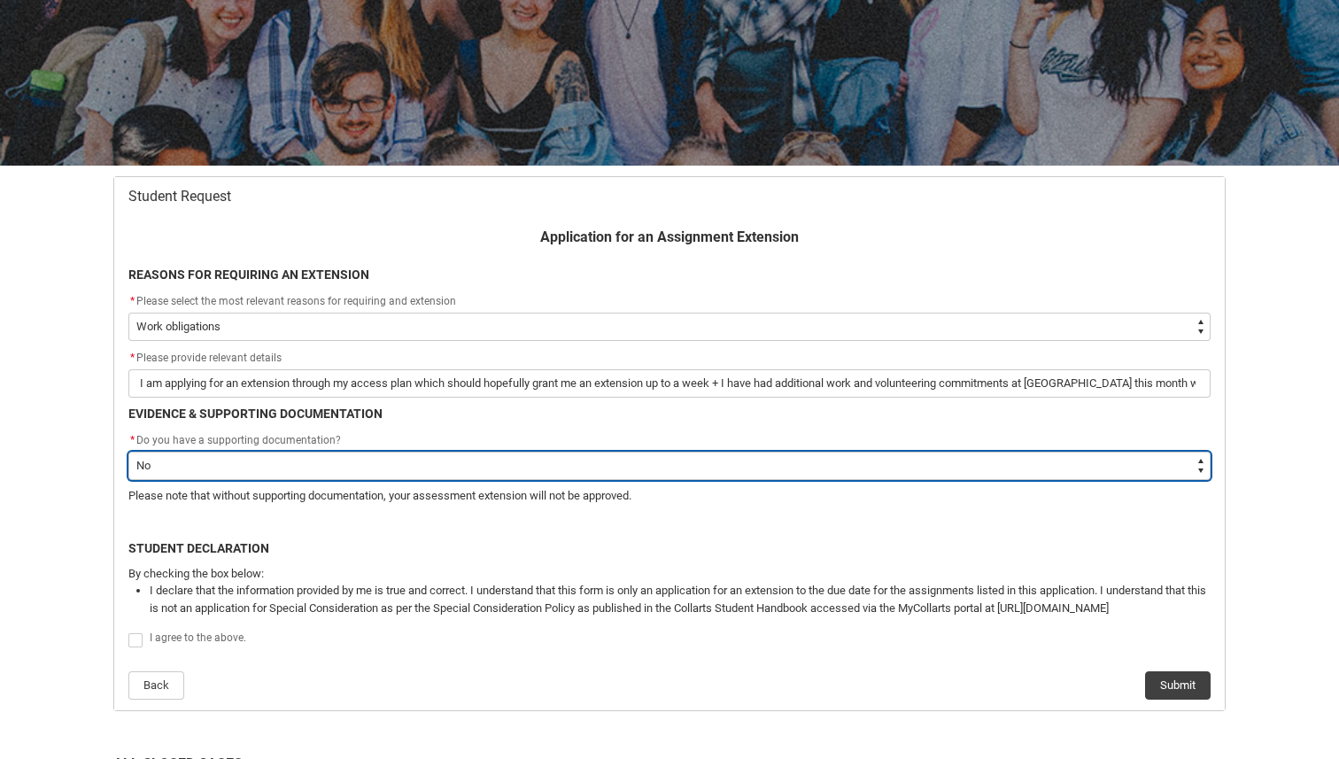
click at [552, 463] on select "--None-- Yes No" at bounding box center [669, 466] width 1082 height 28
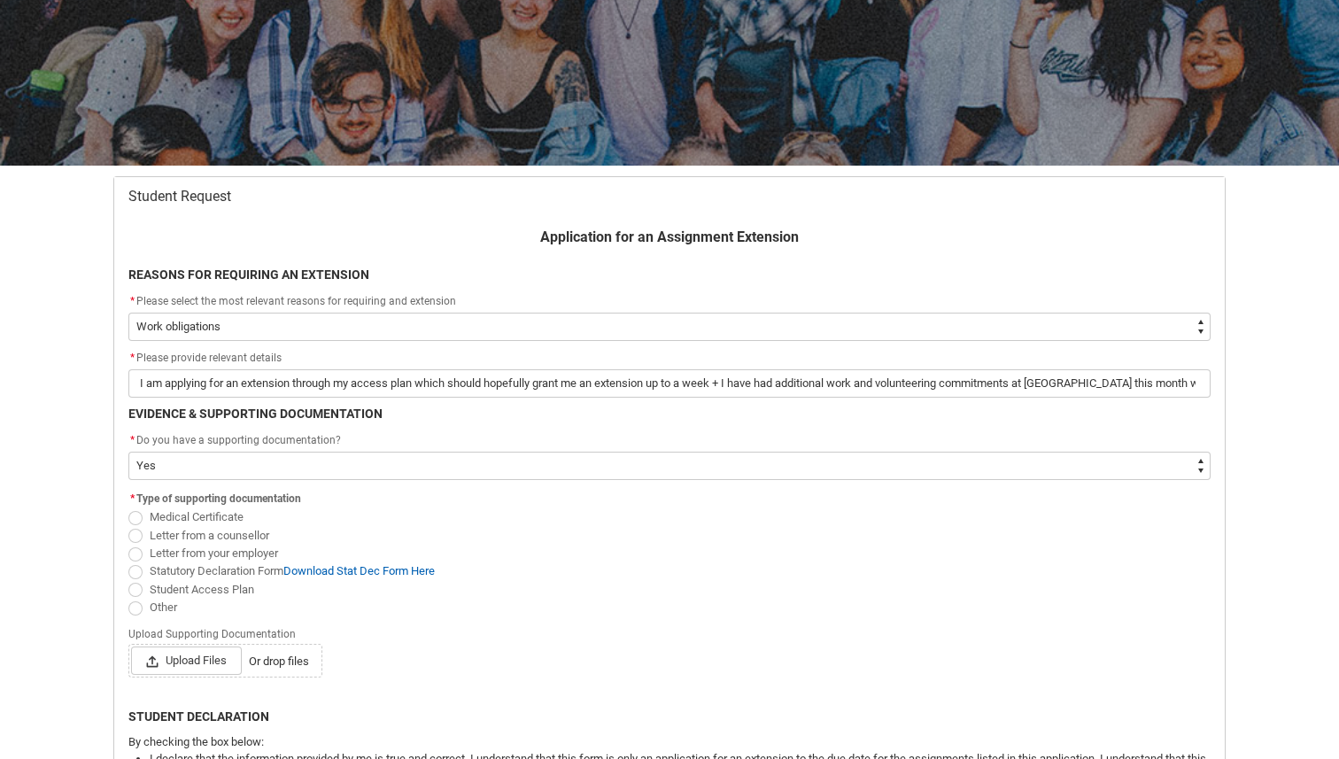
click at [187, 589] on span "Student Access Plan" at bounding box center [202, 589] width 104 height 13
click at [128, 580] on input "Student Access Plan" at bounding box center [127, 579] width 1 height 1
click at [195, 668] on span "Upload Files" at bounding box center [186, 660] width 111 height 28
click at [131, 646] on input "Upload Files Or drop files" at bounding box center [130, 645] width 1 height 1
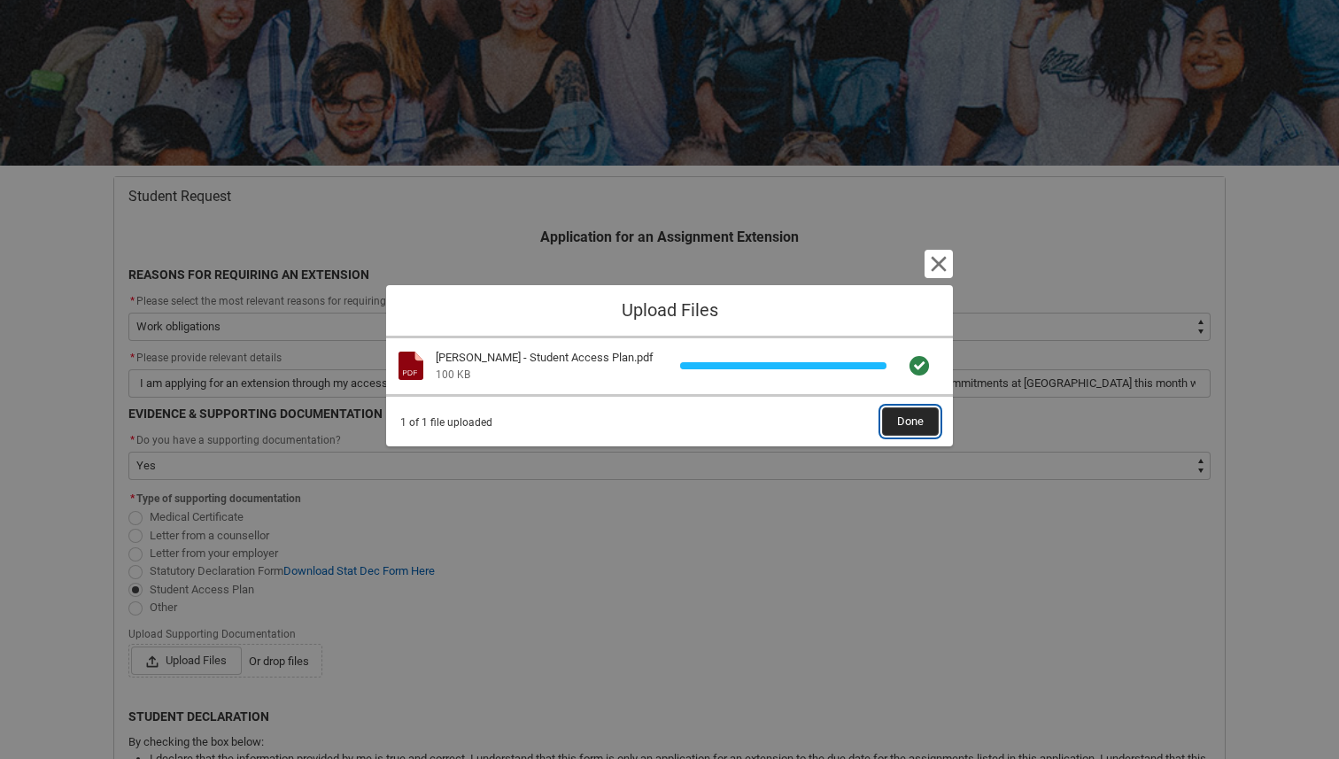
click at [914, 420] on span "Done" at bounding box center [910, 421] width 27 height 27
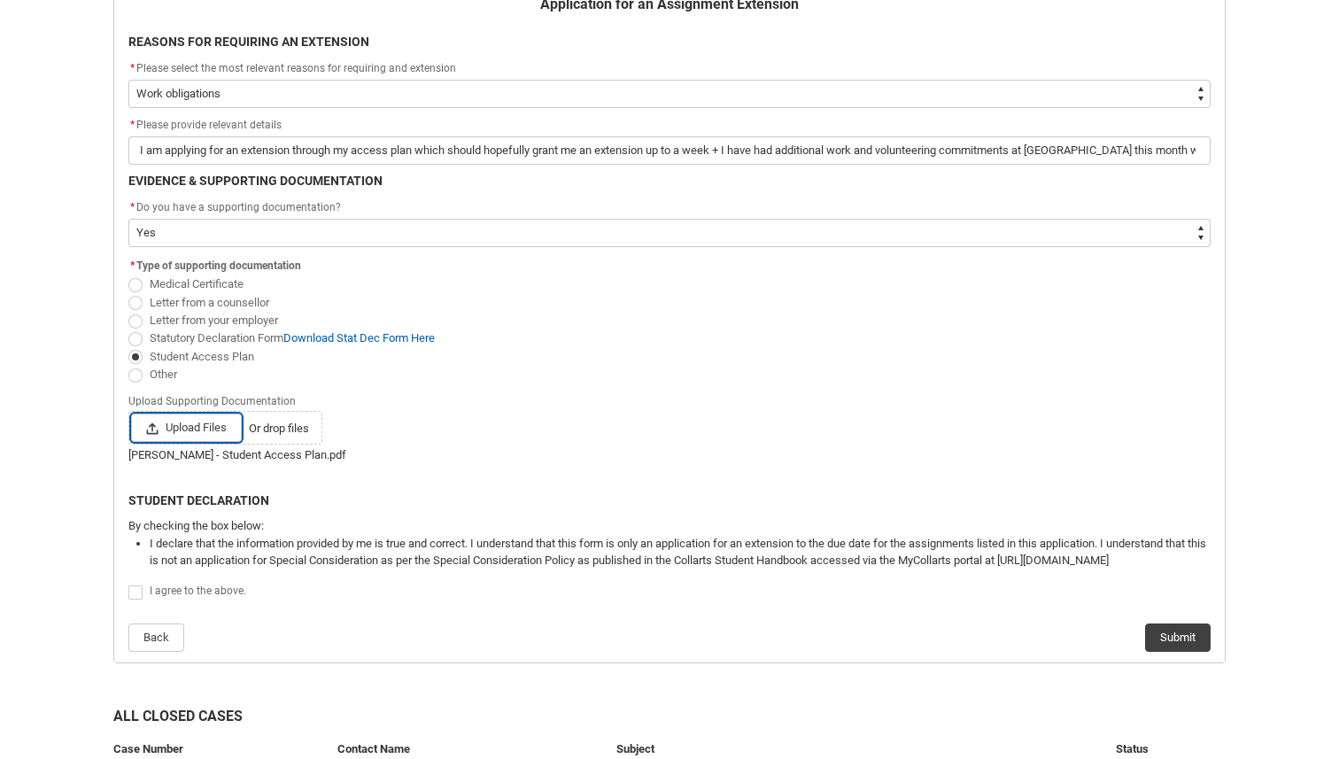
scroll to position [464, 0]
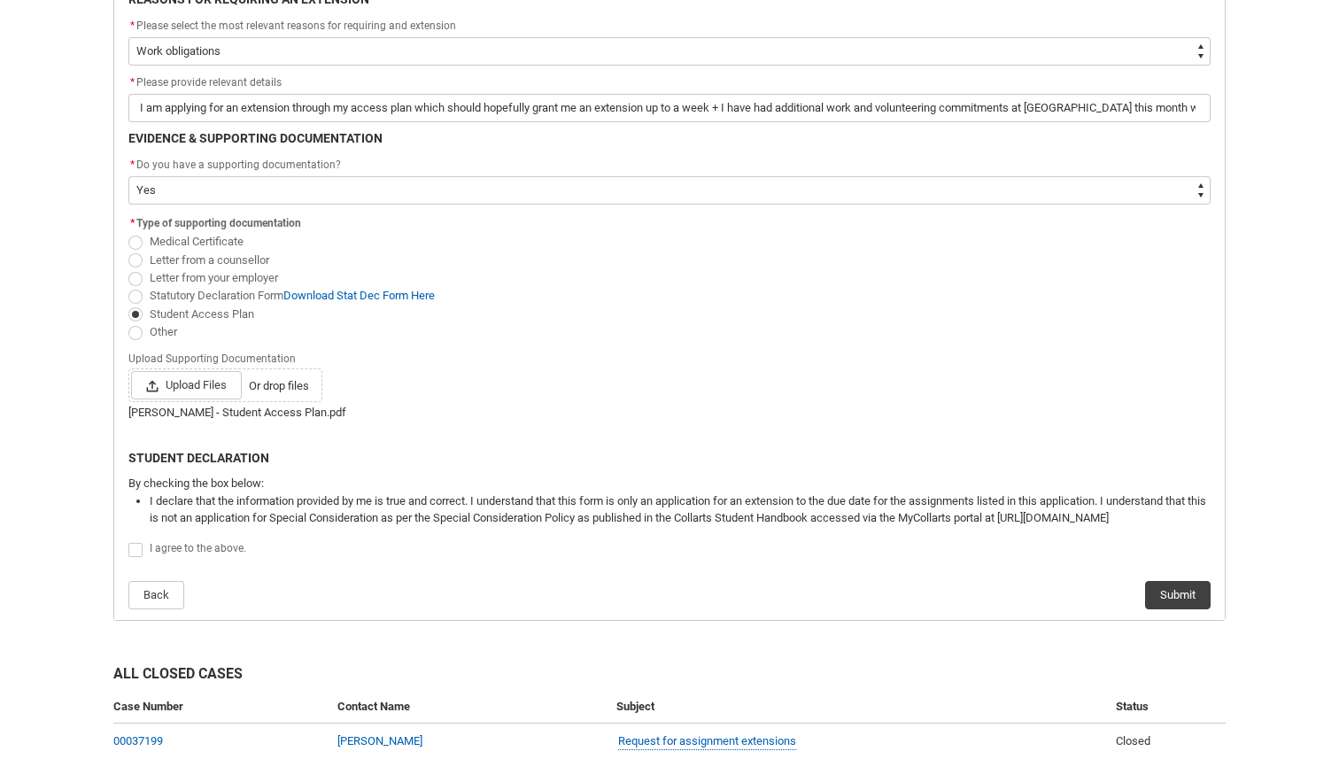
click at [195, 552] on span "I agree to the above." at bounding box center [198, 548] width 97 height 12
click at [1177, 583] on button "Submit" at bounding box center [1178, 595] width 66 height 28
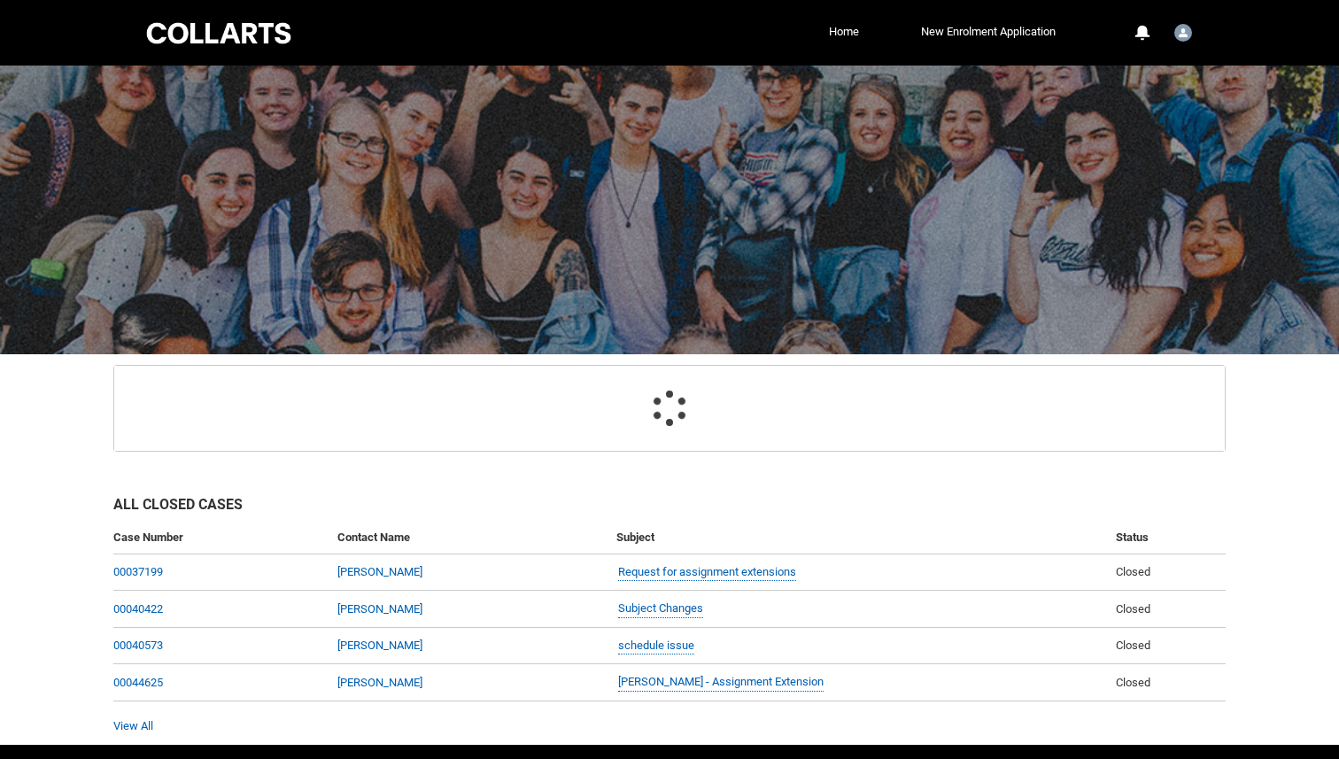
scroll to position [109, 0]
